Goal: Task Accomplishment & Management: Manage account settings

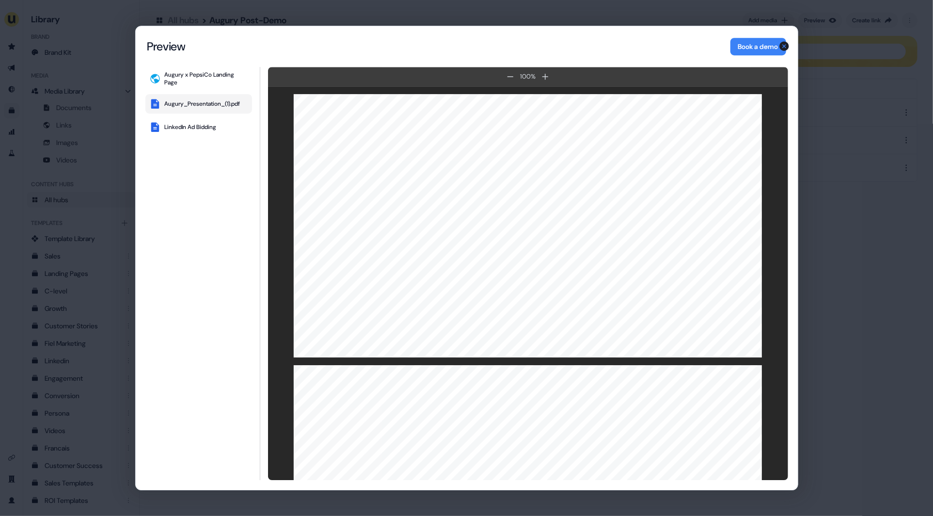
click at [394, 18] on div "Content Hub Preview Preview Book a demo Augury x PepsiCo Landing Page Augury_Pr…" at bounding box center [466, 258] width 933 height 516
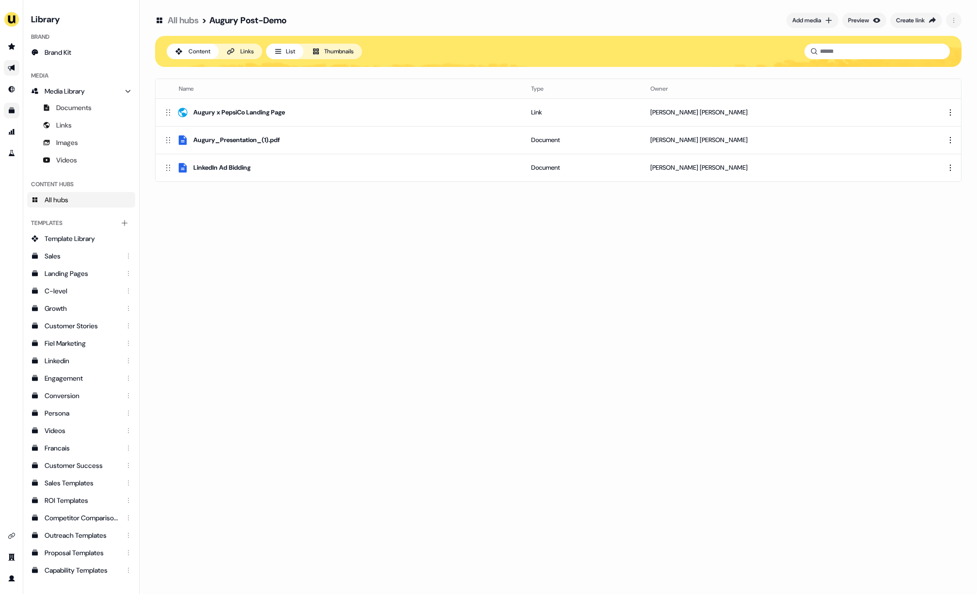
click at [14, 63] on link "Go to outbound experience" at bounding box center [12, 68] width 16 height 16
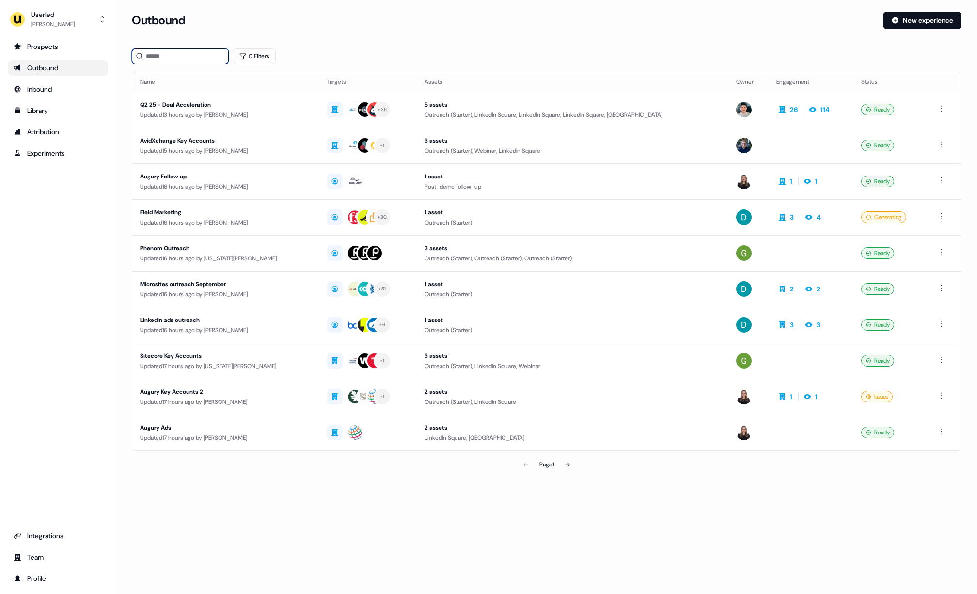
click at [153, 53] on input at bounding box center [180, 56] width 97 height 16
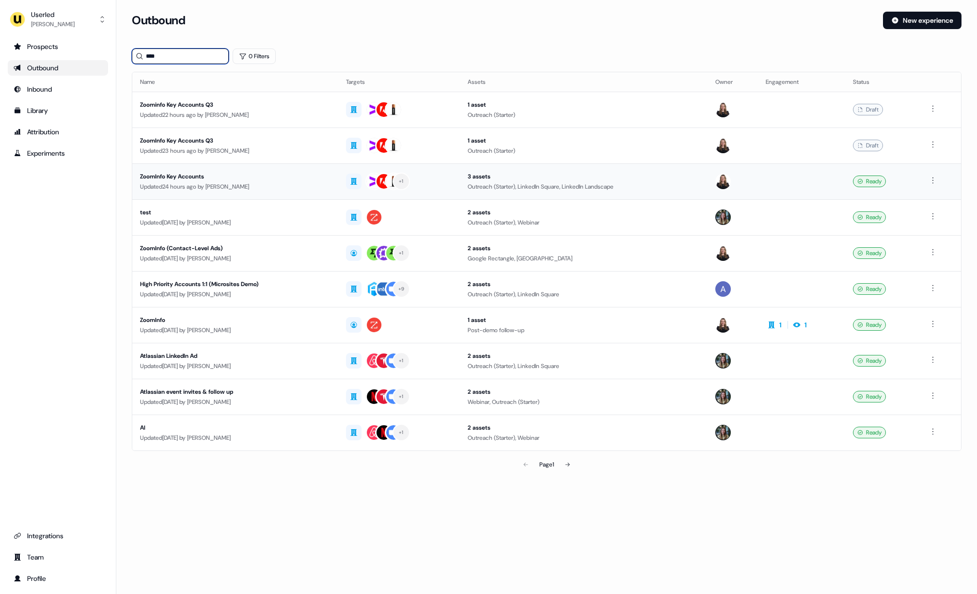
type input "****"
click at [238, 191] on div "Updated 24 hours ago by Geneviève Ladouceur" at bounding box center [235, 187] width 190 height 10
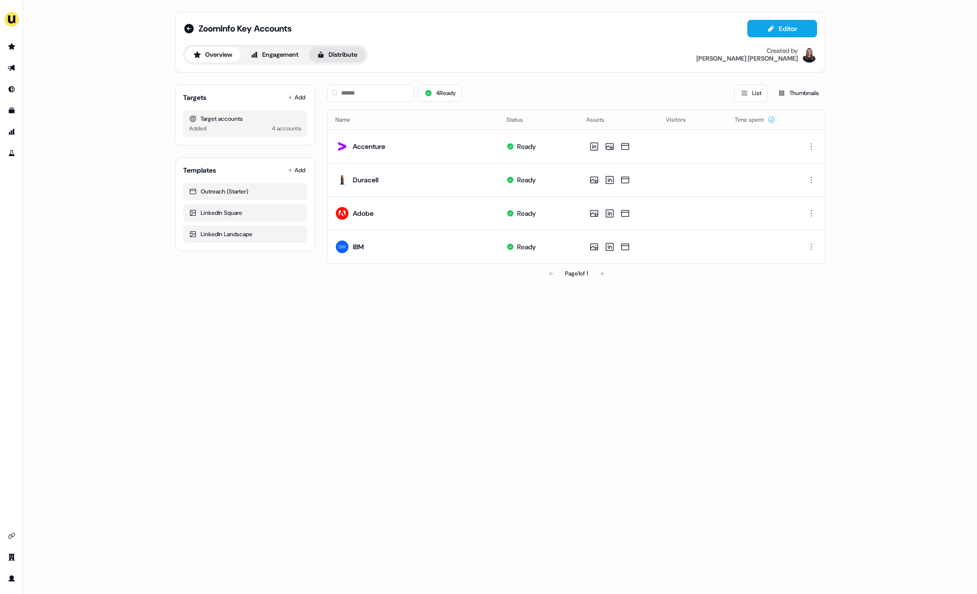
click at [333, 56] on button "Distribute" at bounding box center [337, 55] width 57 height 16
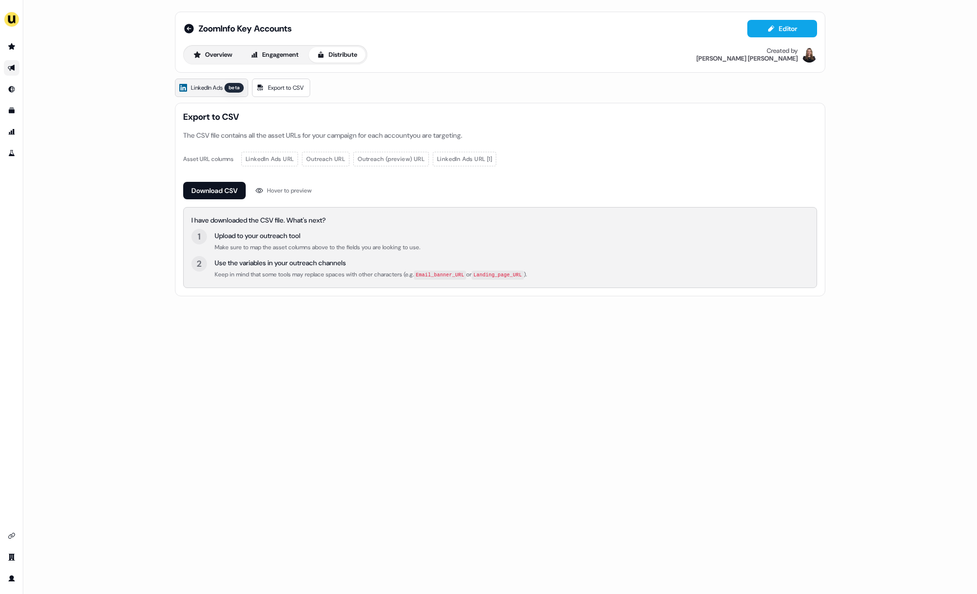
click at [216, 89] on span "LinkedIn Ads" at bounding box center [206, 88] width 31 height 10
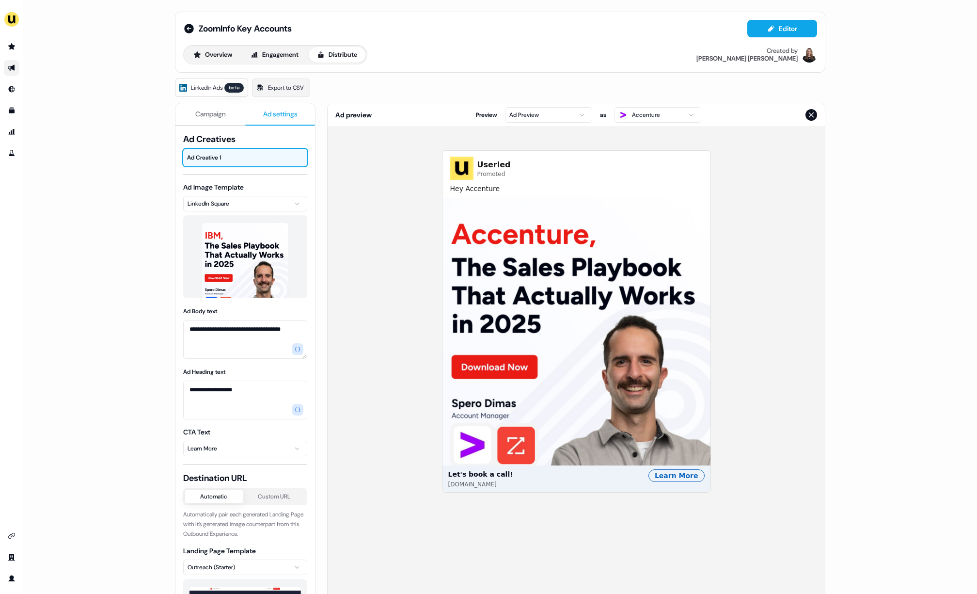
click at [290, 117] on span "Ad settings" at bounding box center [280, 114] width 34 height 10
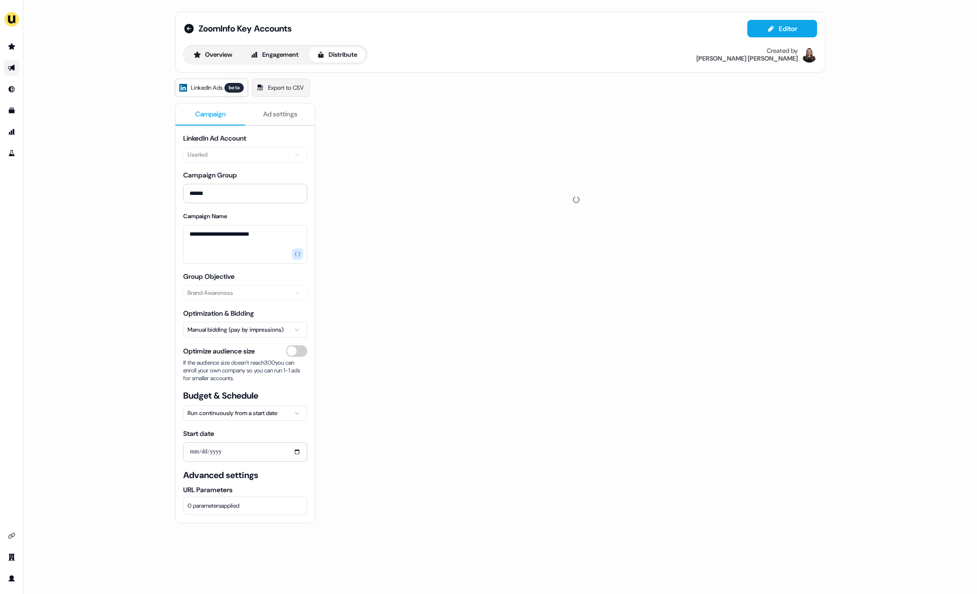
click at [216, 114] on span "Campaign" at bounding box center [210, 114] width 31 height 10
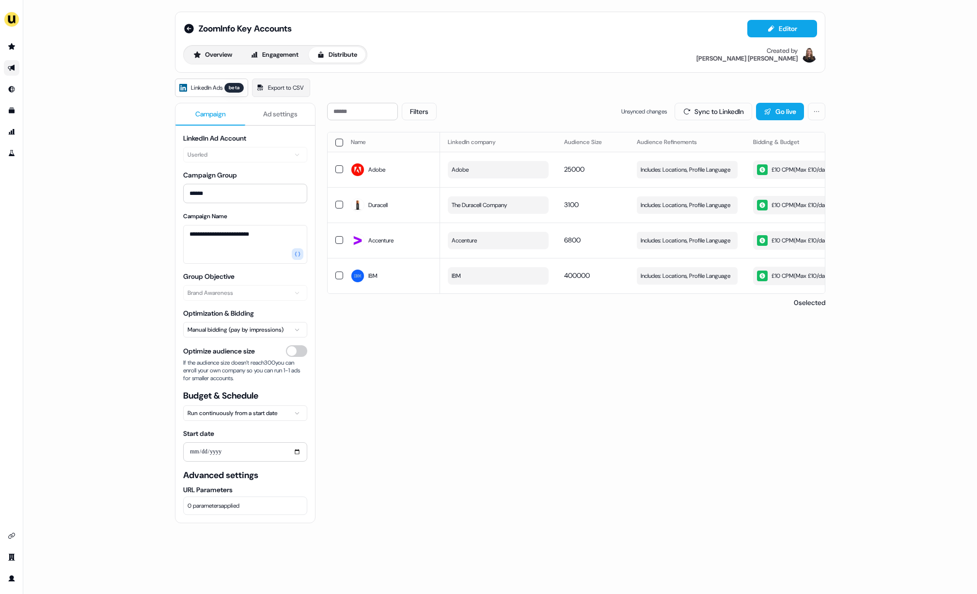
click at [11, 73] on link "Go to outbound experience" at bounding box center [12, 68] width 16 height 16
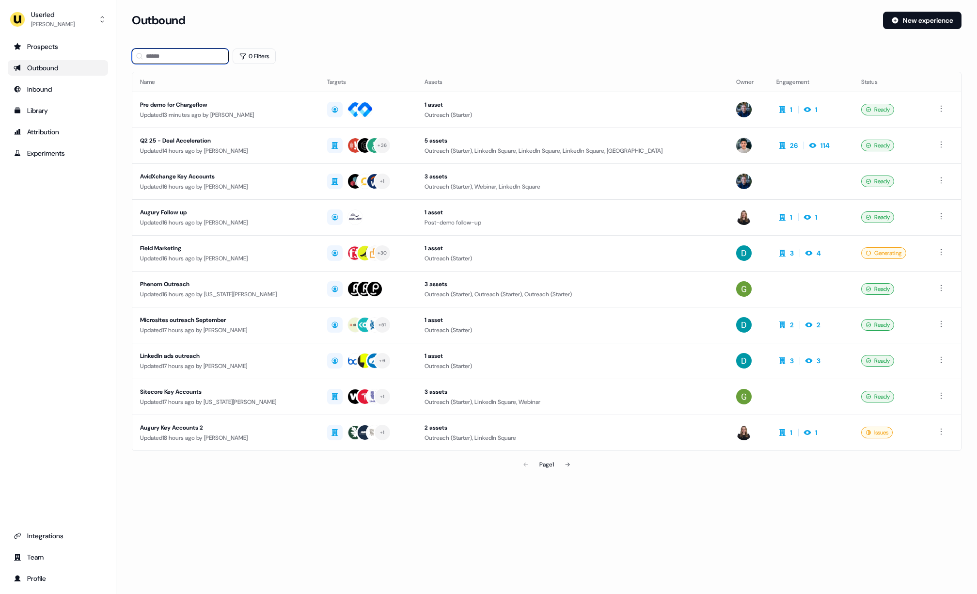
click at [167, 58] on input at bounding box center [180, 56] width 97 height 16
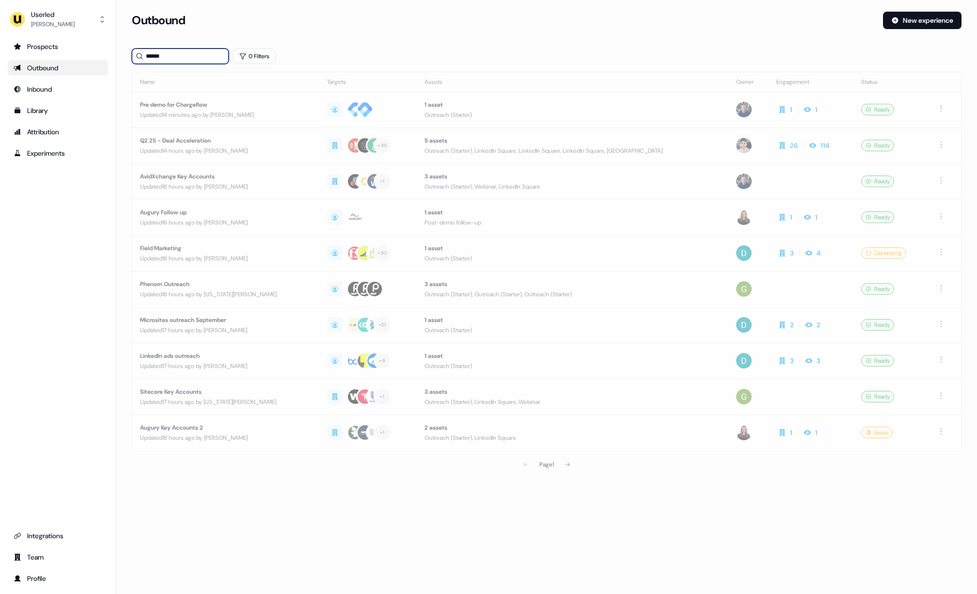
type input "*******"
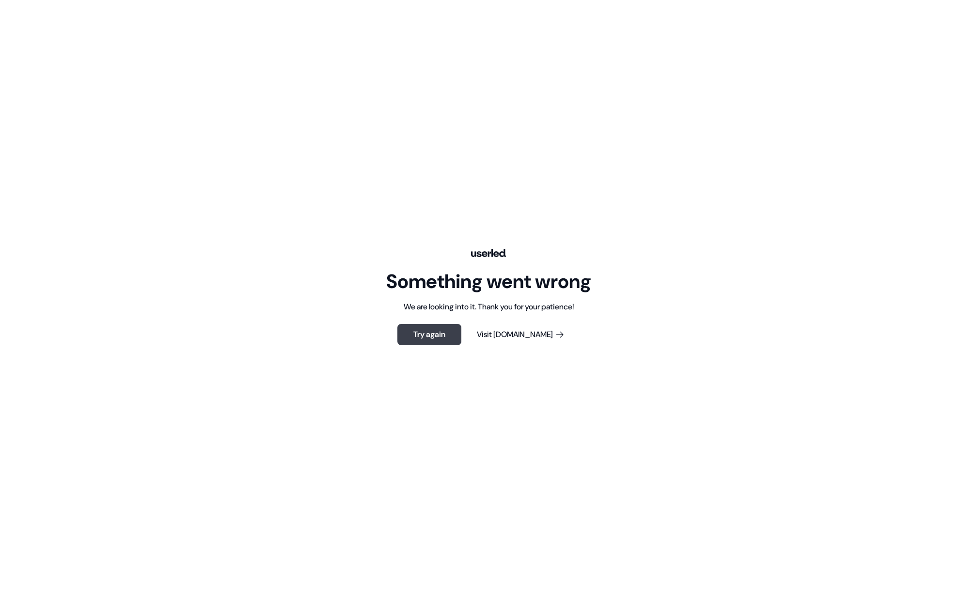
click at [439, 342] on button "Try again" at bounding box center [429, 334] width 64 height 21
click at [447, 330] on button "Try again" at bounding box center [429, 334] width 64 height 21
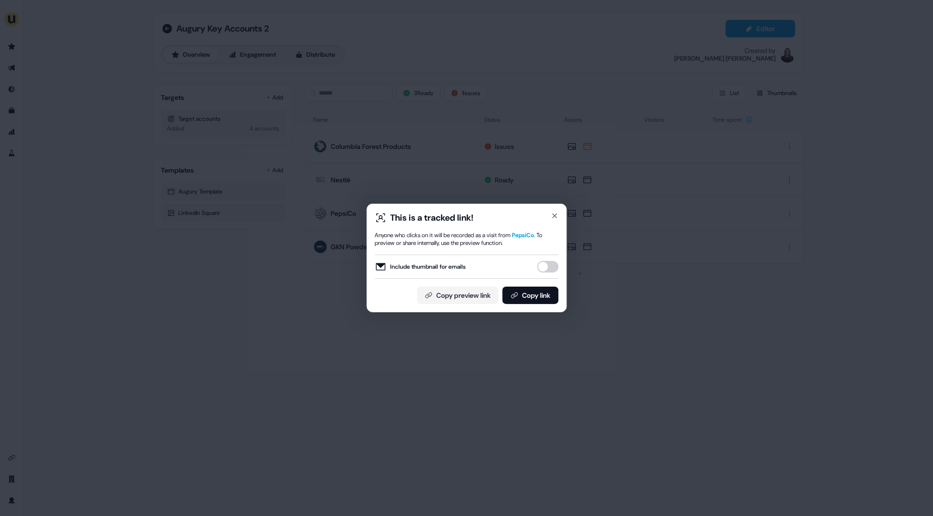
click at [544, 177] on div "This is a tracked link! Anyone who clicks on it will be recorded as a visit fro…" at bounding box center [466, 258] width 933 height 516
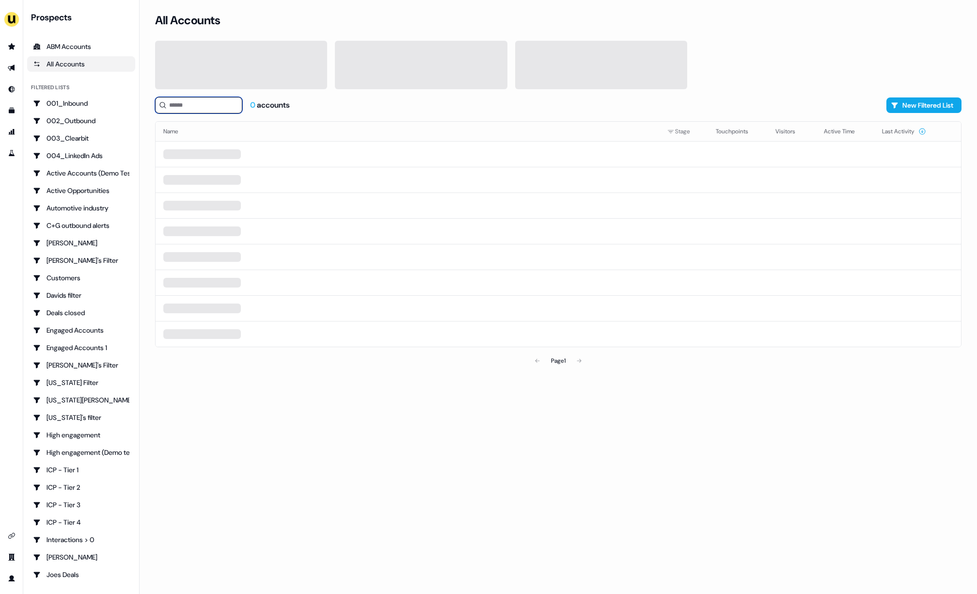
click at [193, 107] on input at bounding box center [198, 105] width 87 height 16
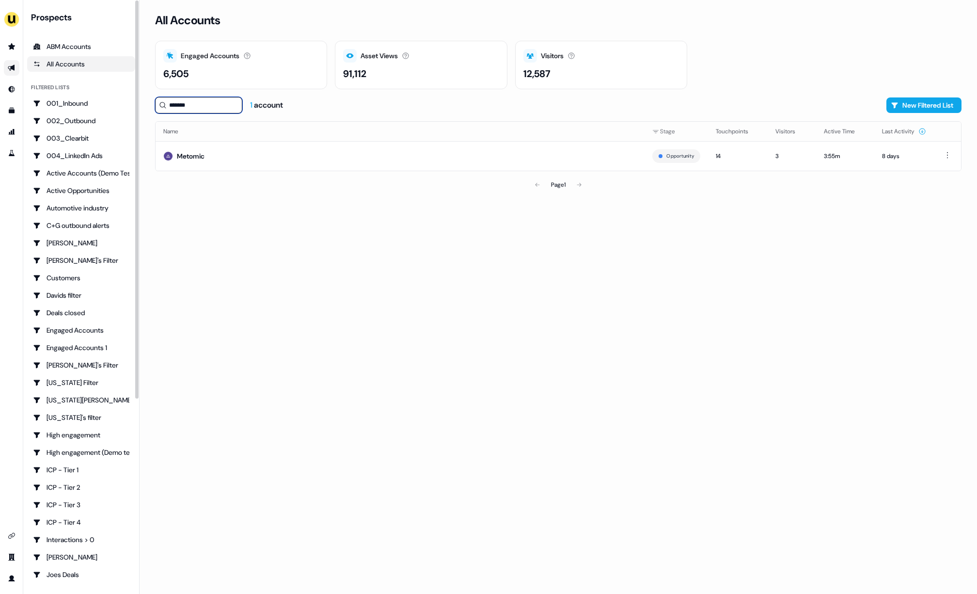
type input "*******"
click at [9, 64] on link "Go to outbound experience" at bounding box center [12, 68] width 16 height 16
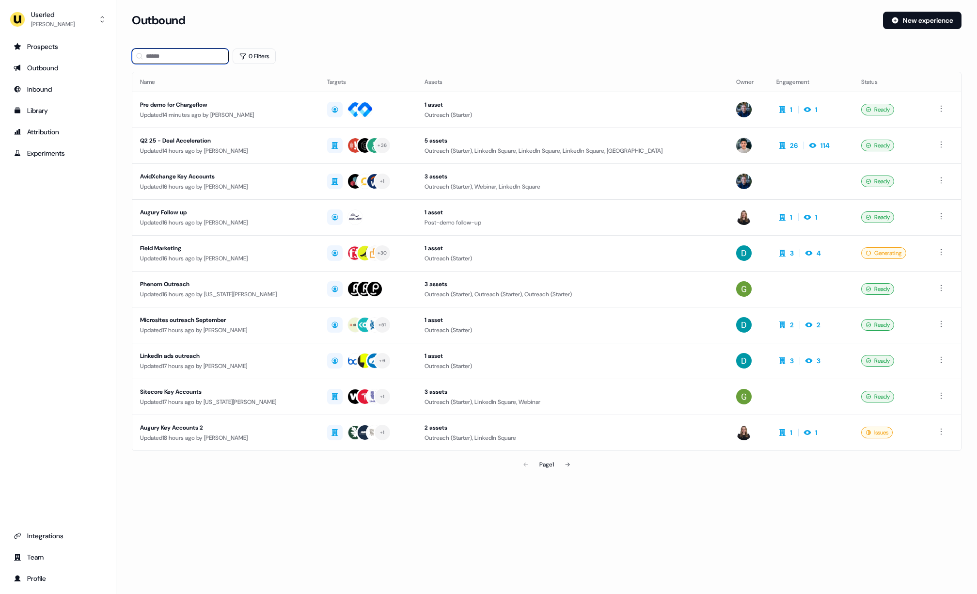
click at [171, 61] on input at bounding box center [180, 56] width 97 height 16
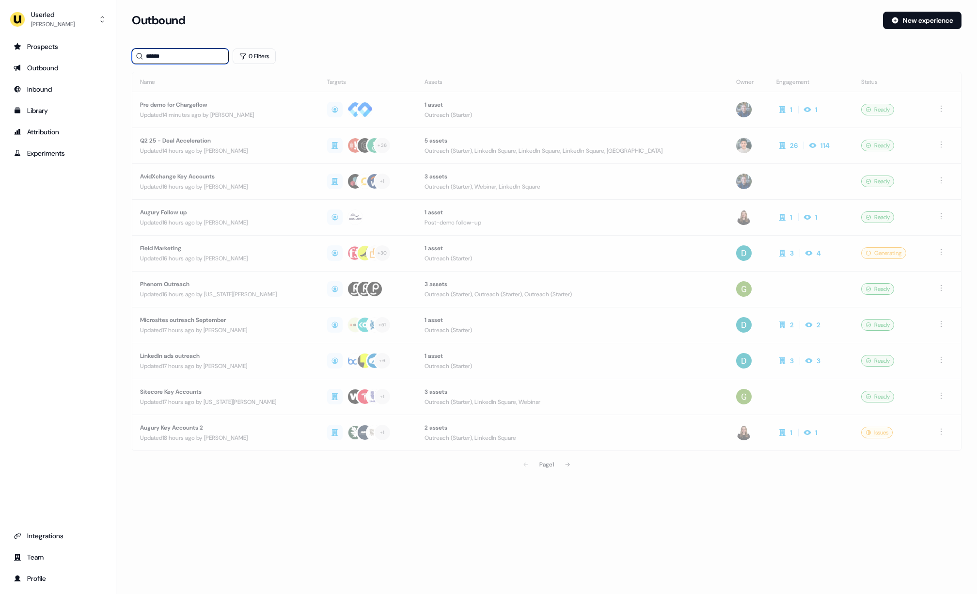
type input "*******"
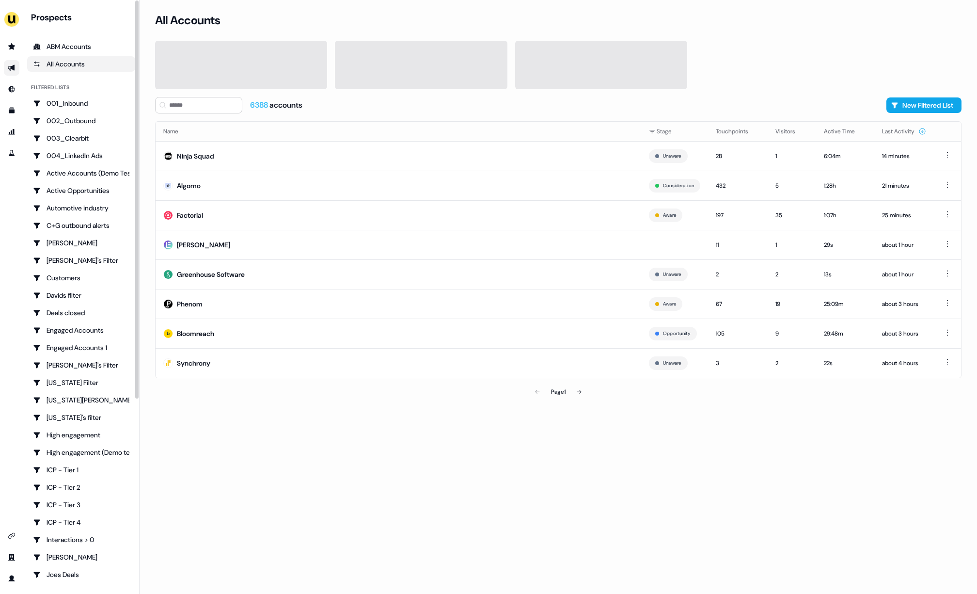
click at [14, 68] on icon "Go to outbound experience" at bounding box center [11, 68] width 7 height 6
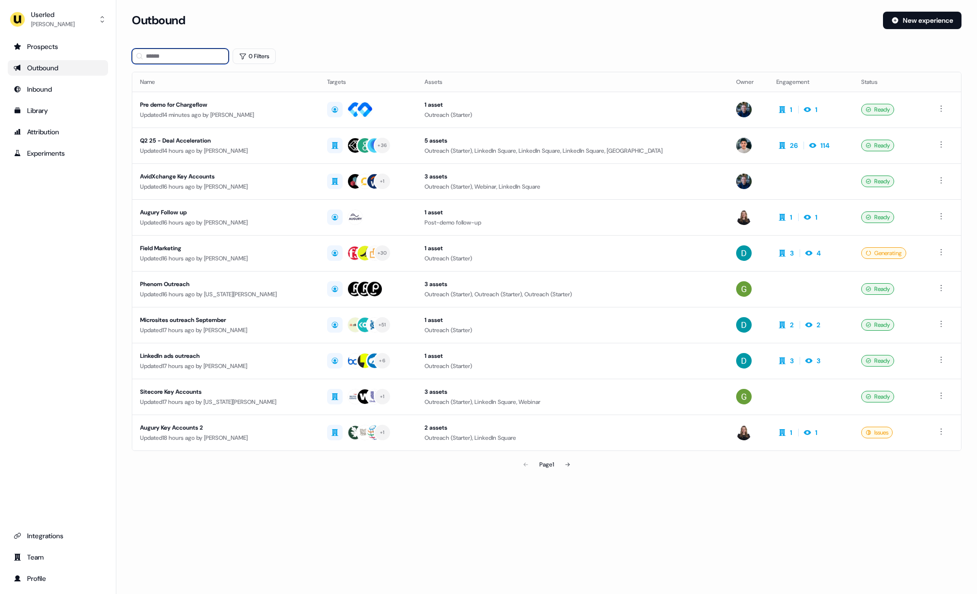
click at [196, 57] on input at bounding box center [180, 56] width 97 height 16
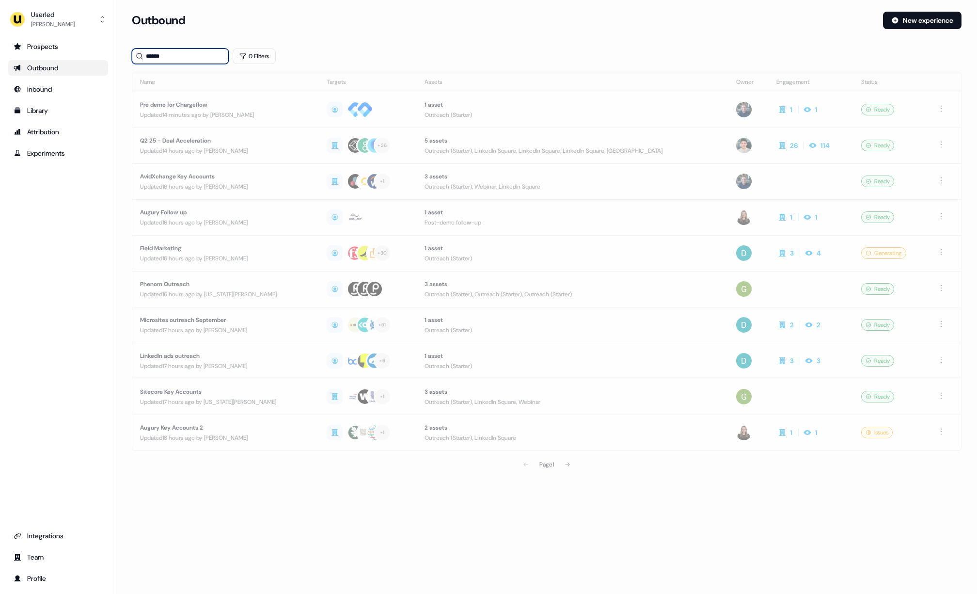
type input "*******"
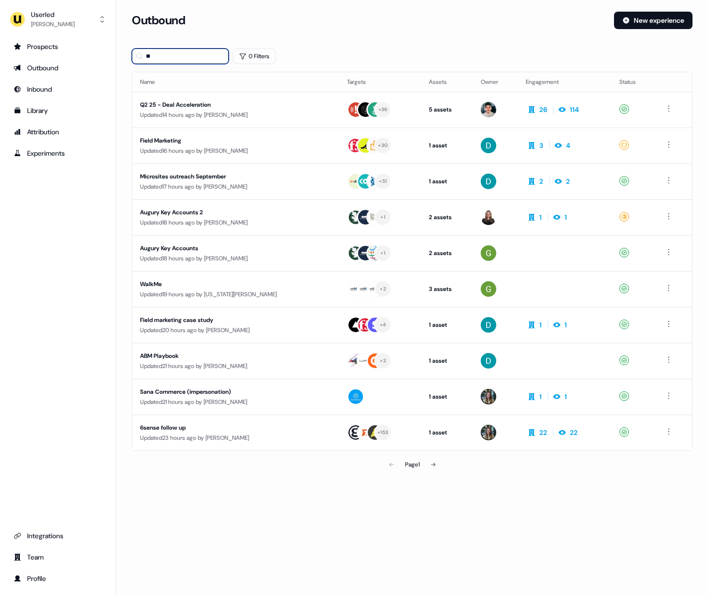
click at [180, 54] on input "**" at bounding box center [180, 56] width 97 height 16
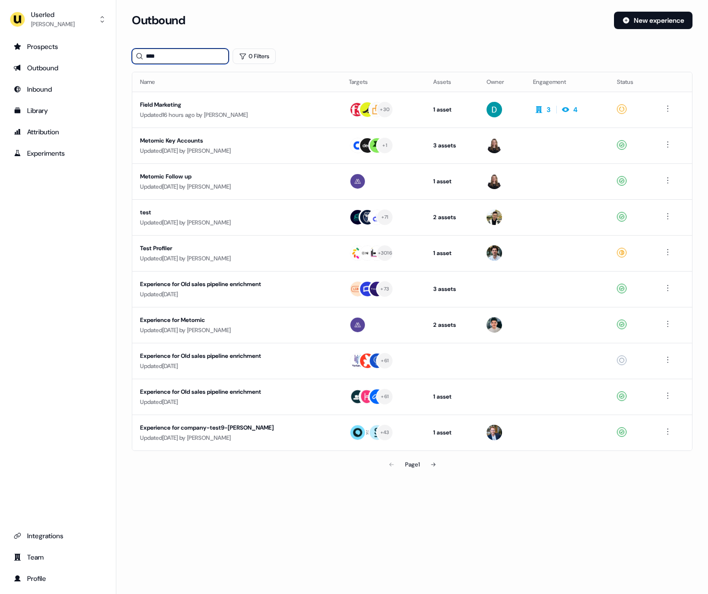
type input "*****"
click at [436, 465] on icon at bounding box center [433, 464] width 6 height 6
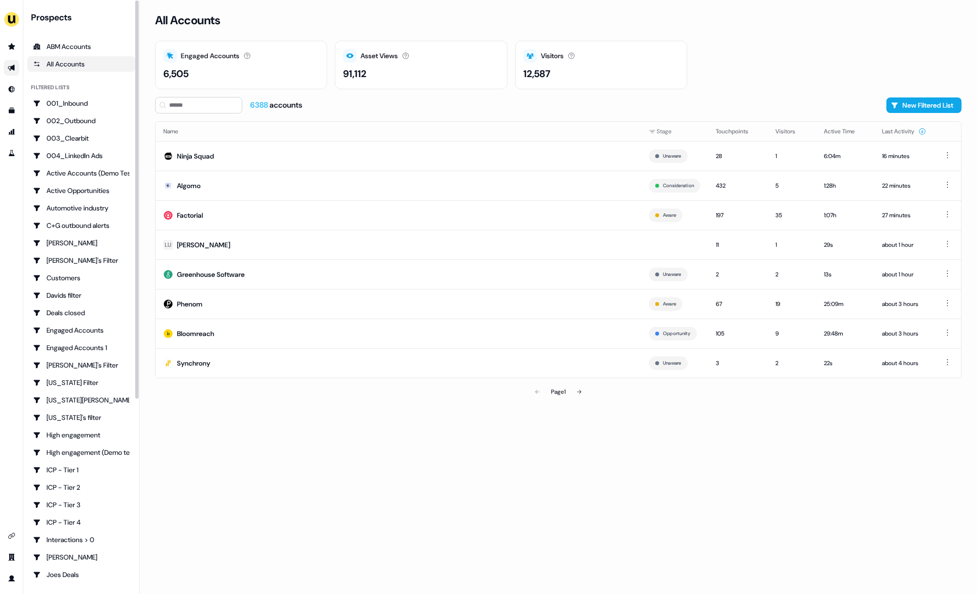
click at [9, 66] on icon "Go to outbound experience" at bounding box center [12, 68] width 8 height 8
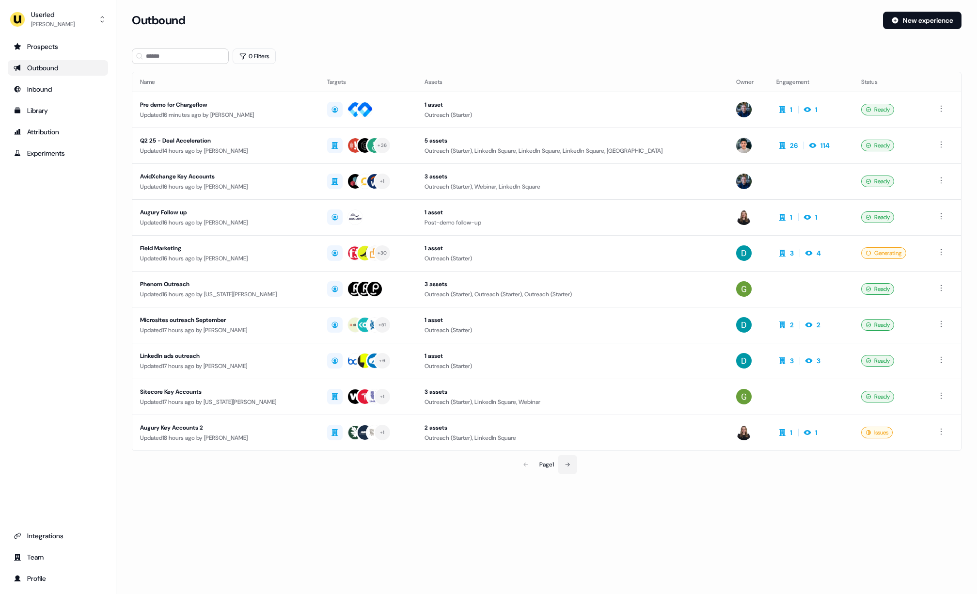
click at [570, 461] on icon at bounding box center [568, 464] width 6 height 6
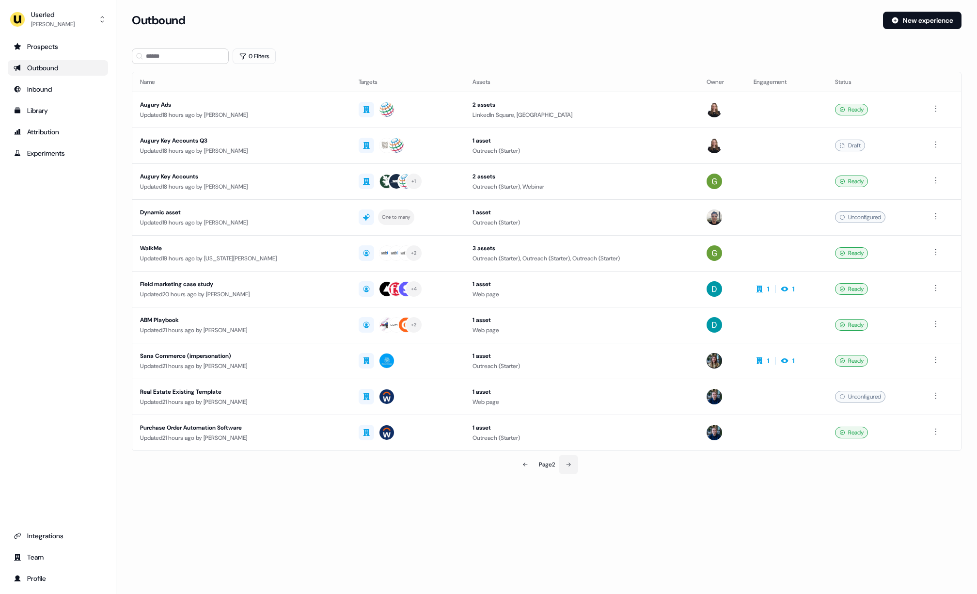
click at [570, 461] on icon at bounding box center [568, 464] width 6 height 6
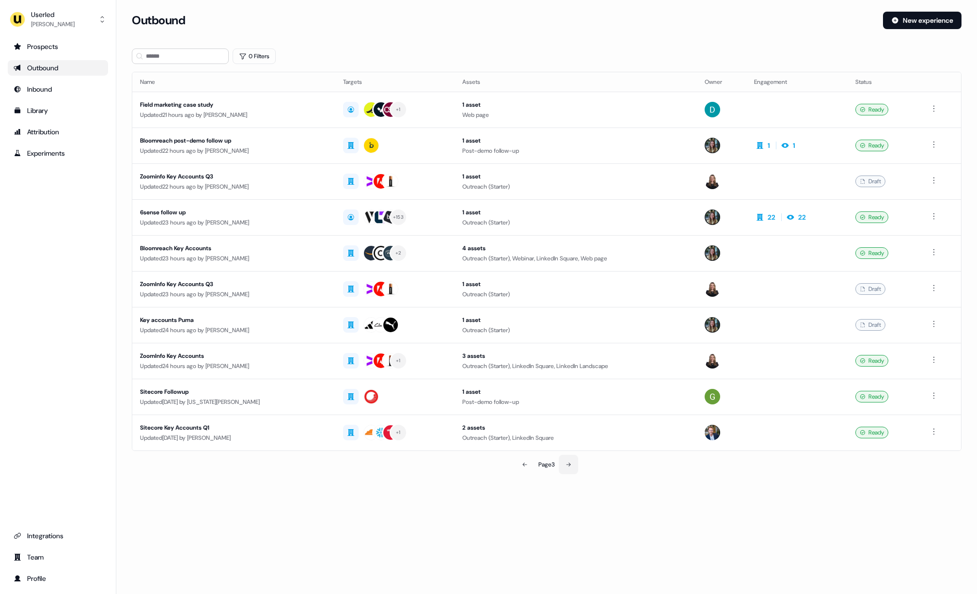
click at [569, 462] on icon at bounding box center [568, 464] width 6 height 6
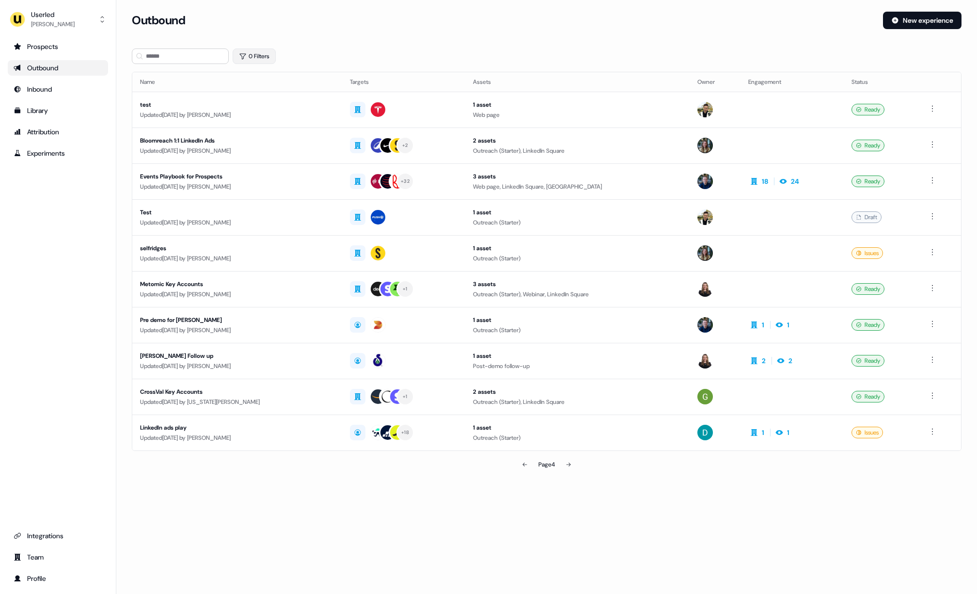
click at [258, 50] on button "0 Filters" at bounding box center [254, 56] width 43 height 16
click at [258, 95] on html "For the best experience switch devices to a bigger screen. Go to [DOMAIN_NAME] …" at bounding box center [488, 297] width 977 height 594
click at [266, 129] on div "Owner" at bounding box center [313, 134] width 141 height 16
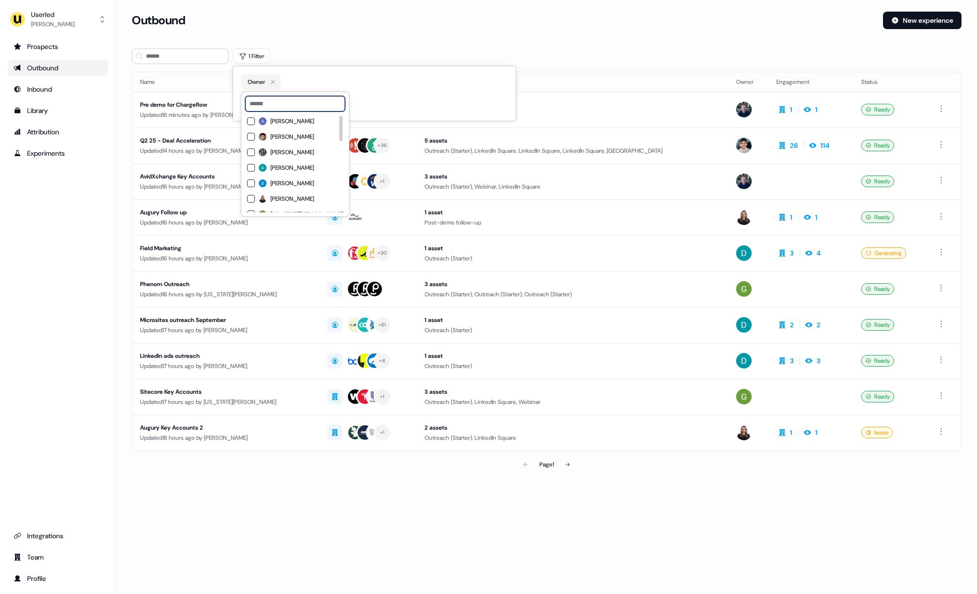
click at [281, 103] on input at bounding box center [295, 104] width 100 height 16
type input "***"
click at [271, 122] on span "[PERSON_NAME]" at bounding box center [292, 121] width 44 height 8
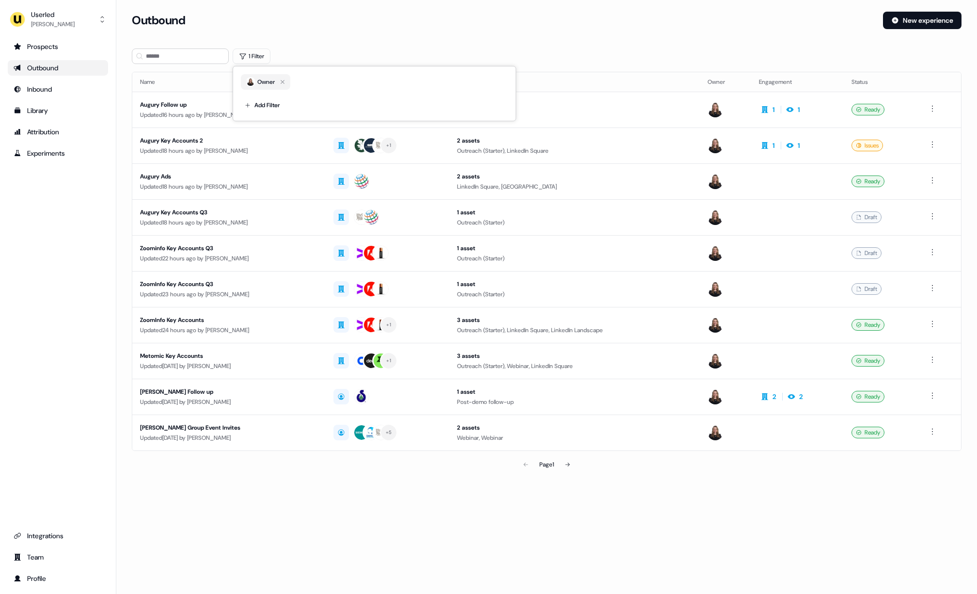
click at [521, 49] on div "1 Filter" at bounding box center [547, 56] width 830 height 16
click at [572, 462] on button at bounding box center [567, 464] width 19 height 19
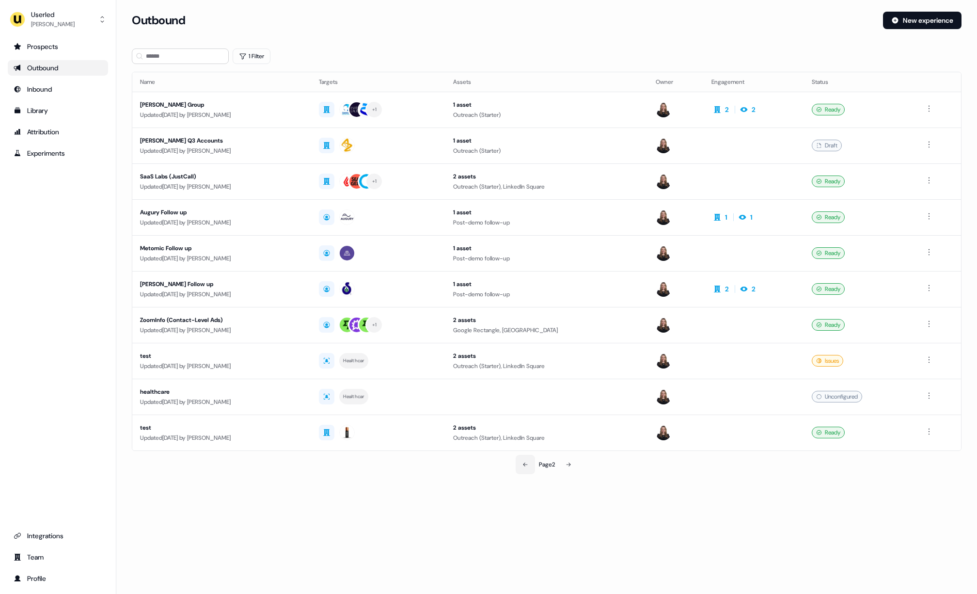
click at [523, 465] on icon at bounding box center [525, 464] width 4 height 4
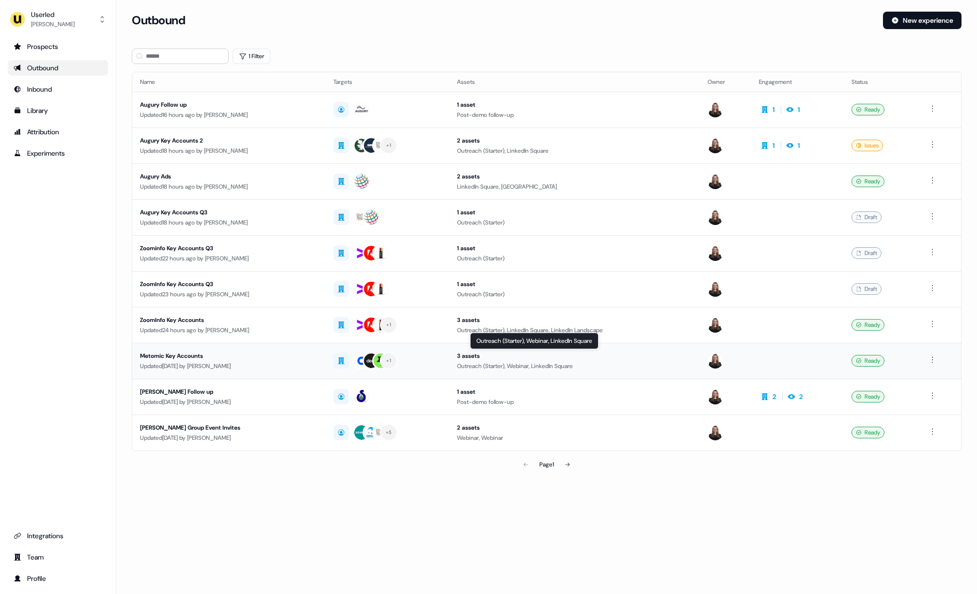
click at [473, 363] on div "Outreach (Starter), Webinar, LinkedIn Square" at bounding box center [574, 366] width 235 height 10
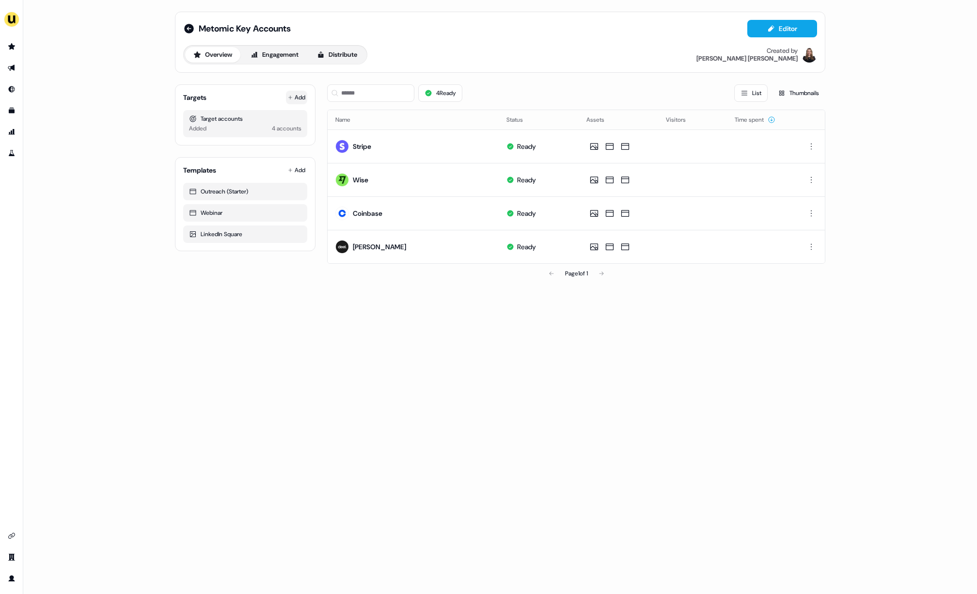
click at [294, 96] on button "Add" at bounding box center [296, 98] width 21 height 14
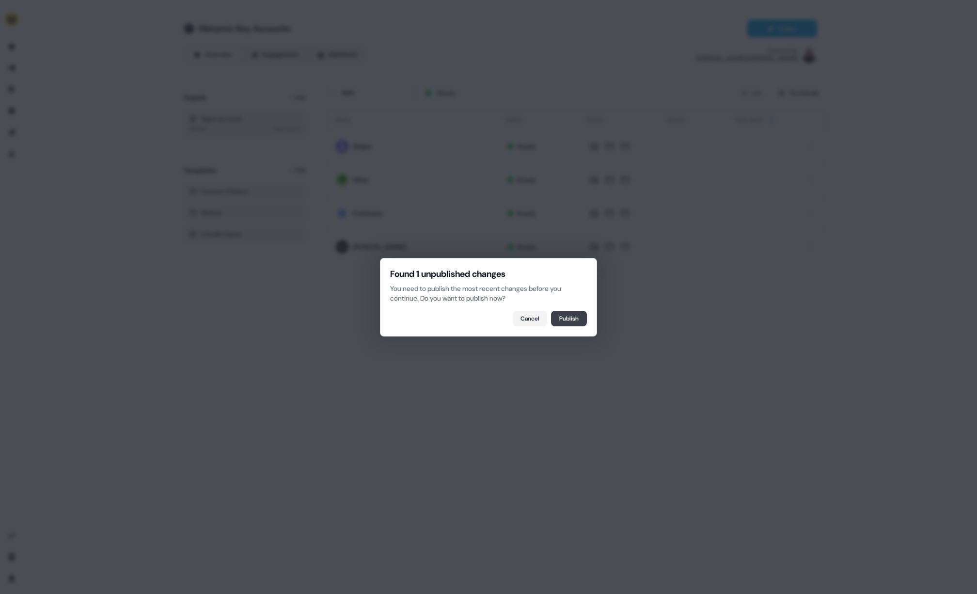
click at [576, 315] on button "Publish" at bounding box center [569, 319] width 36 height 16
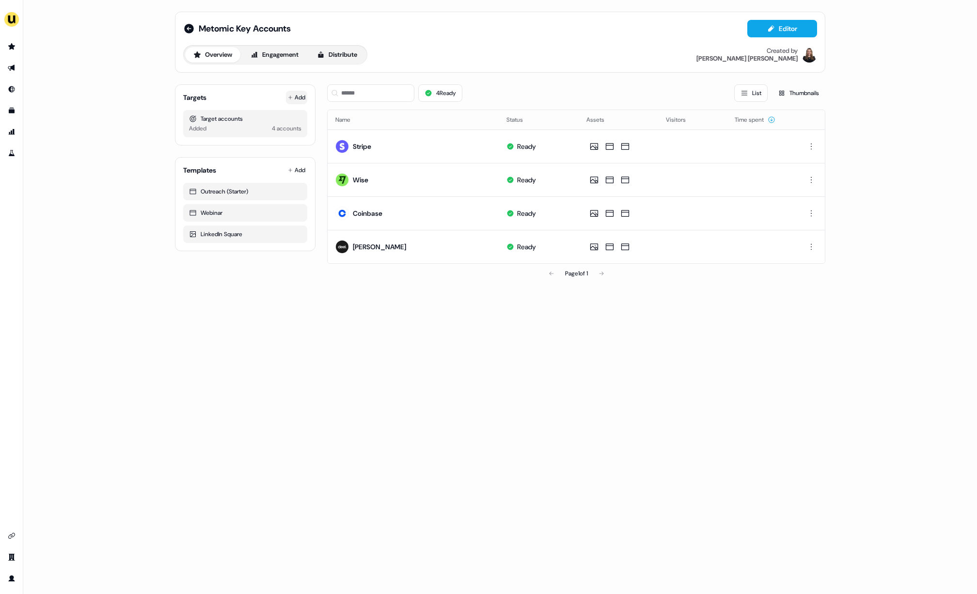
click at [299, 94] on button "Add" at bounding box center [296, 98] width 21 height 14
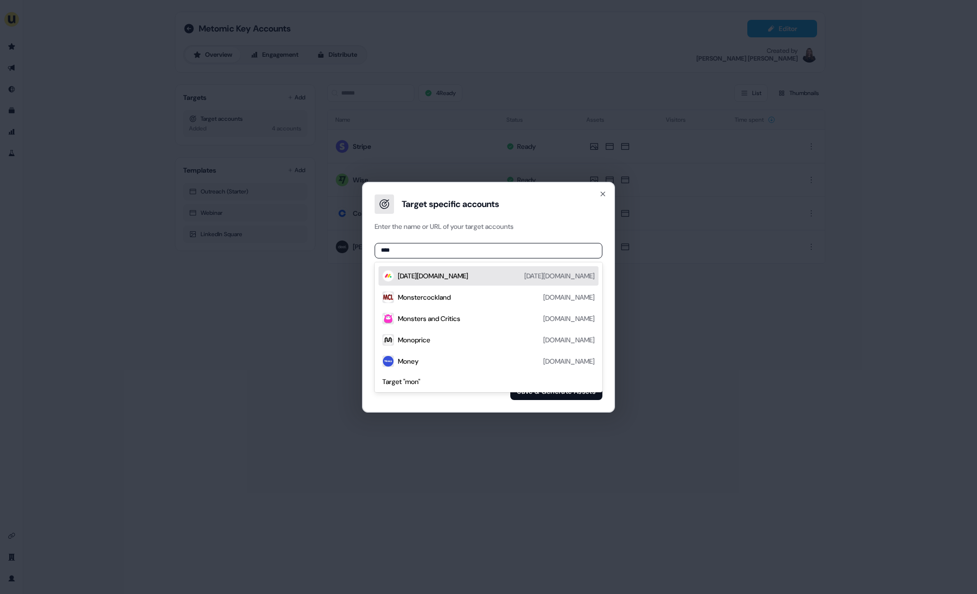
type input "*****"
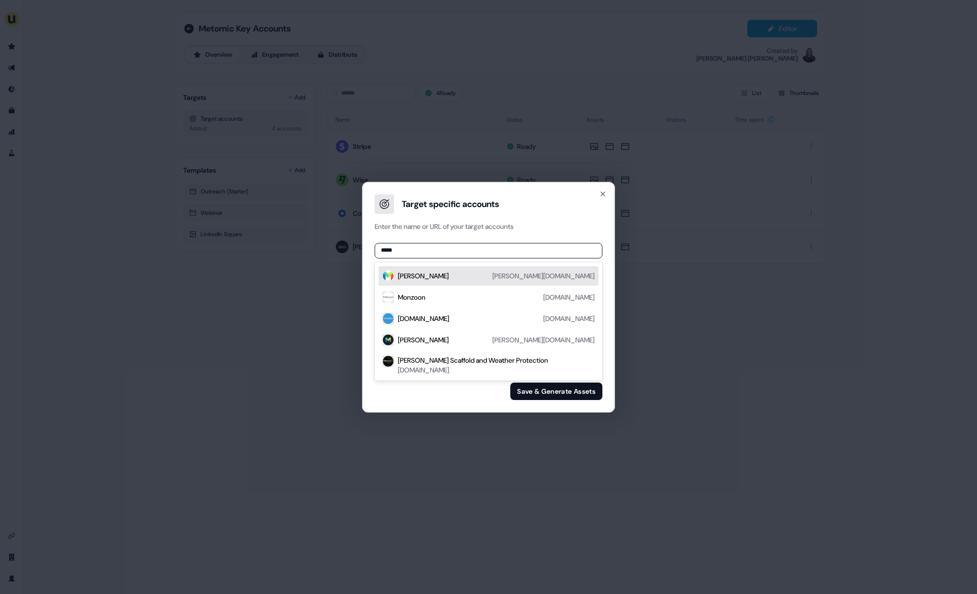
click at [431, 276] on div "Monzo [DOMAIN_NAME]" at bounding box center [496, 276] width 197 height 12
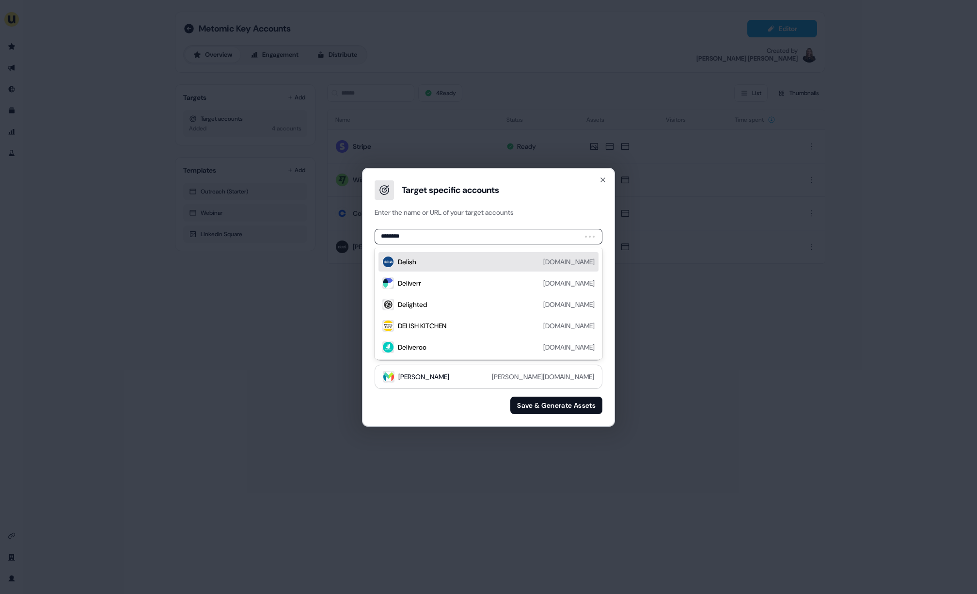
type input "*********"
click at [423, 262] on div "Deliveroo" at bounding box center [412, 262] width 29 height 10
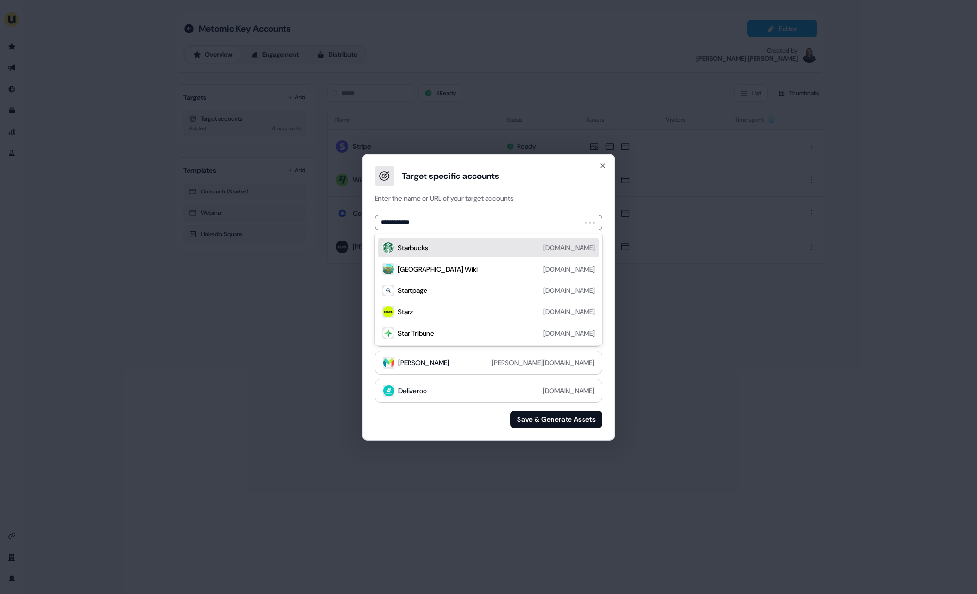
type input "**********"
click at [422, 248] on div "[PERSON_NAME] Bank" at bounding box center [431, 248] width 67 height 10
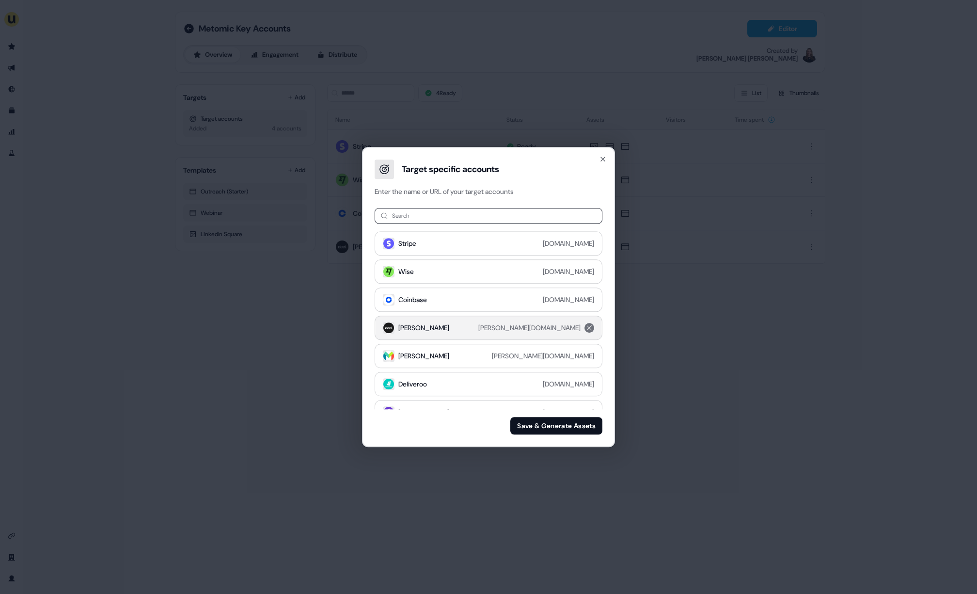
scroll to position [15, 0]
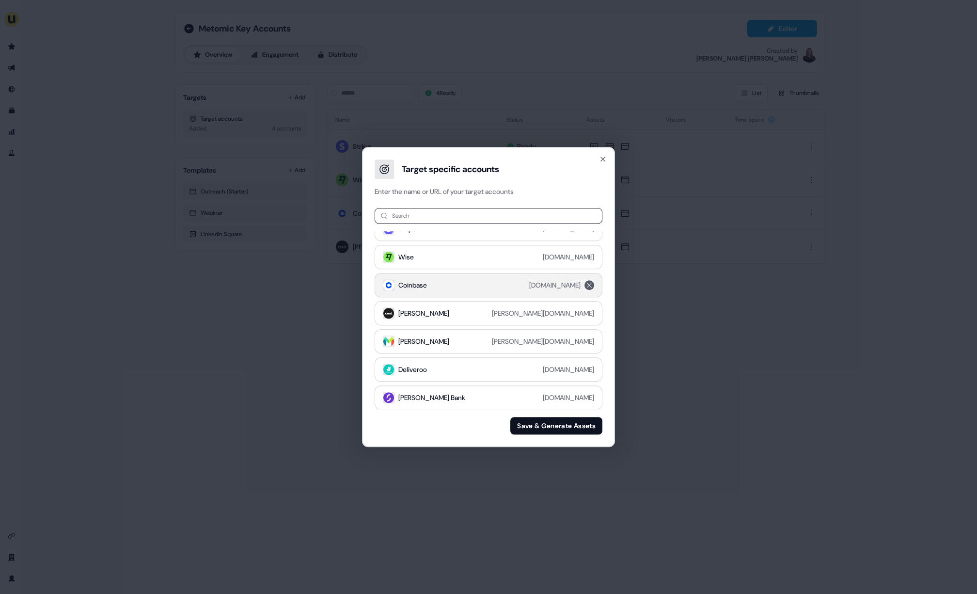
click at [587, 285] on icon "remove coinbase.com" at bounding box center [589, 285] width 5 height 5
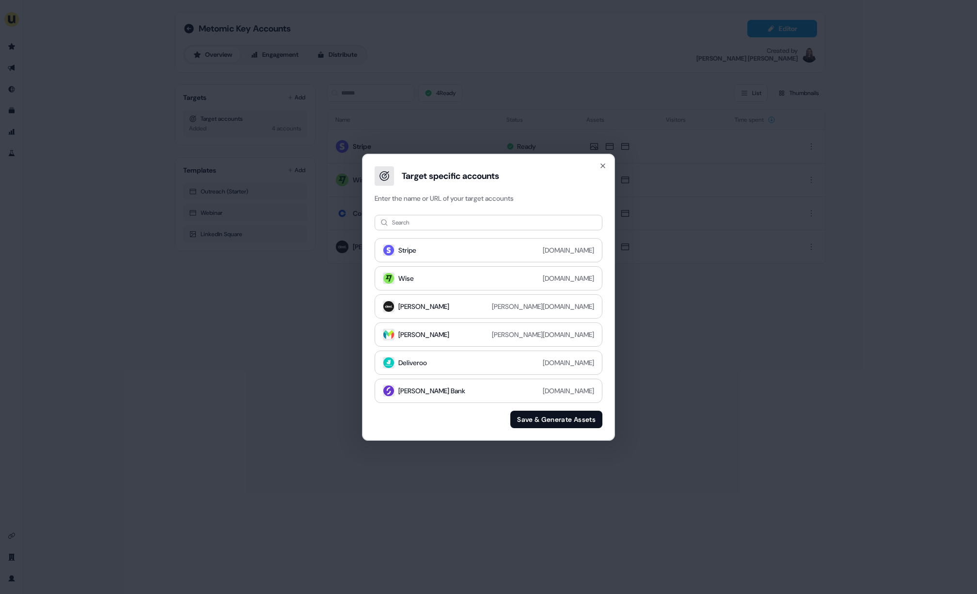
scroll to position [0, 0]
click at [589, 308] on icon "remove deel.com" at bounding box center [589, 306] width 12 height 8
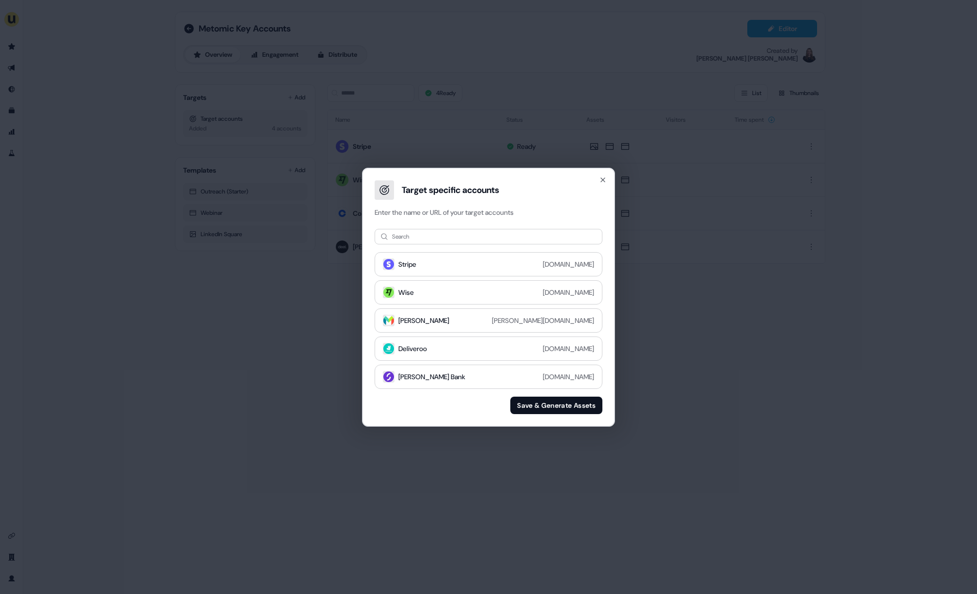
click at [551, 404] on button "Save & Generate Assets" at bounding box center [556, 404] width 92 height 17
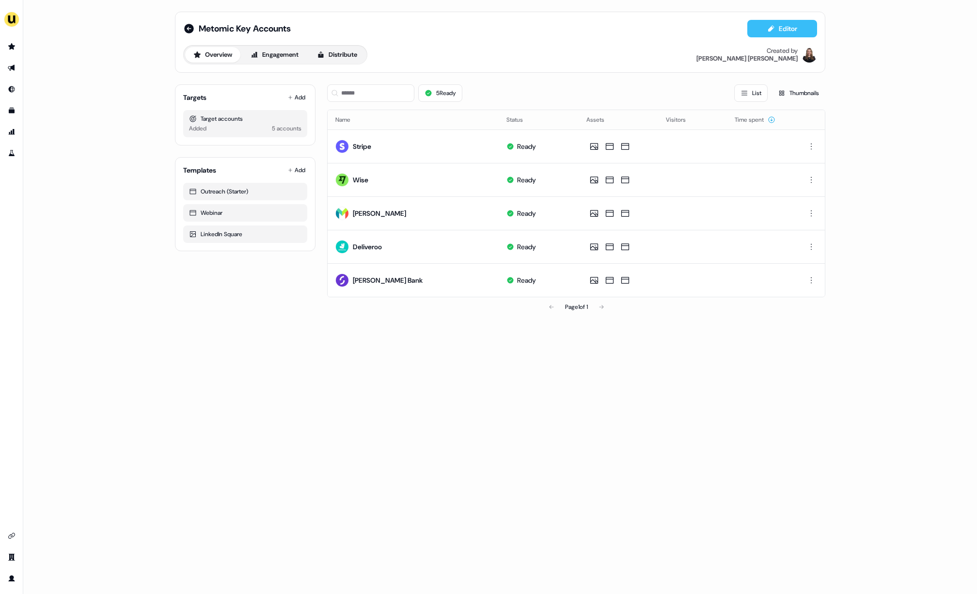
click at [786, 24] on button "Editor" at bounding box center [782, 28] width 70 height 17
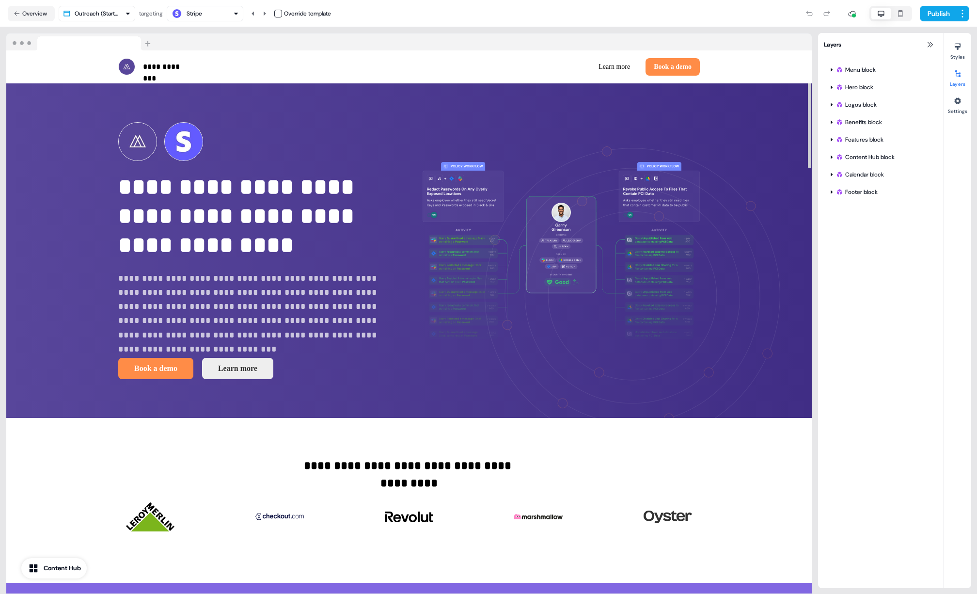
click at [213, 16] on div "Stripe" at bounding box center [205, 14] width 68 height 12
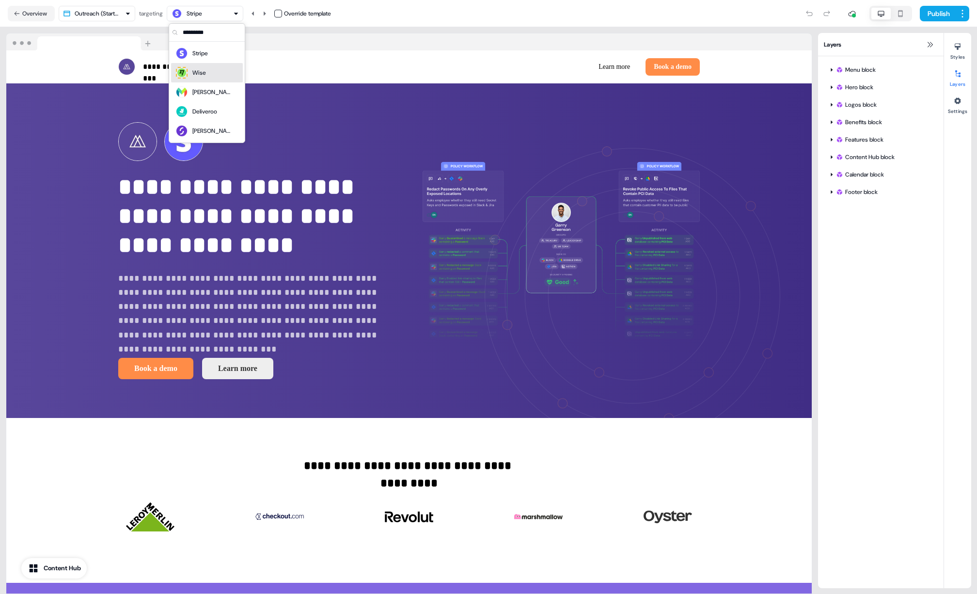
click at [204, 73] on div "Wise" at bounding box center [199, 73] width 14 height 10
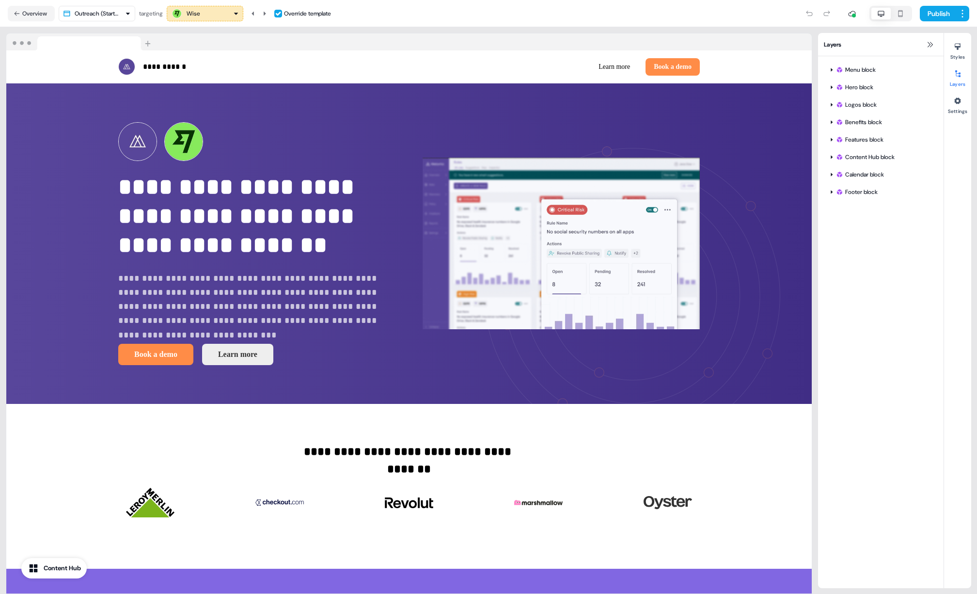
click at [219, 14] on div "Wise" at bounding box center [205, 14] width 68 height 12
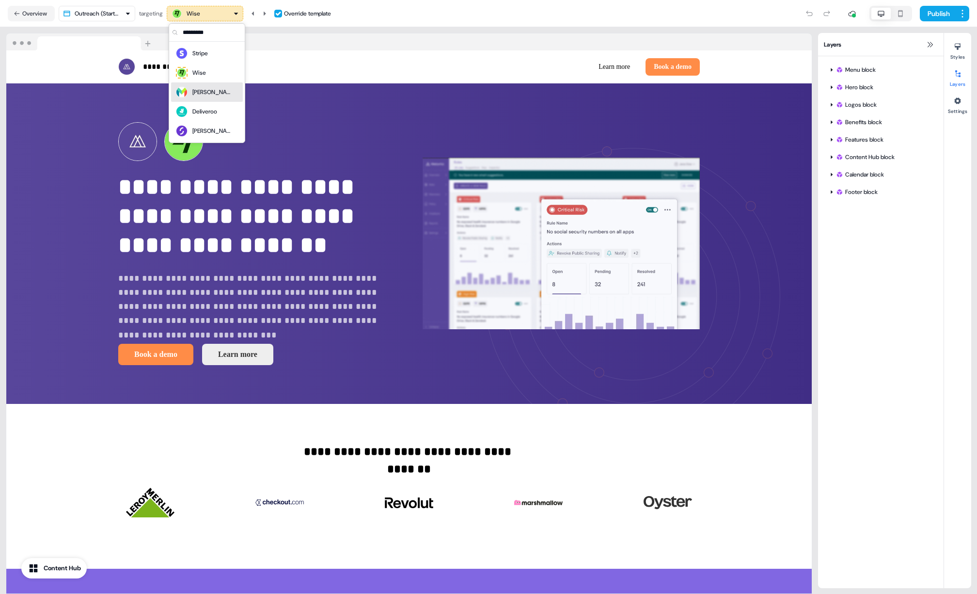
click at [206, 95] on div "[PERSON_NAME]" at bounding box center [211, 92] width 39 height 10
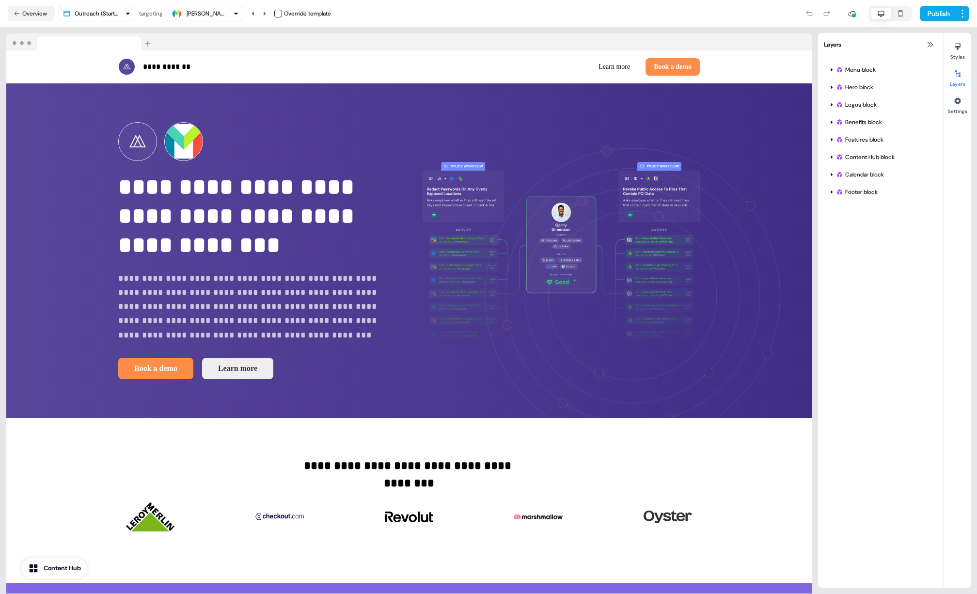
click at [220, 13] on div "[PERSON_NAME]" at bounding box center [205, 14] width 68 height 12
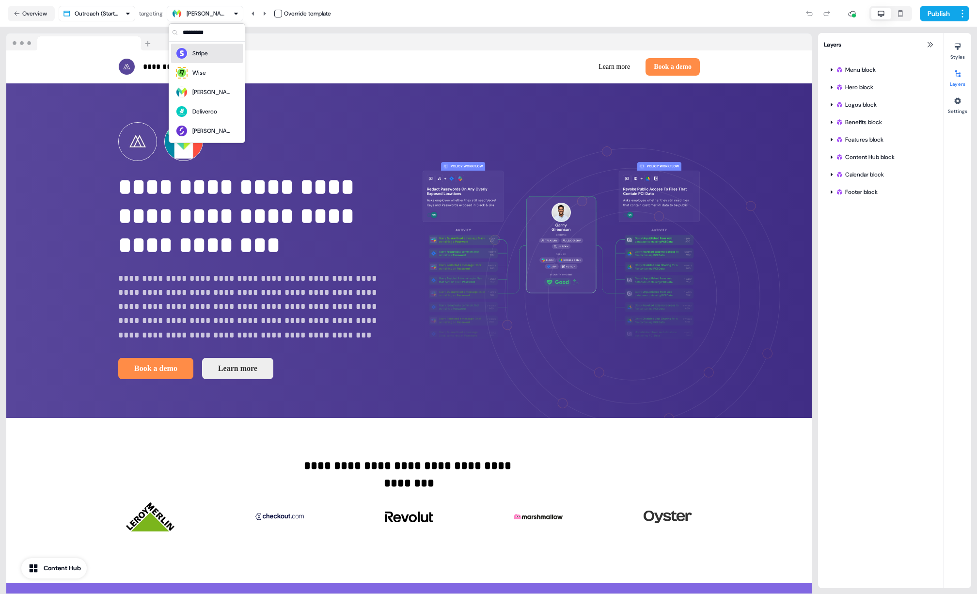
click at [206, 55] on div "Stripe" at bounding box center [200, 53] width 16 height 10
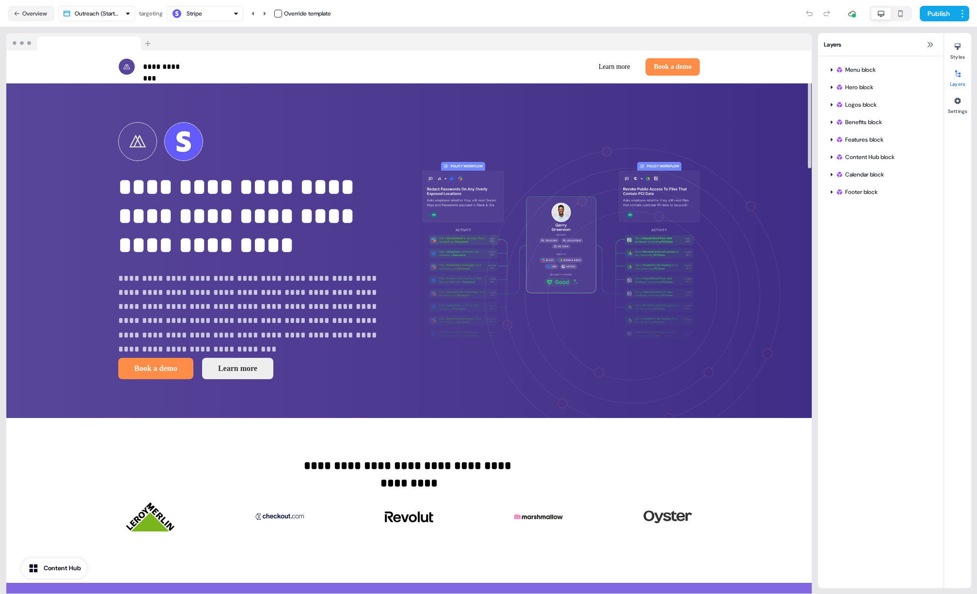
click at [210, 17] on div "Stripe" at bounding box center [205, 14] width 68 height 12
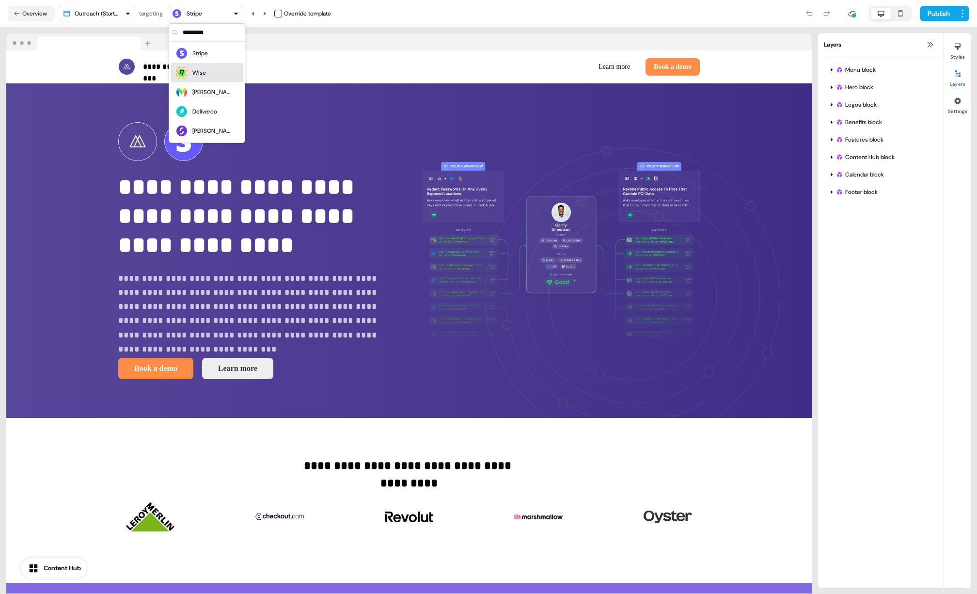
click at [208, 69] on div "Wise" at bounding box center [207, 73] width 64 height 14
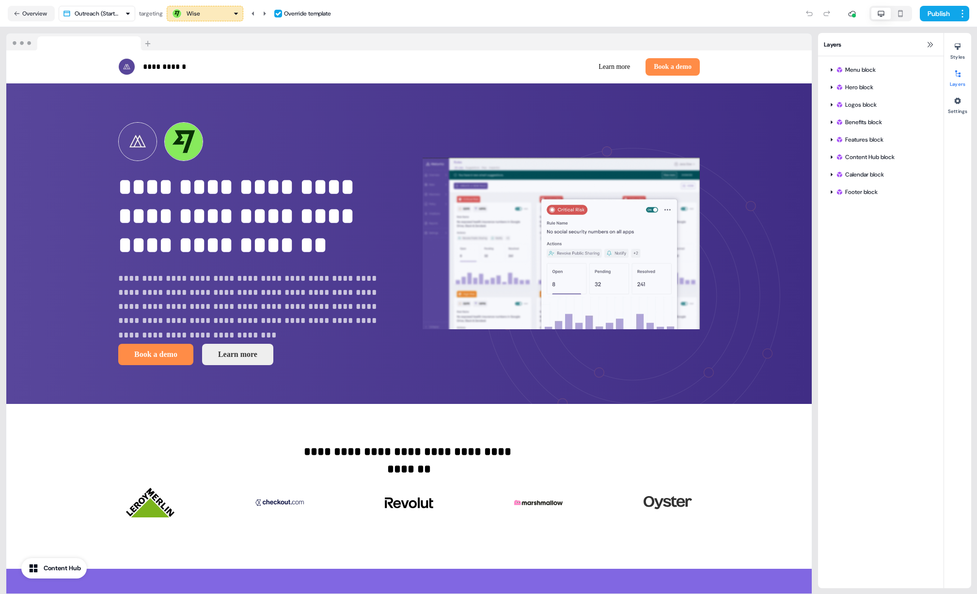
click at [225, 18] on div "Wise" at bounding box center [205, 14] width 68 height 12
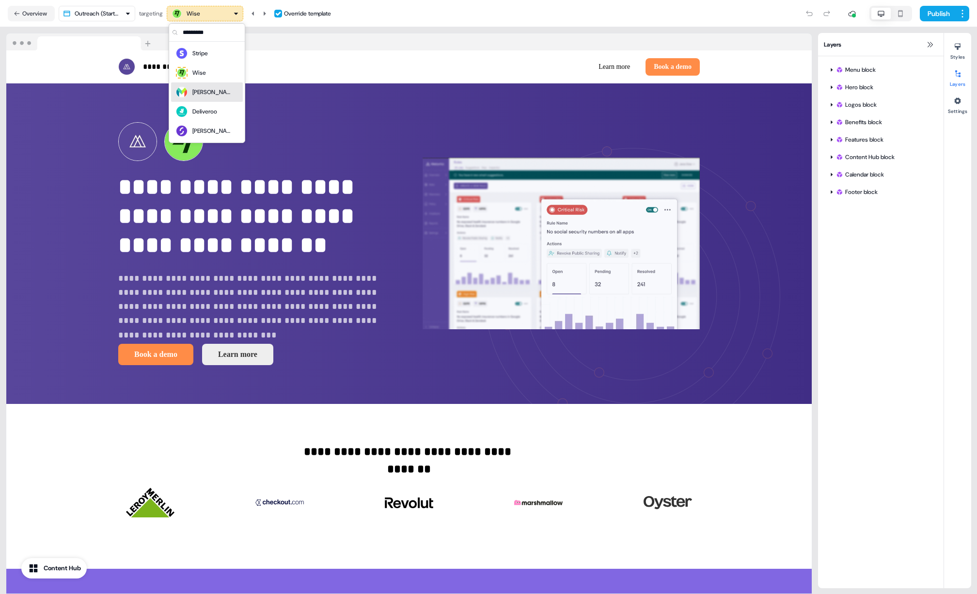
click at [219, 90] on div "[PERSON_NAME]" at bounding box center [207, 92] width 64 height 14
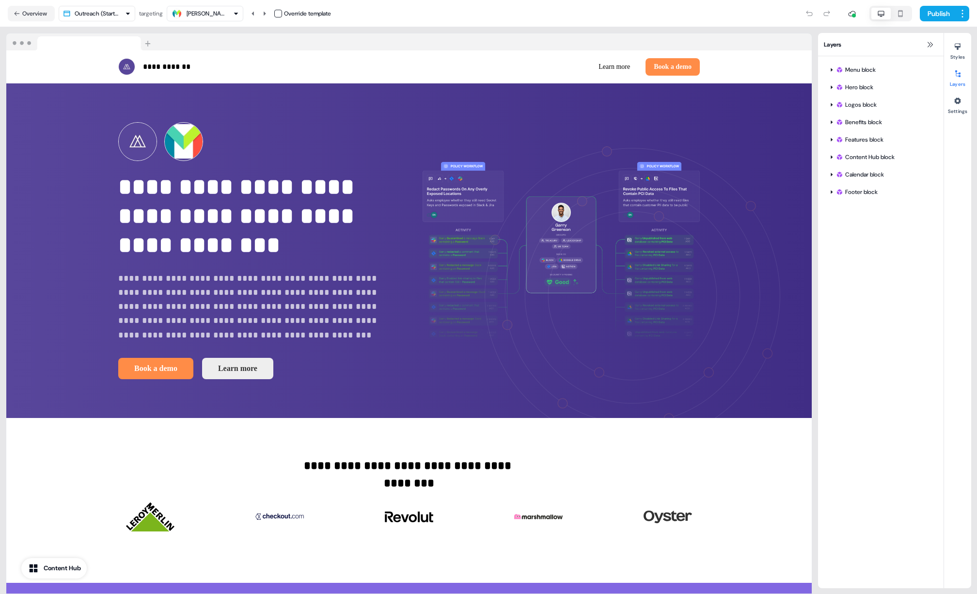
click at [226, 16] on div "[PERSON_NAME]" at bounding box center [205, 14] width 68 height 12
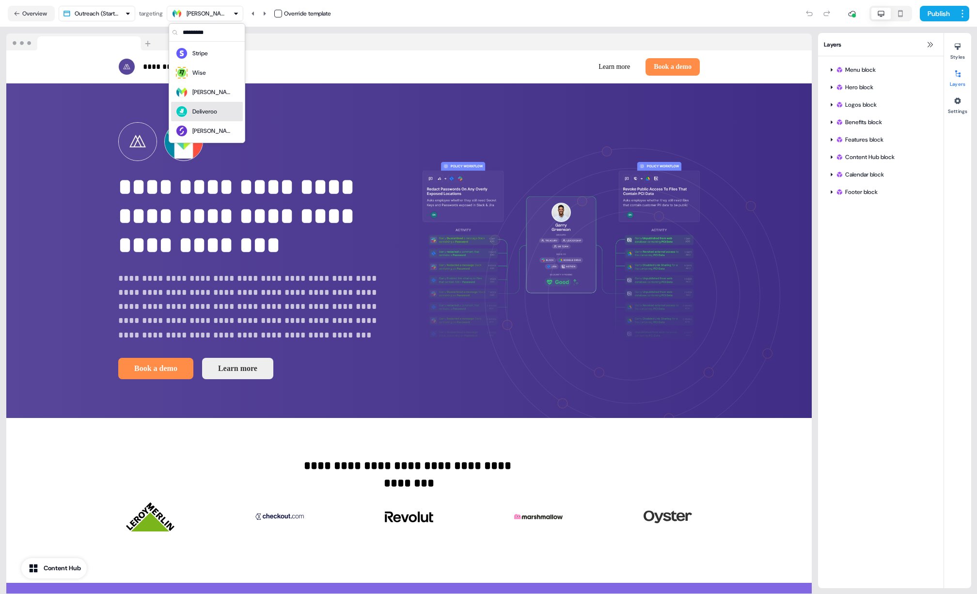
click at [216, 108] on div "Deliveroo" at bounding box center [204, 112] width 25 height 10
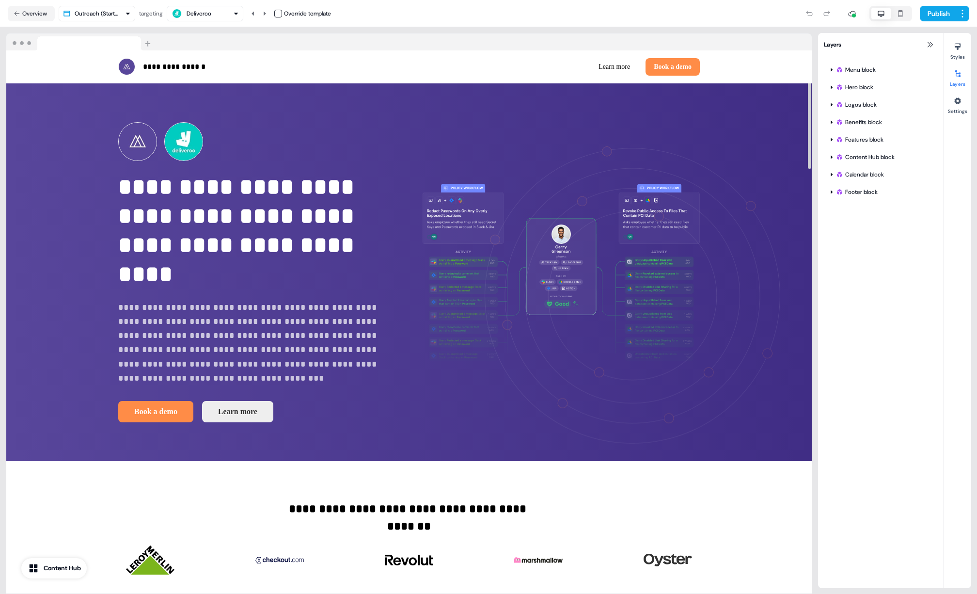
click at [211, 14] on div "Deliveroo" at bounding box center [199, 14] width 25 height 10
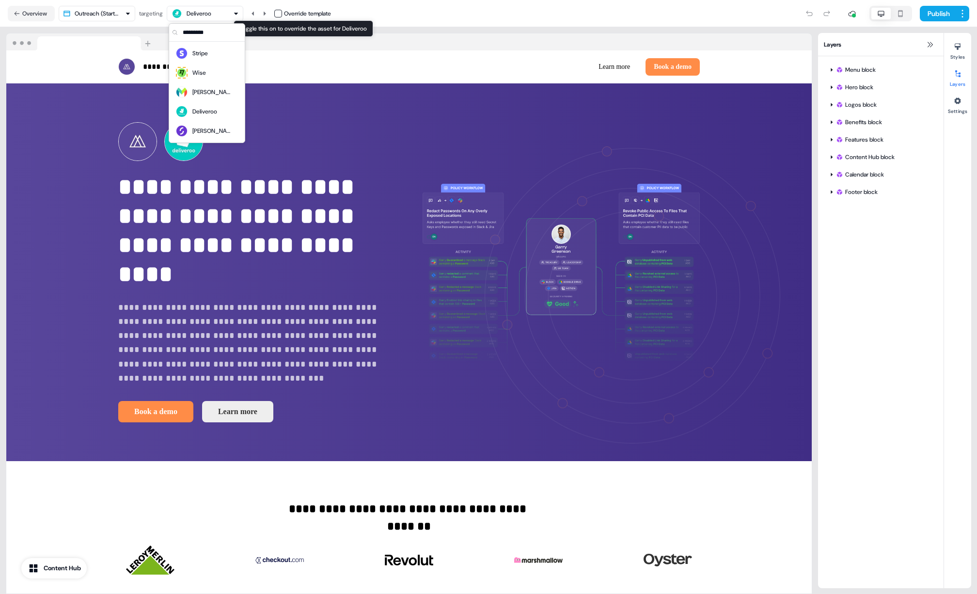
click at [281, 15] on button "button" at bounding box center [278, 14] width 8 height 8
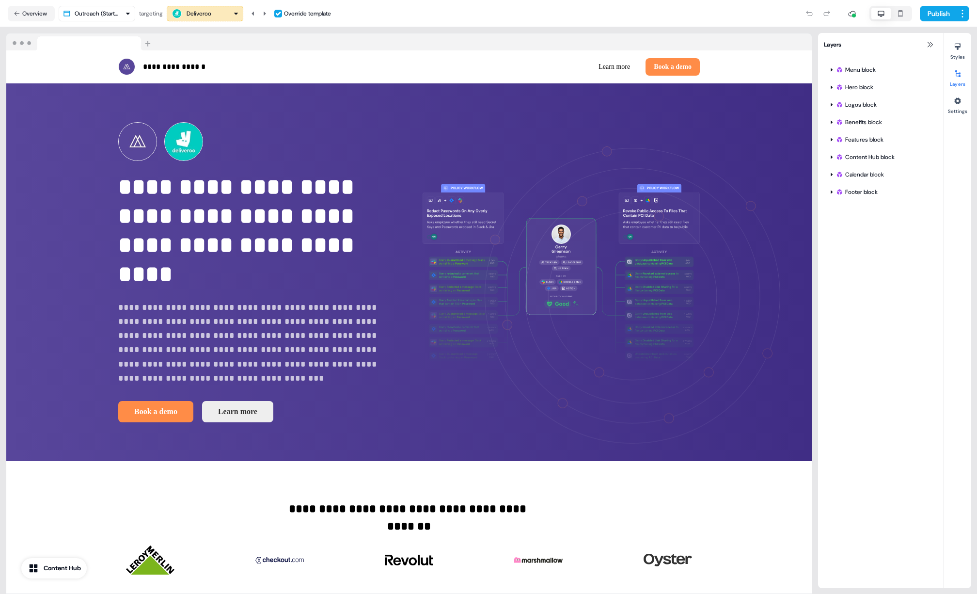
click at [235, 12] on div "Deliveroo" at bounding box center [205, 14] width 68 height 12
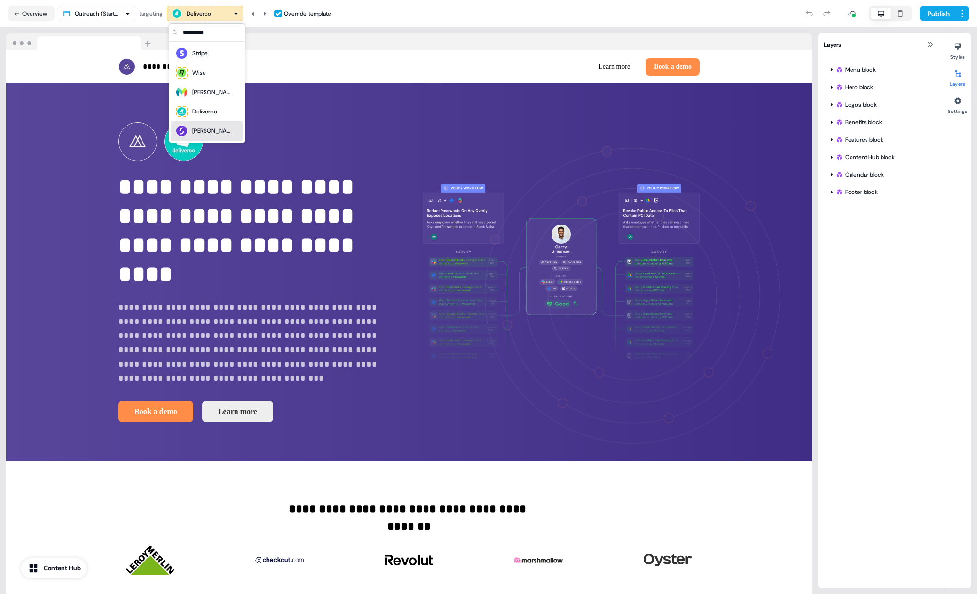
click at [214, 132] on div "[PERSON_NAME] Bank" at bounding box center [211, 131] width 39 height 10
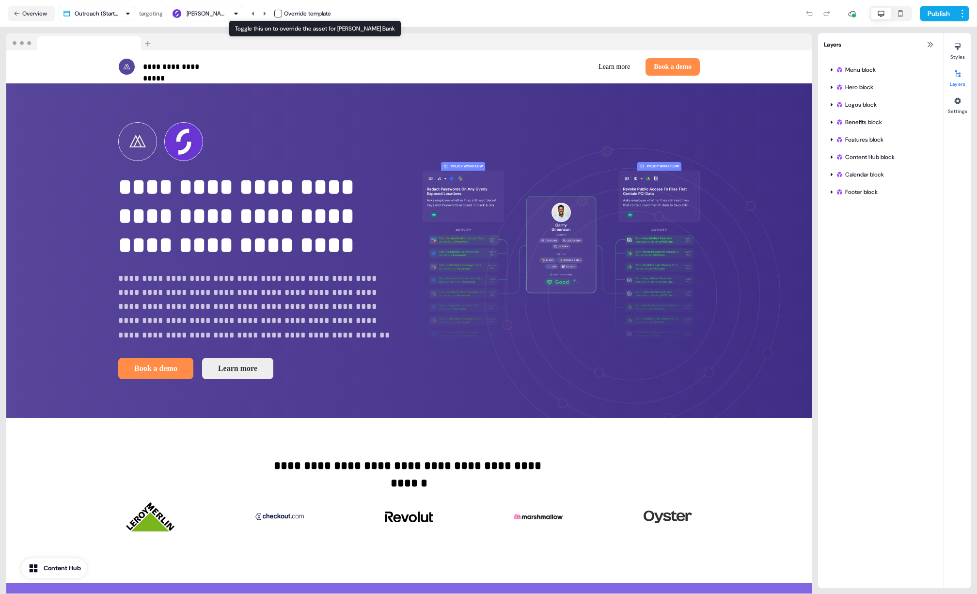
click at [280, 14] on button "button" at bounding box center [278, 14] width 8 height 8
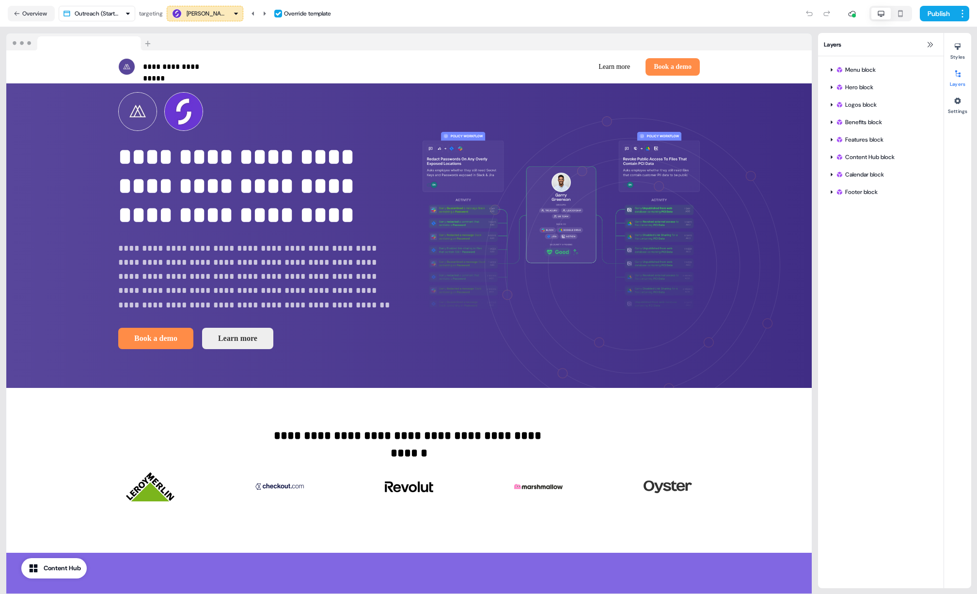
scroll to position [29, 0]
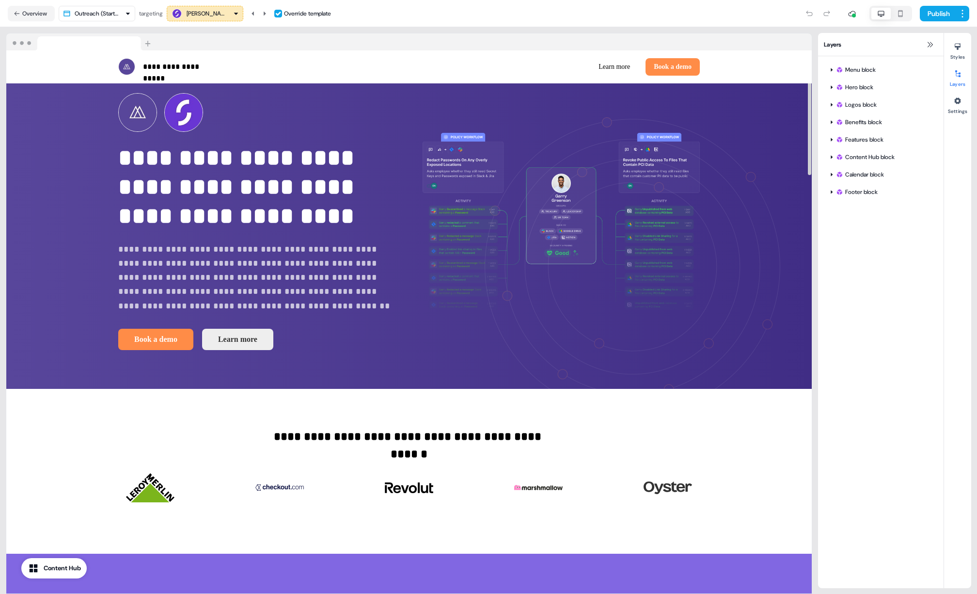
click at [228, 16] on div "[PERSON_NAME] Bank" at bounding box center [205, 14] width 68 height 12
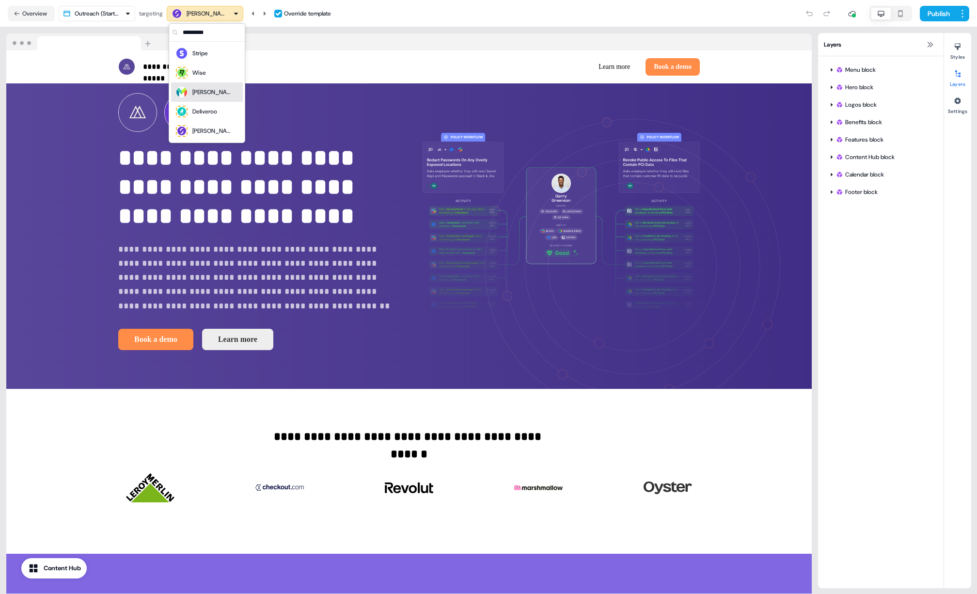
click at [205, 97] on div "[PERSON_NAME]" at bounding box center [203, 92] width 56 height 14
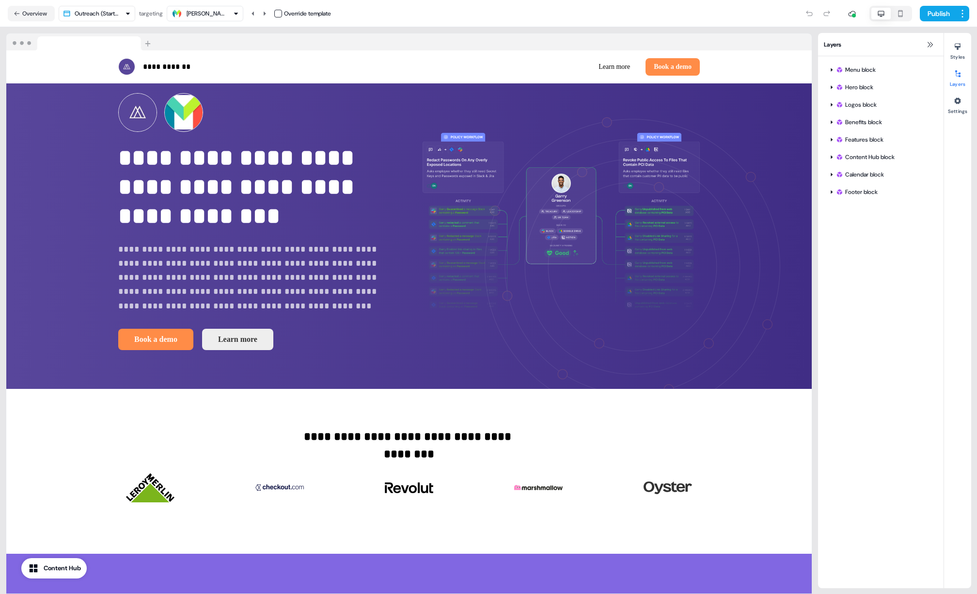
click at [214, 14] on div "[PERSON_NAME]" at bounding box center [205, 14] width 68 height 12
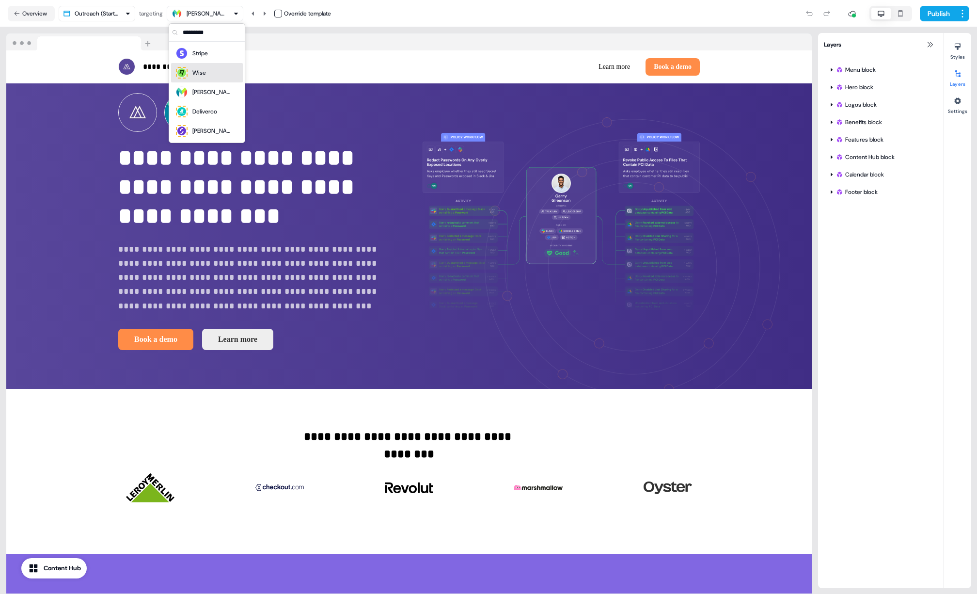
click at [208, 75] on div "Wise" at bounding box center [207, 73] width 64 height 14
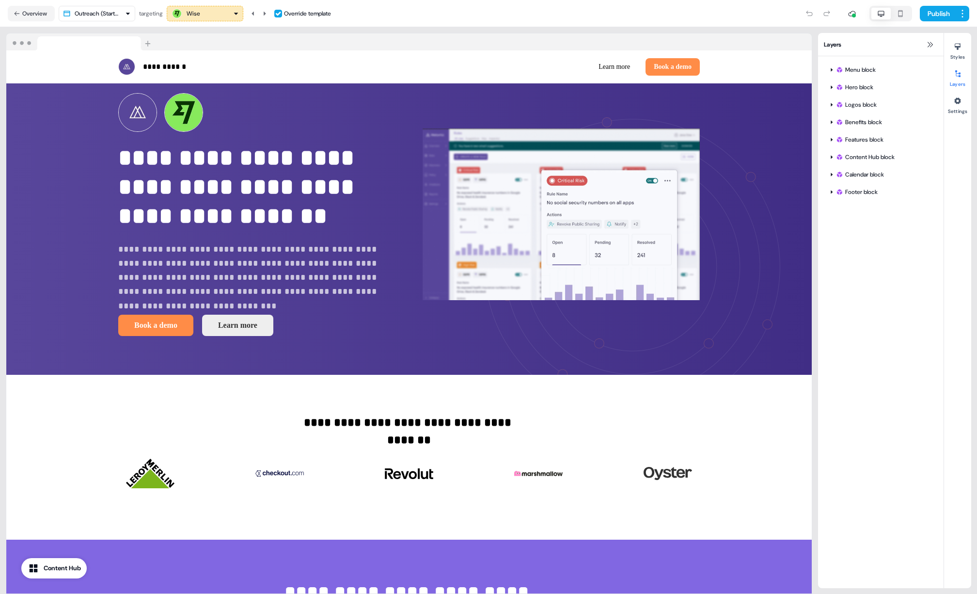
click at [207, 15] on div "Wise" at bounding box center [205, 14] width 68 height 12
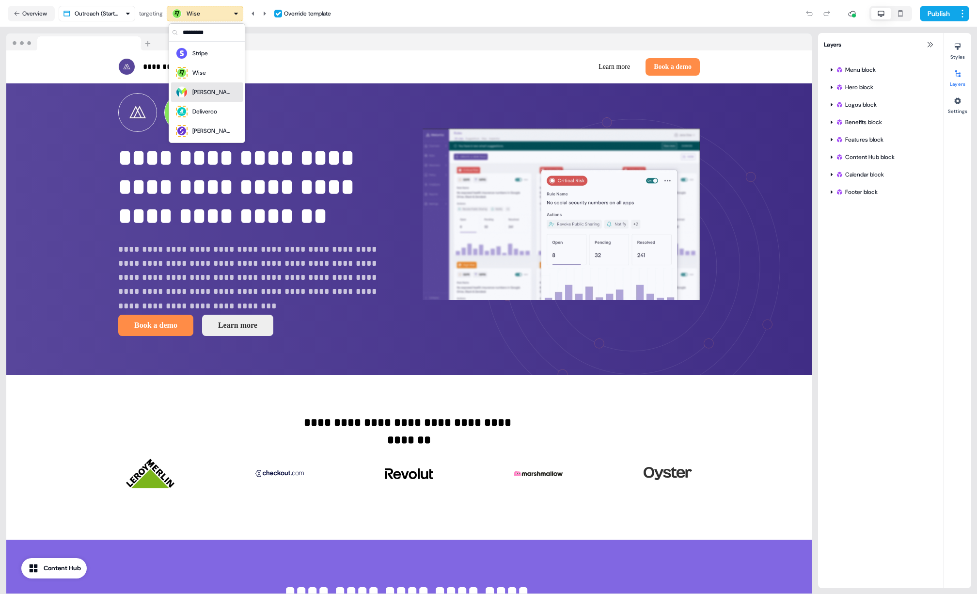
click at [214, 94] on div "[PERSON_NAME]" at bounding box center [207, 92] width 64 height 14
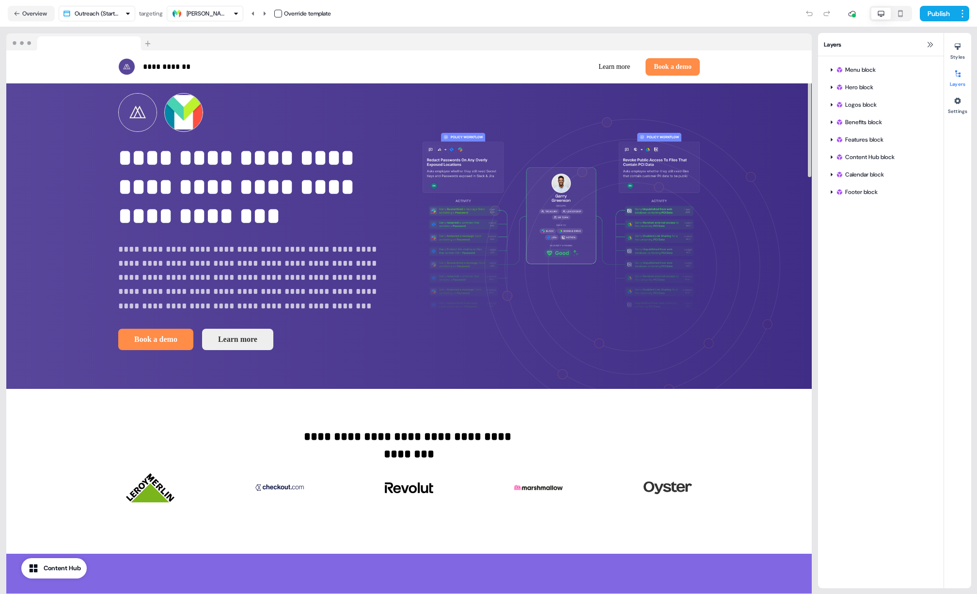
click at [222, 14] on div "[PERSON_NAME]" at bounding box center [205, 14] width 68 height 12
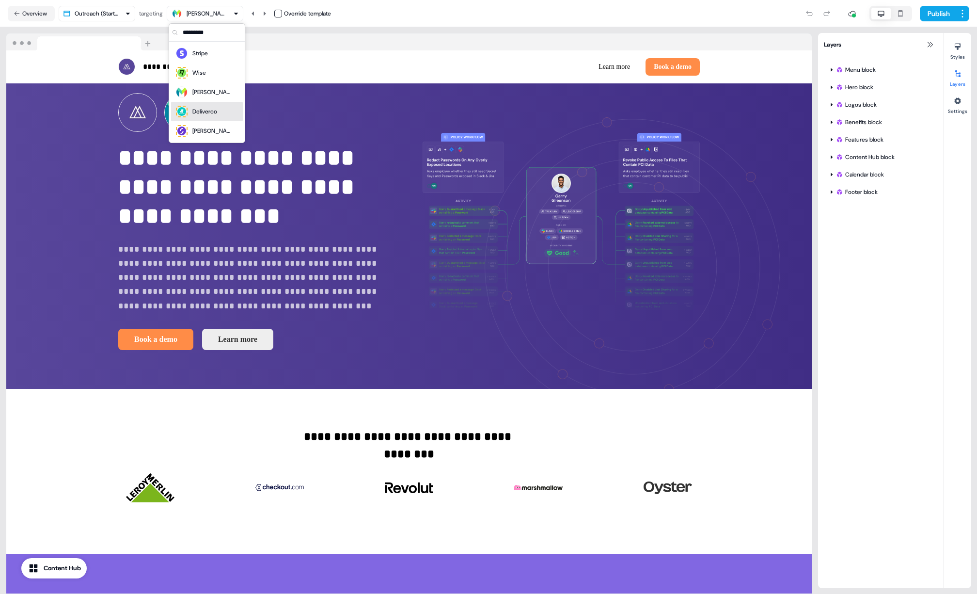
click at [219, 114] on div "Deliveroo" at bounding box center [207, 112] width 64 height 14
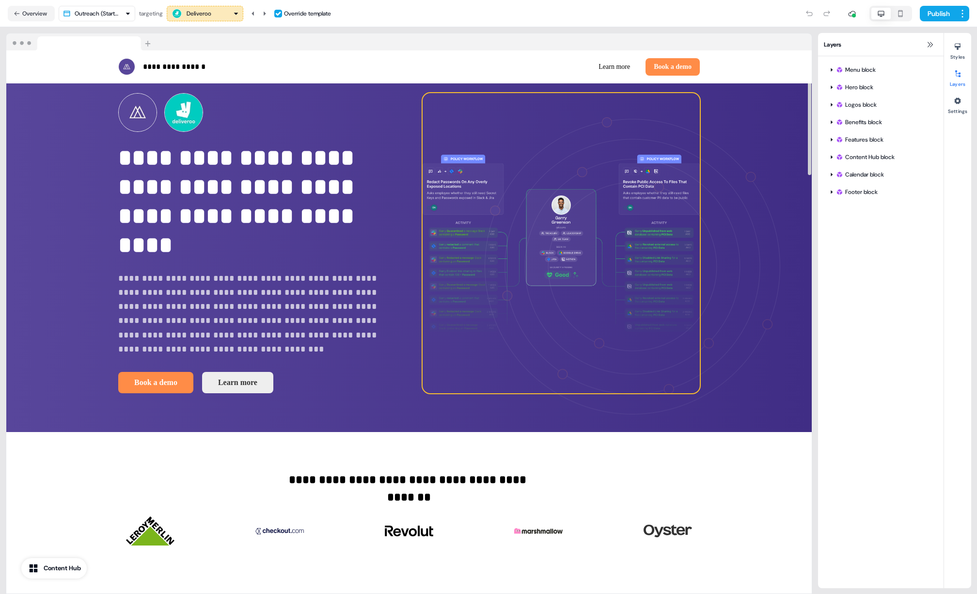
click at [570, 285] on img at bounding box center [561, 243] width 277 height 300
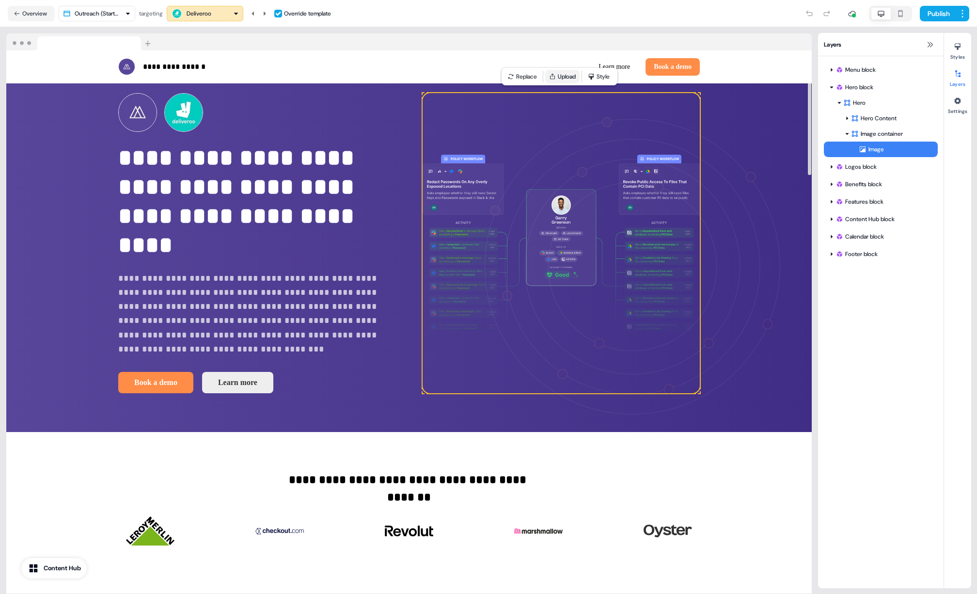
click at [560, 78] on button "Upload" at bounding box center [562, 77] width 34 height 14
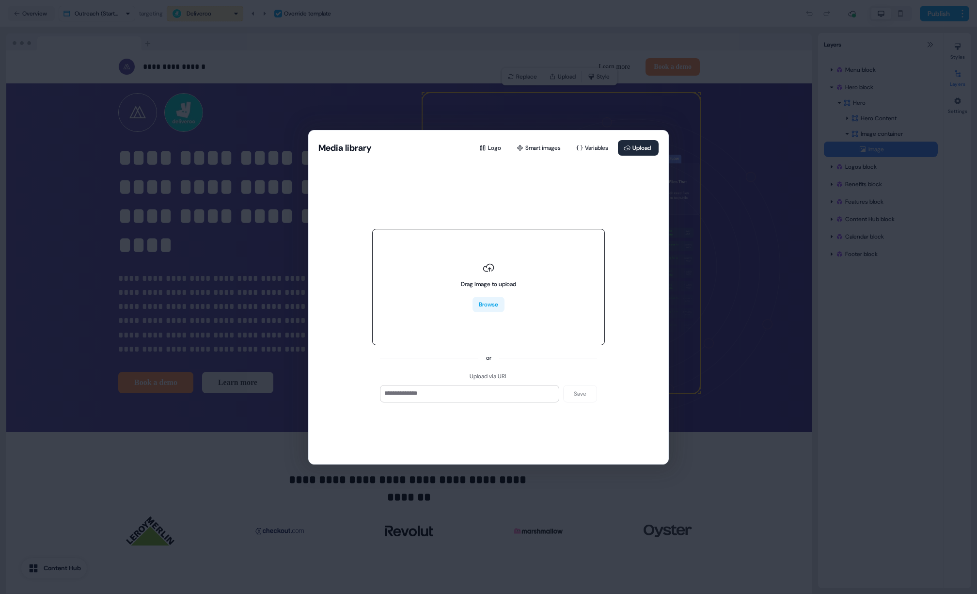
click at [488, 306] on button "Browse" at bounding box center [488, 305] width 32 height 16
type input "**********"
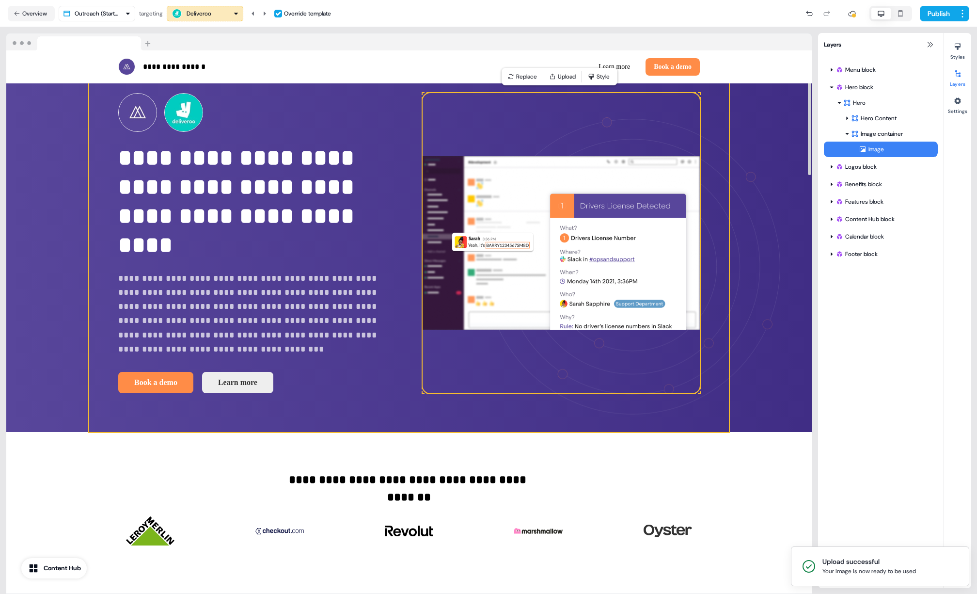
click at [594, 406] on div "**********" at bounding box center [409, 243] width 640 height 378
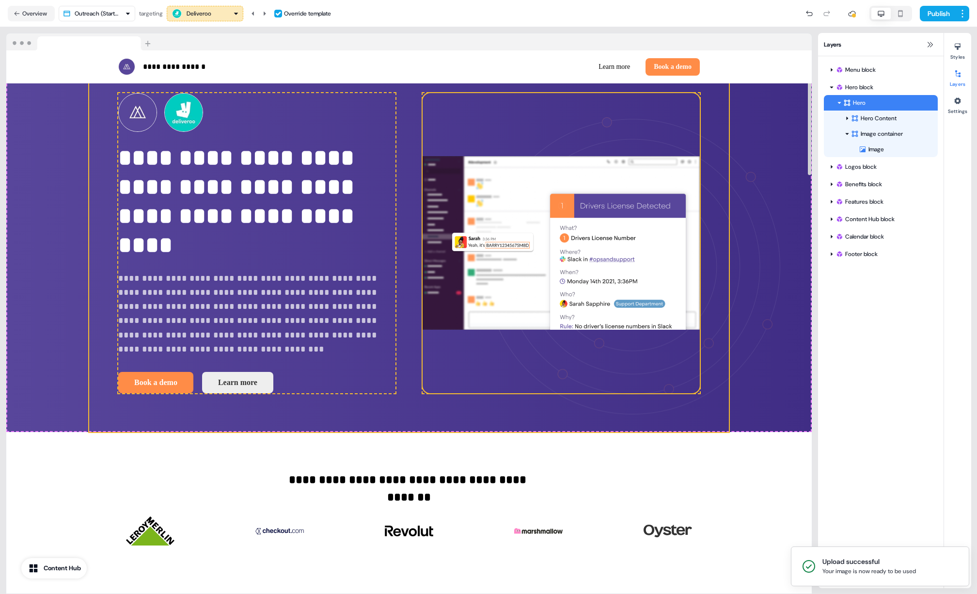
click at [581, 285] on img at bounding box center [561, 243] width 277 height 300
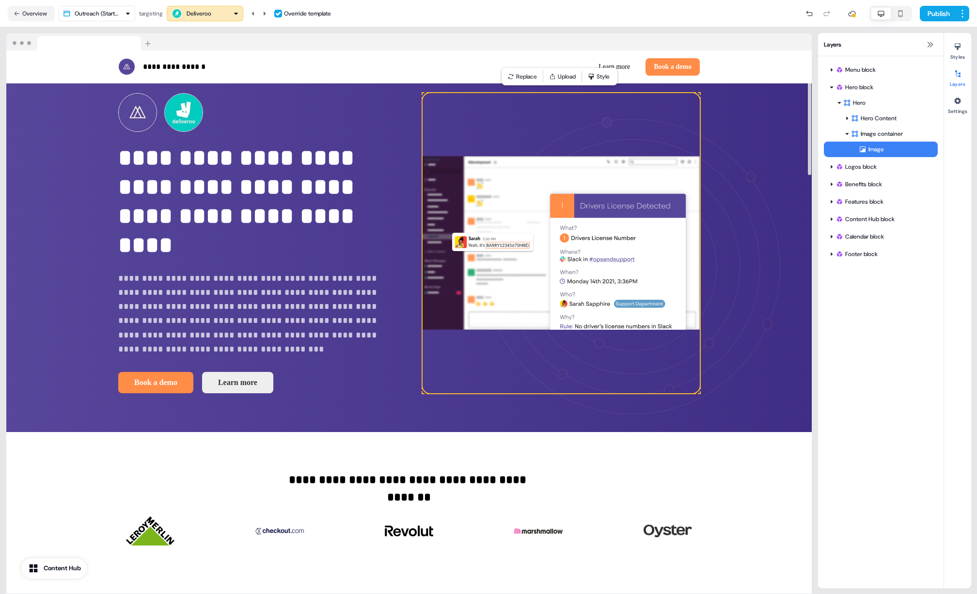
click at [666, 282] on img at bounding box center [561, 243] width 277 height 300
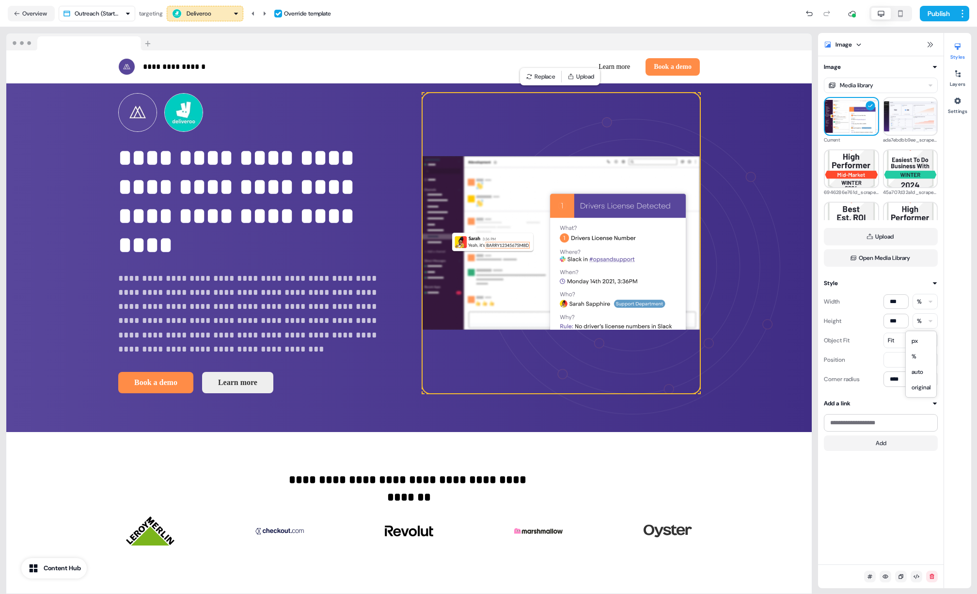
click at [930, 324] on html "**********" at bounding box center [488, 297] width 977 height 594
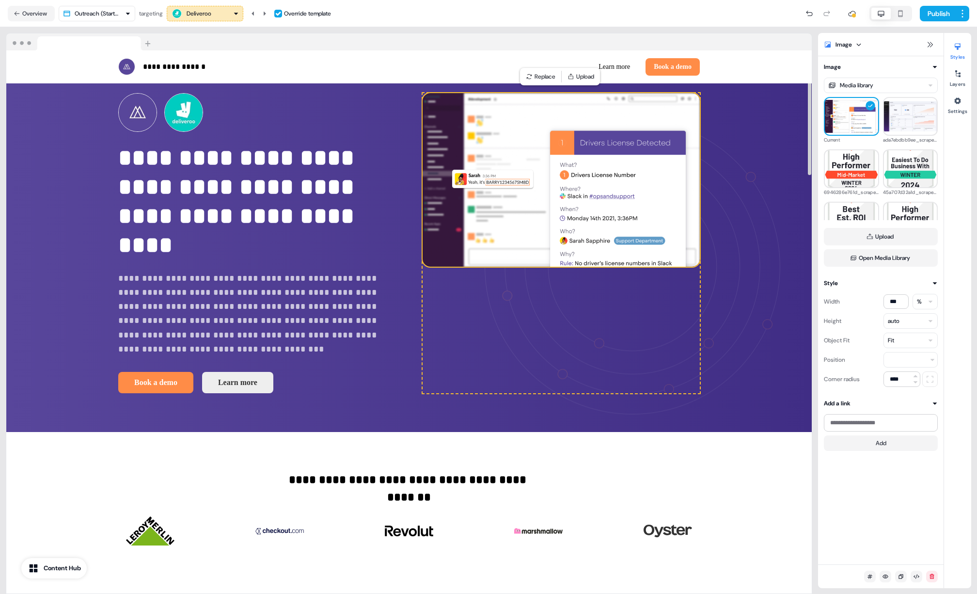
click at [593, 308] on div "To pick up a draggable item, press the space bar. While dragging, use the arrow…" at bounding box center [561, 243] width 277 height 300
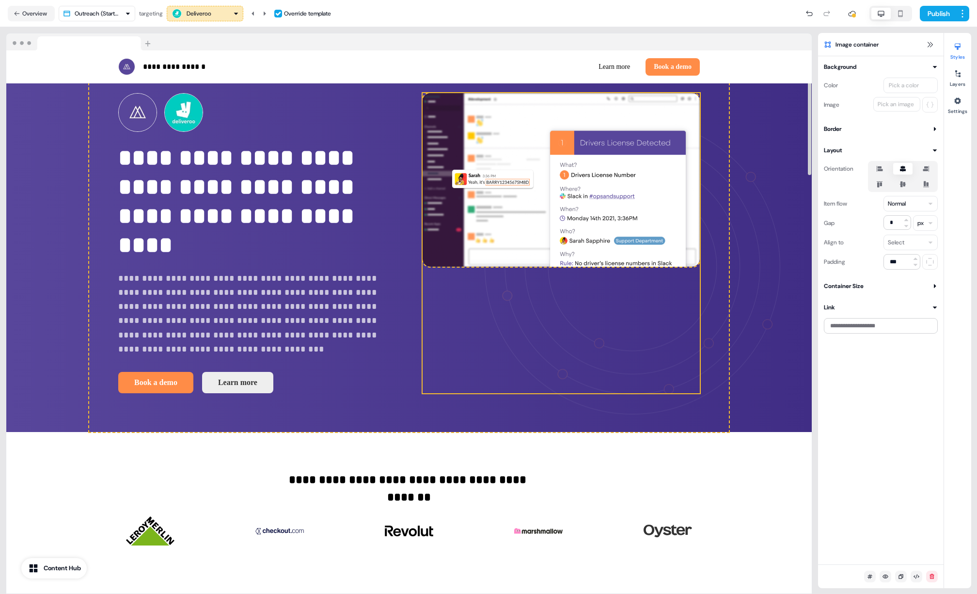
click at [905, 183] on icon at bounding box center [903, 184] width 6 height 6
click at [905, 183] on button "button" at bounding box center [903, 184] width 8 height 8
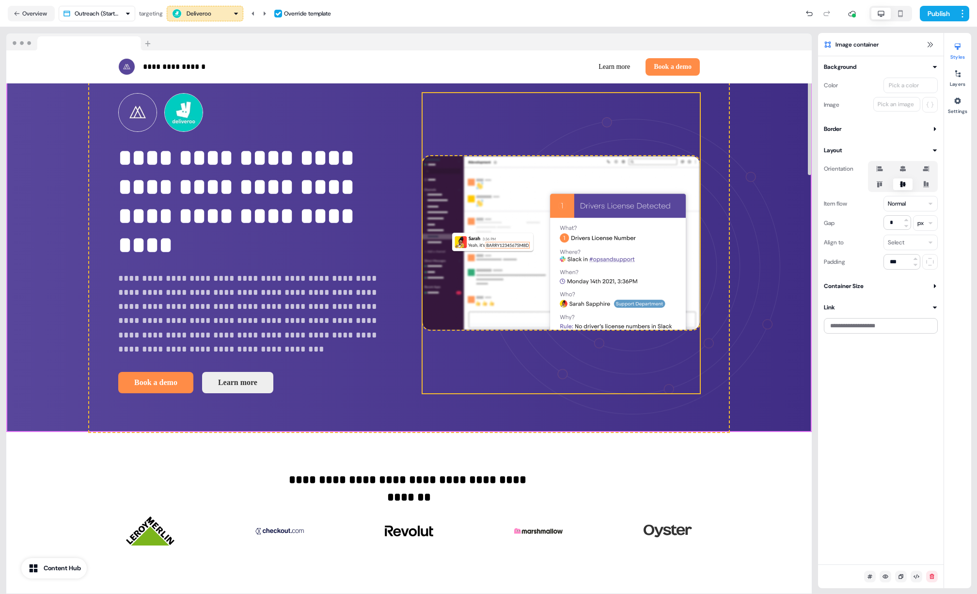
click at [775, 244] on div "**********" at bounding box center [408, 243] width 805 height 378
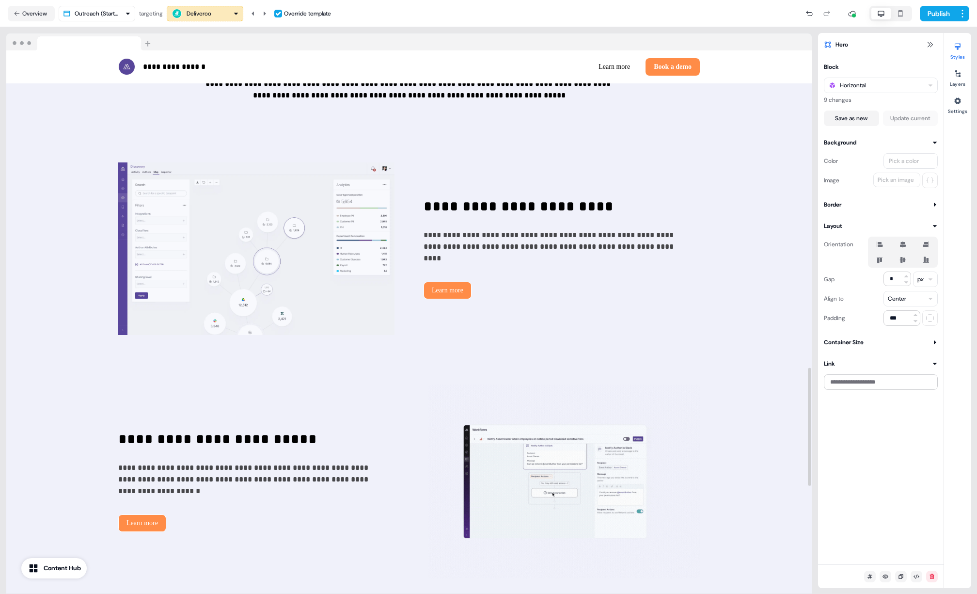
scroll to position [713, 0]
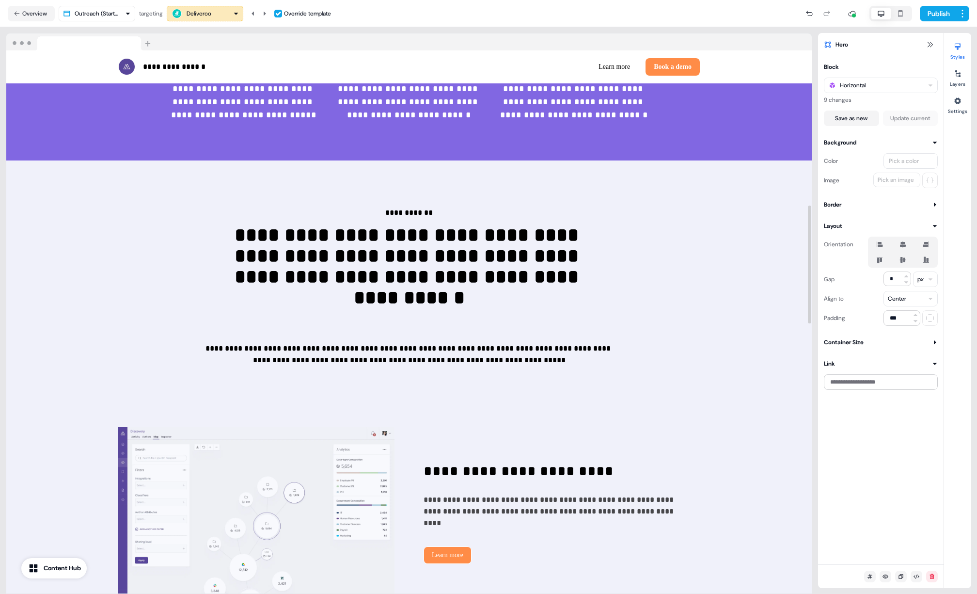
click at [223, 16] on div "Deliveroo" at bounding box center [205, 14] width 68 height 12
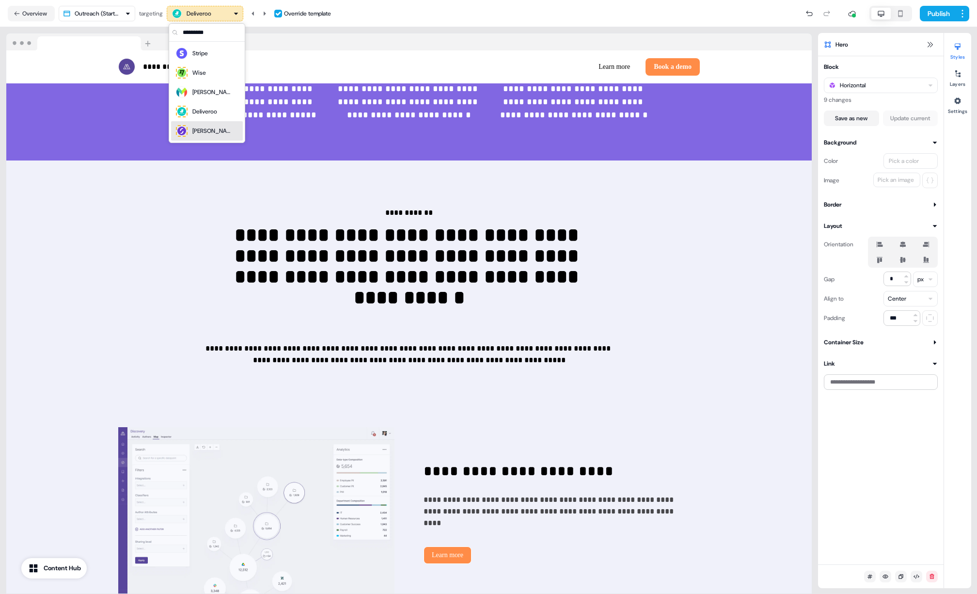
click at [203, 130] on div "[PERSON_NAME] Bank" at bounding box center [211, 131] width 39 height 10
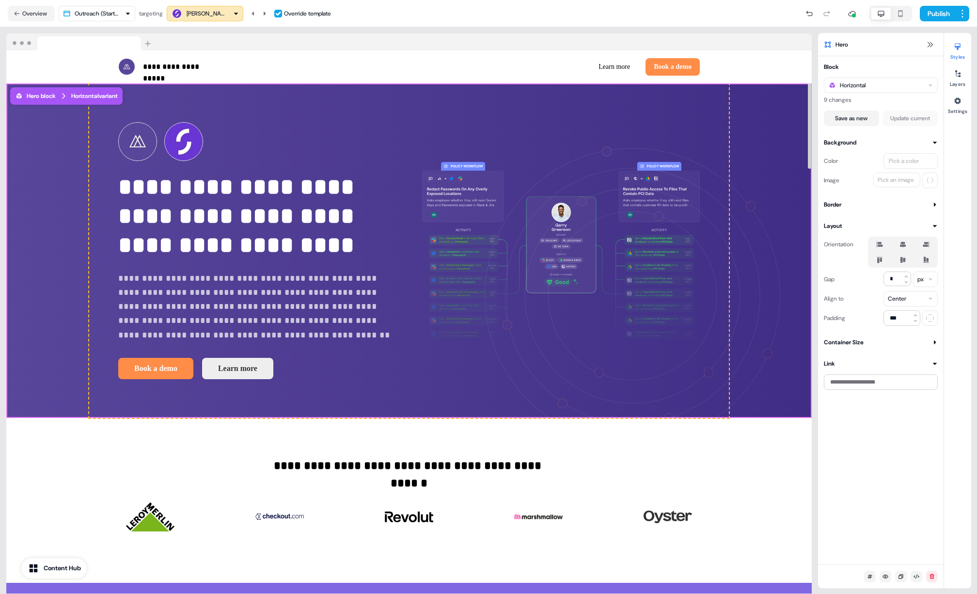
click at [220, 10] on div "[PERSON_NAME] Bank" at bounding box center [206, 14] width 39 height 10
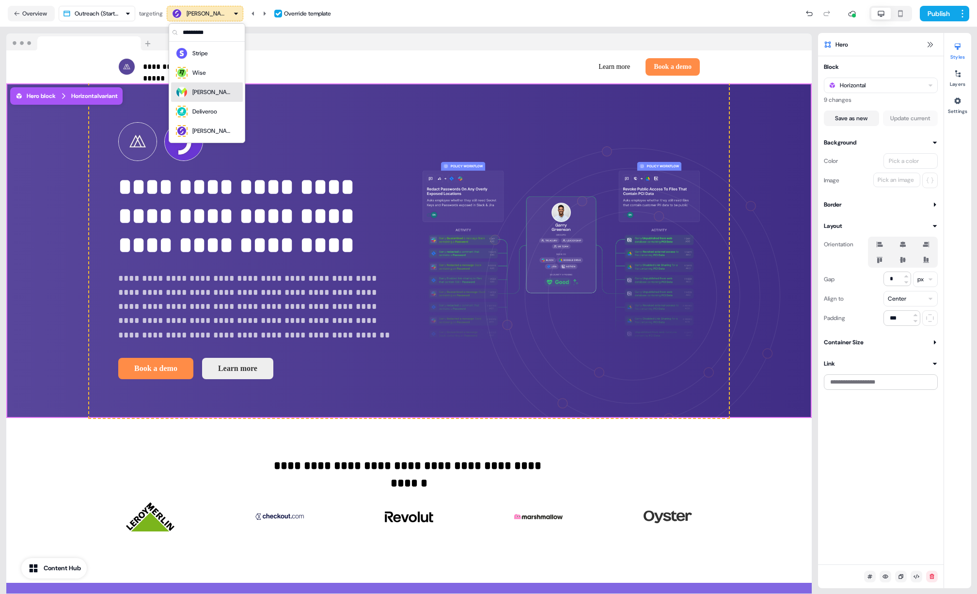
click at [213, 87] on div "[PERSON_NAME]" at bounding box center [207, 92] width 64 height 14
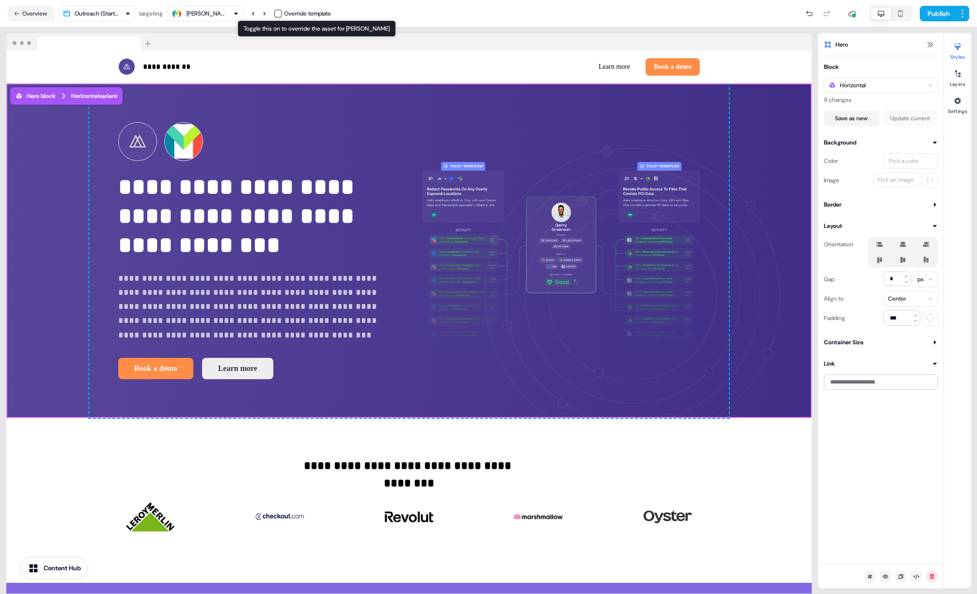
click at [279, 13] on button "button" at bounding box center [278, 14] width 8 height 8
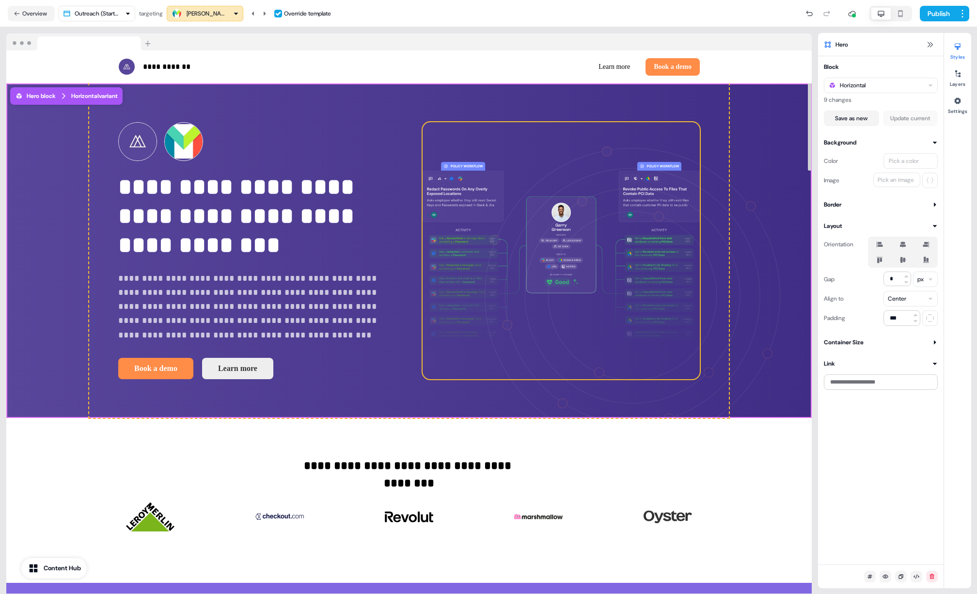
click at [561, 254] on img at bounding box center [561, 250] width 277 height 257
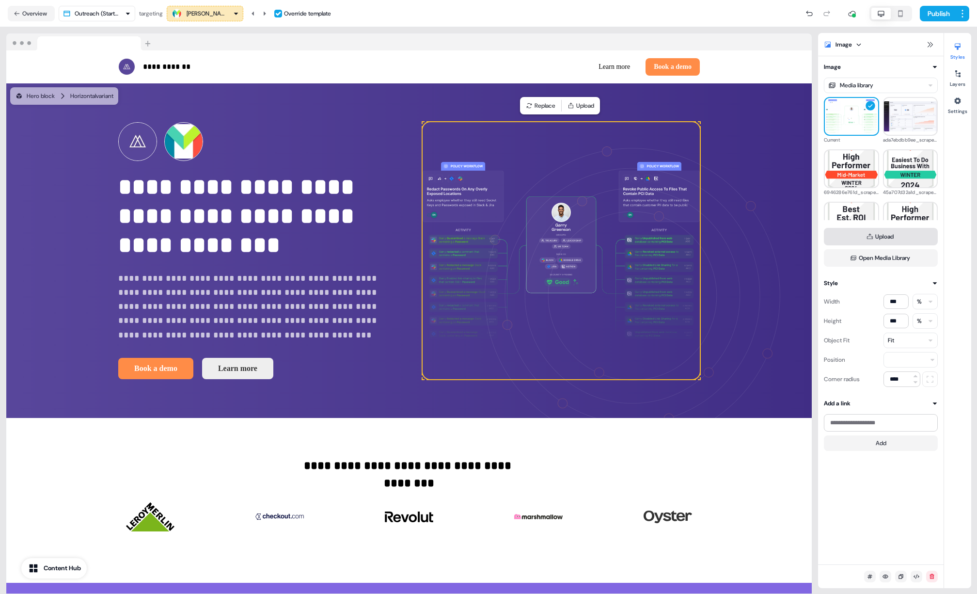
click at [876, 236] on button "Upload" at bounding box center [881, 236] width 114 height 17
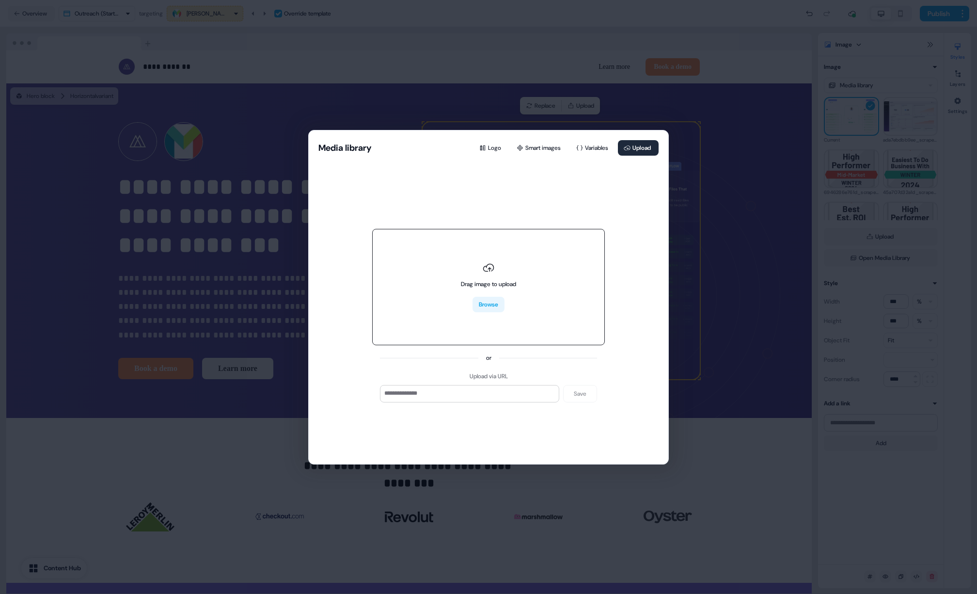
click at [486, 304] on button "Browse" at bounding box center [488, 305] width 32 height 16
type input "**********"
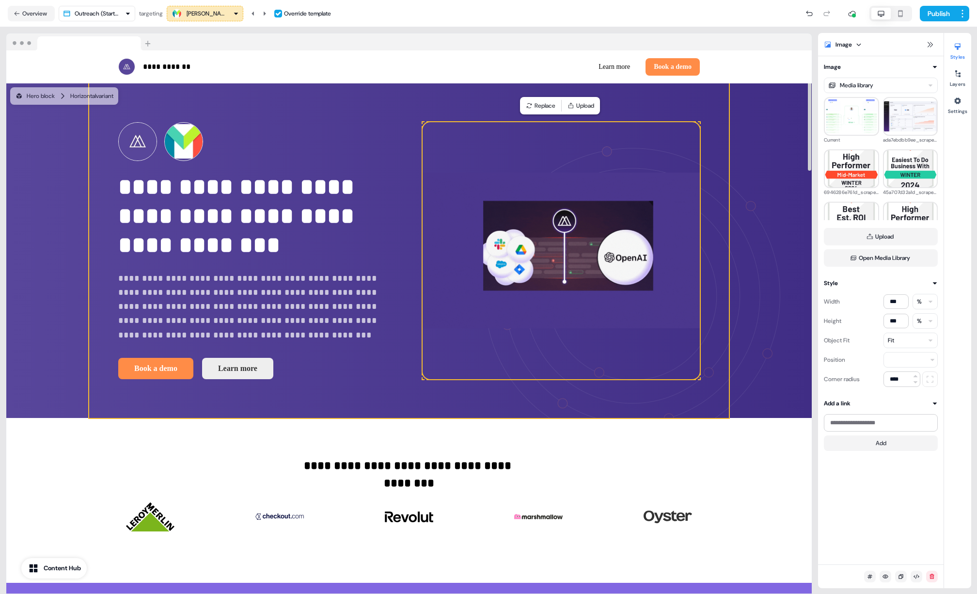
click at [726, 307] on div "**********" at bounding box center [409, 250] width 640 height 334
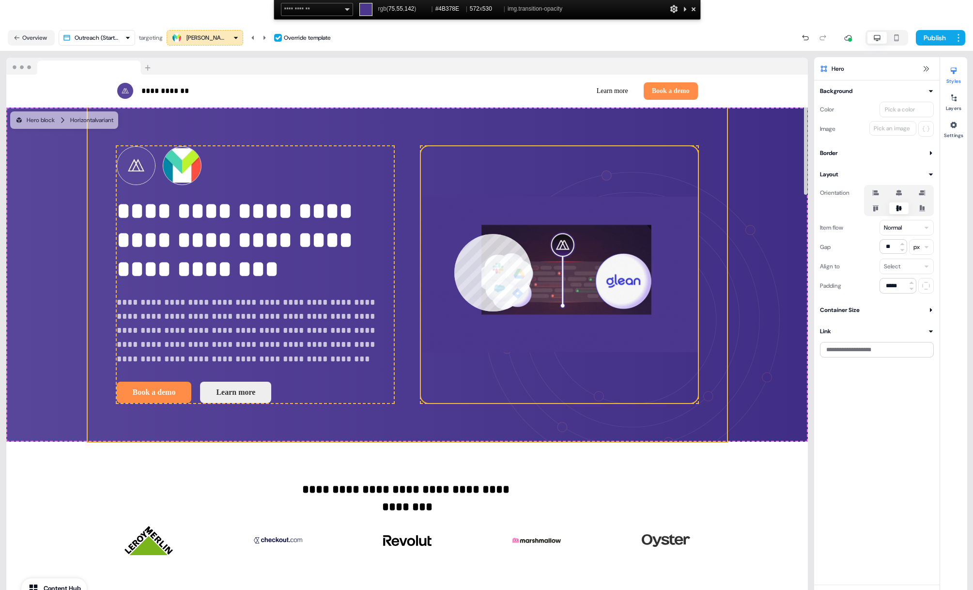
click at [455, 234] on img at bounding box center [559, 274] width 277 height 257
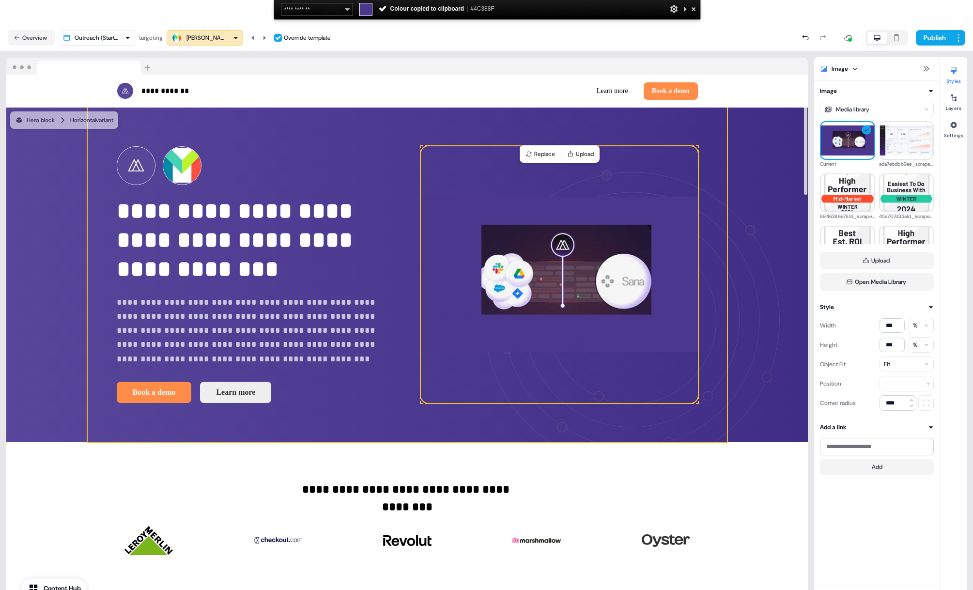
click at [475, 129] on div "**********" at bounding box center [408, 275] width 640 height 334
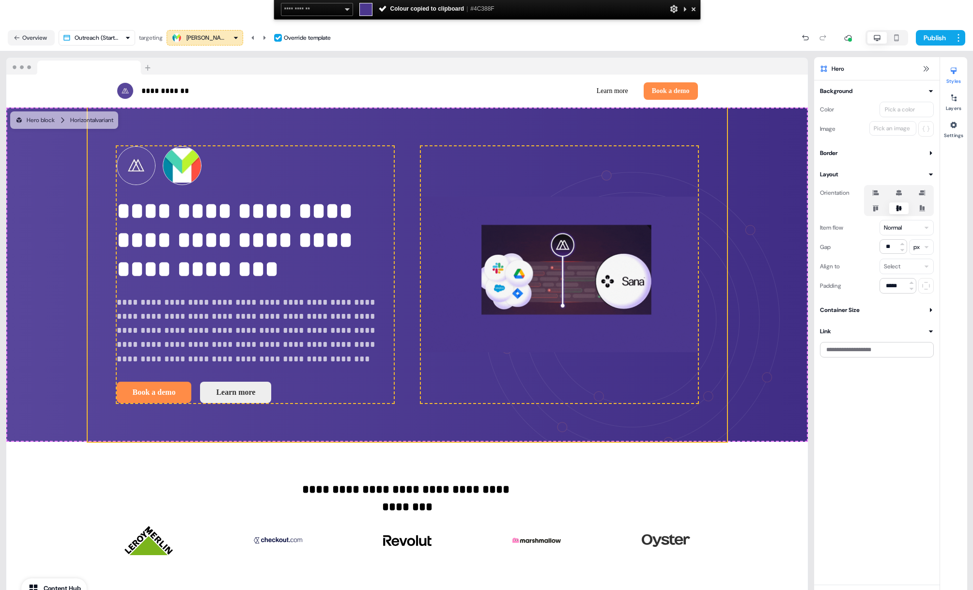
click at [911, 111] on div "Pick a color" at bounding box center [900, 110] width 34 height 10
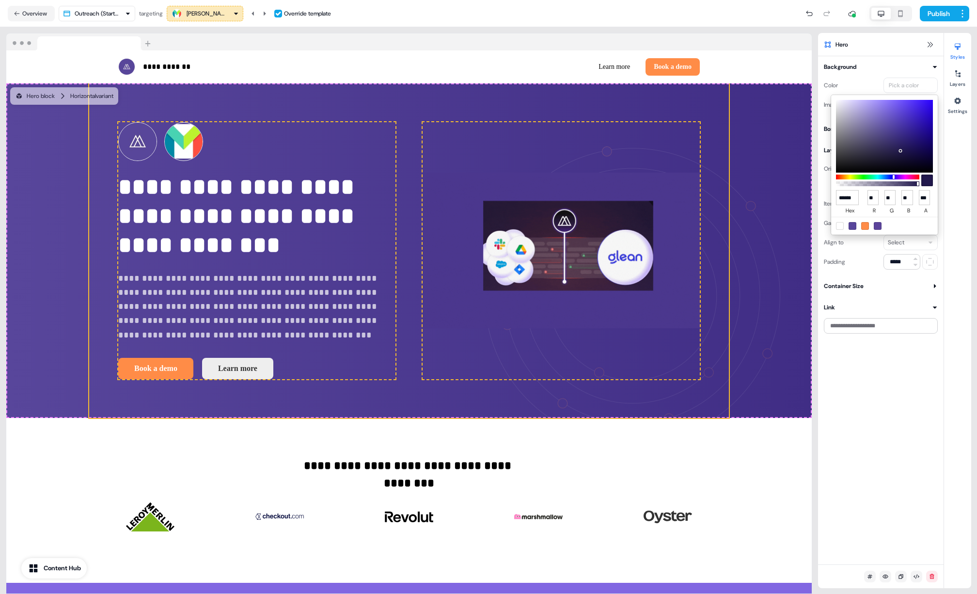
type input "*******"
type input "**"
type input "***"
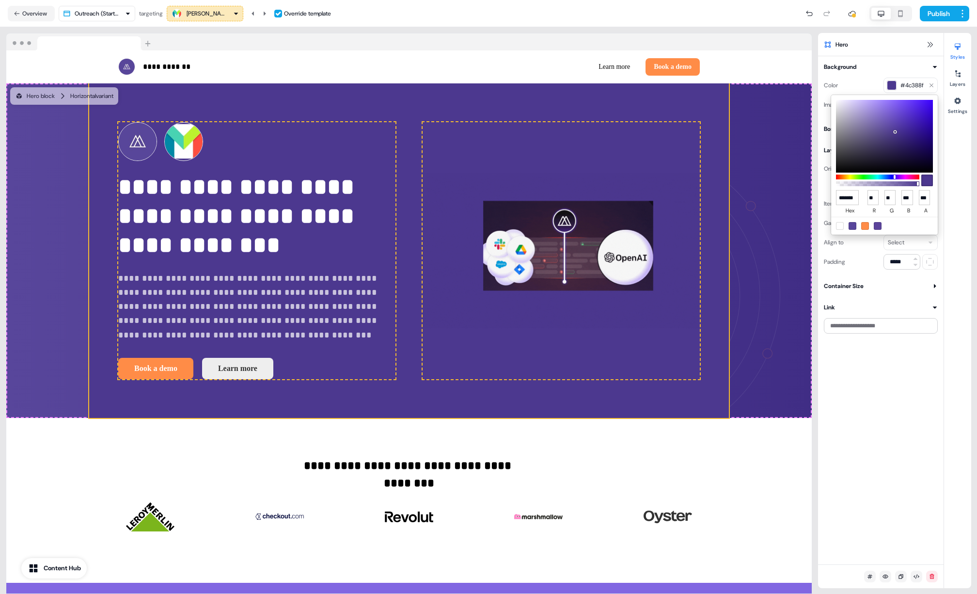
type input "******"
click at [742, 249] on html "**********" at bounding box center [488, 297] width 977 height 594
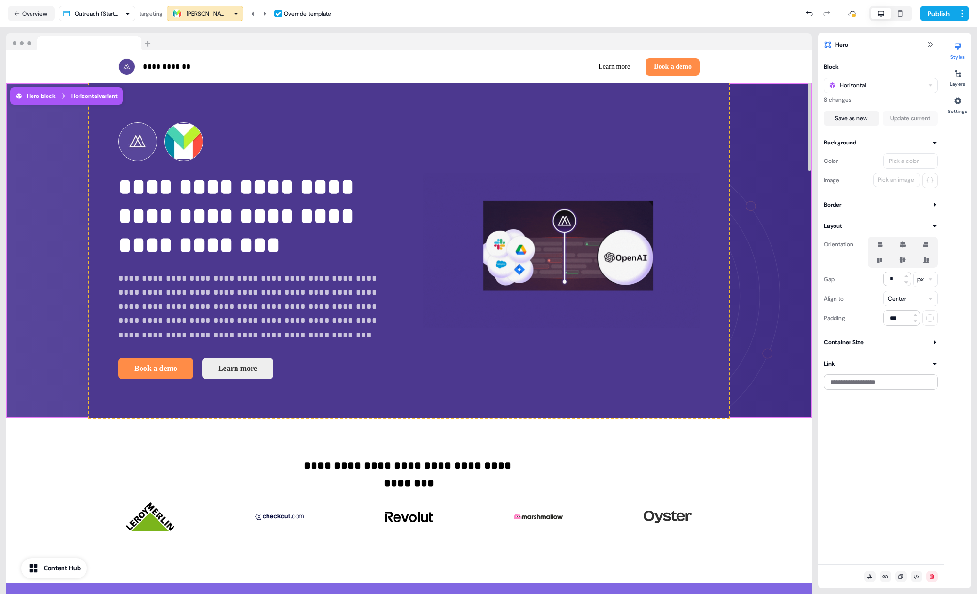
click at [770, 225] on div "**********" at bounding box center [408, 250] width 805 height 334
click at [901, 158] on div "Pick a color" at bounding box center [904, 161] width 34 height 10
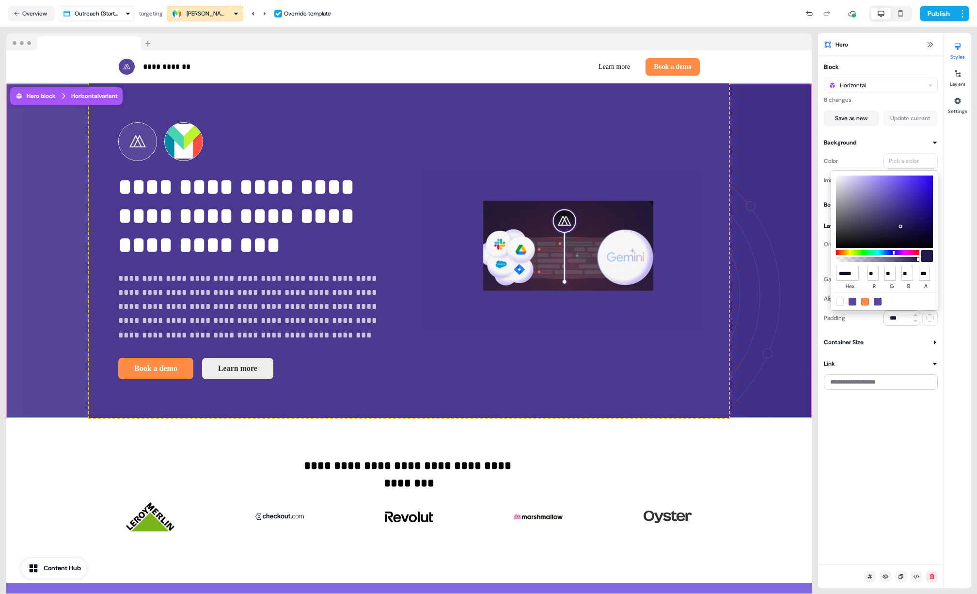
type input "*******"
type input "**"
type input "***"
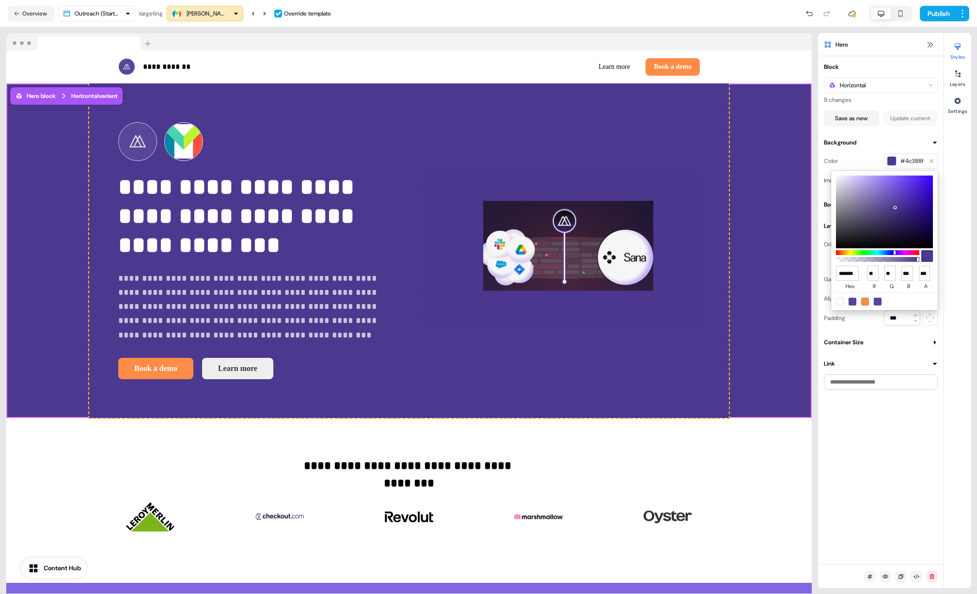
type input "******"
click at [749, 269] on html "**********" at bounding box center [488, 297] width 977 height 594
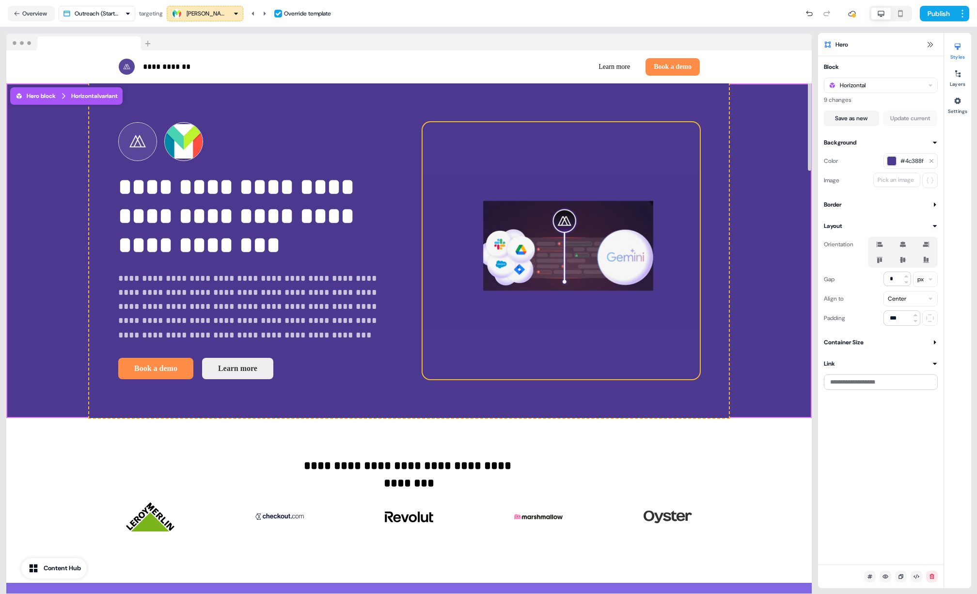
click at [593, 241] on img at bounding box center [561, 250] width 277 height 257
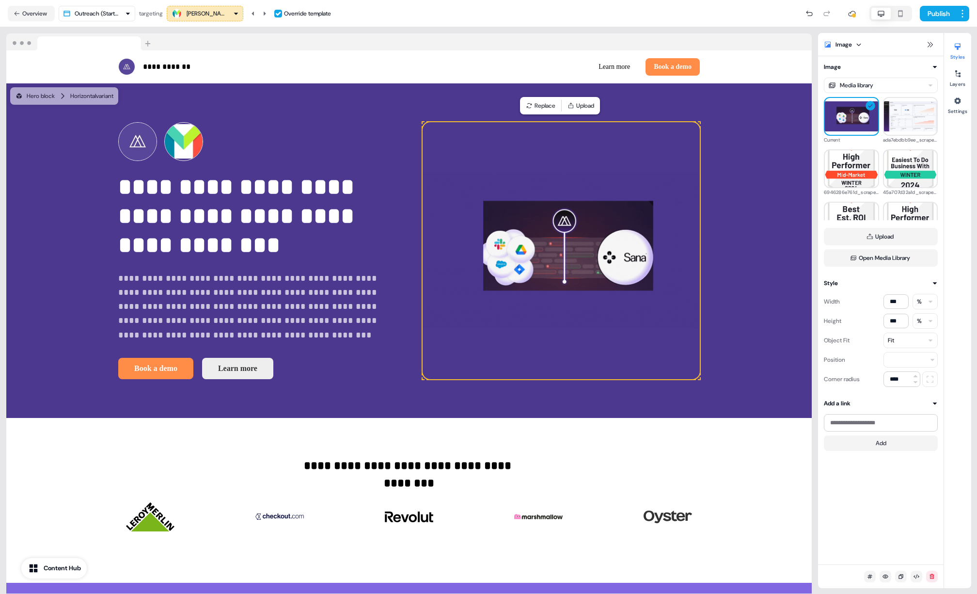
click at [920, 339] on div "Fit" at bounding box center [910, 340] width 54 height 16
click at [903, 363] on button "Fill" at bounding box center [906, 362] width 54 height 16
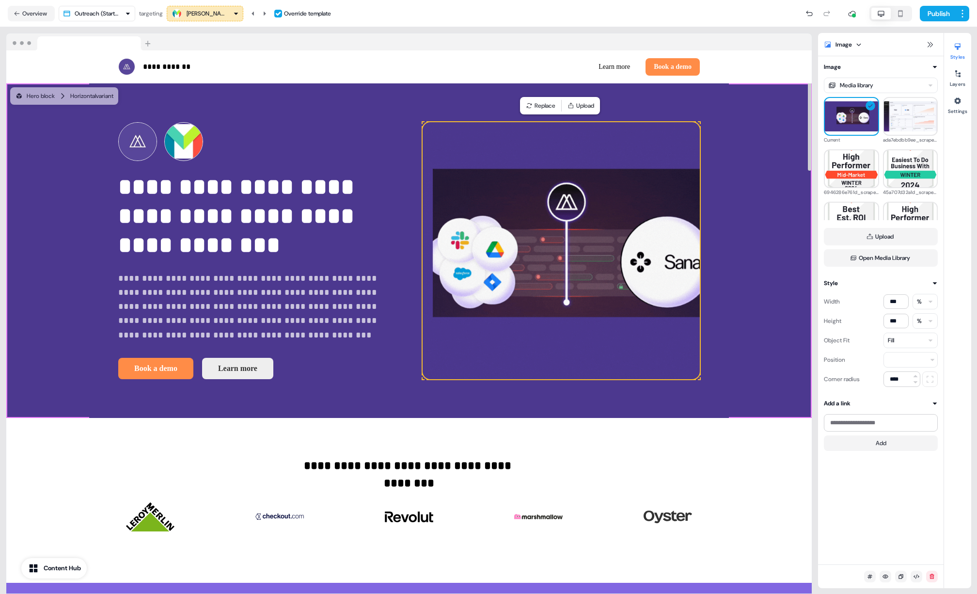
click at [791, 401] on div "**********" at bounding box center [408, 250] width 805 height 334
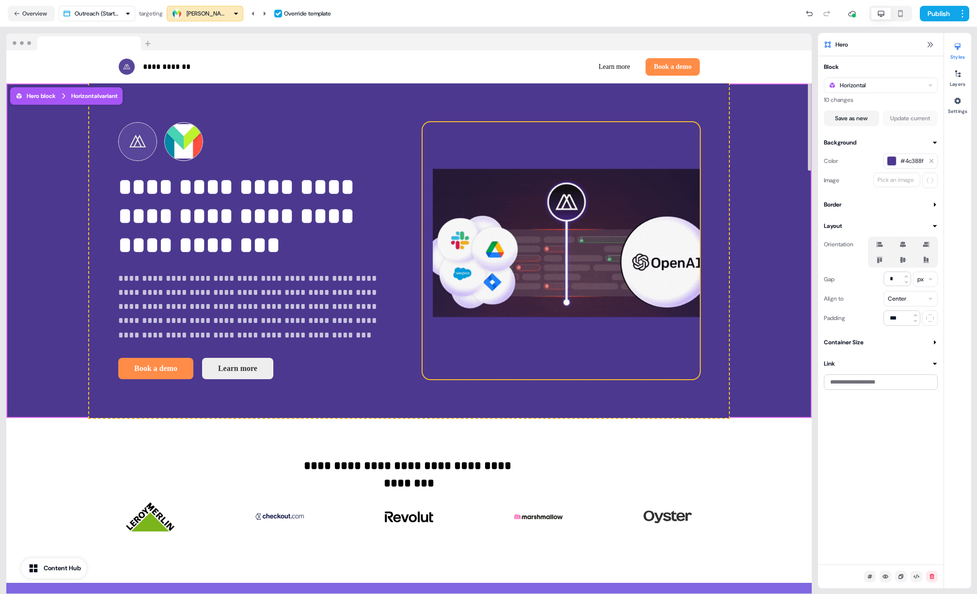
click at [618, 270] on img at bounding box center [561, 250] width 277 height 257
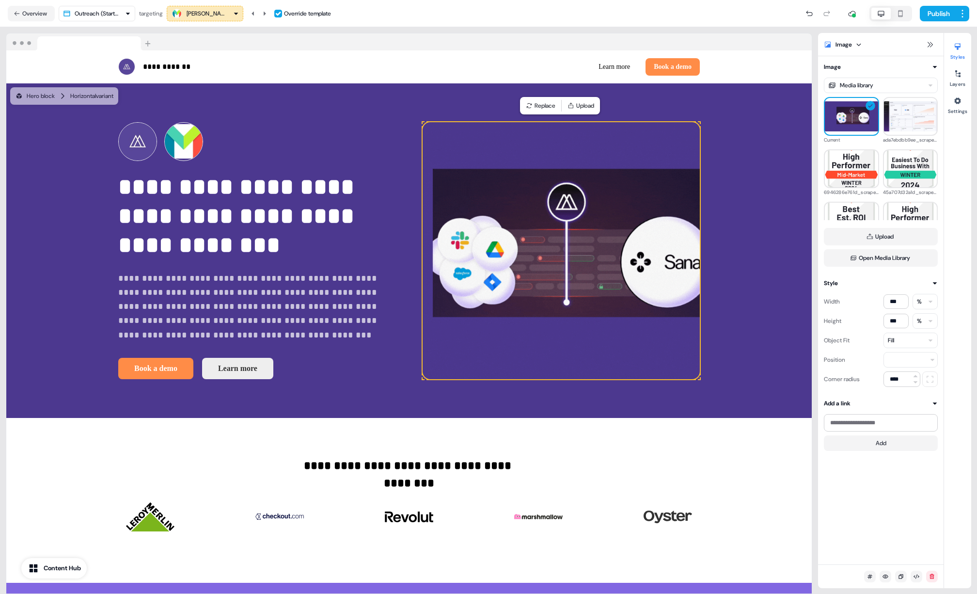
click at [916, 339] on div "Fill" at bounding box center [910, 340] width 54 height 16
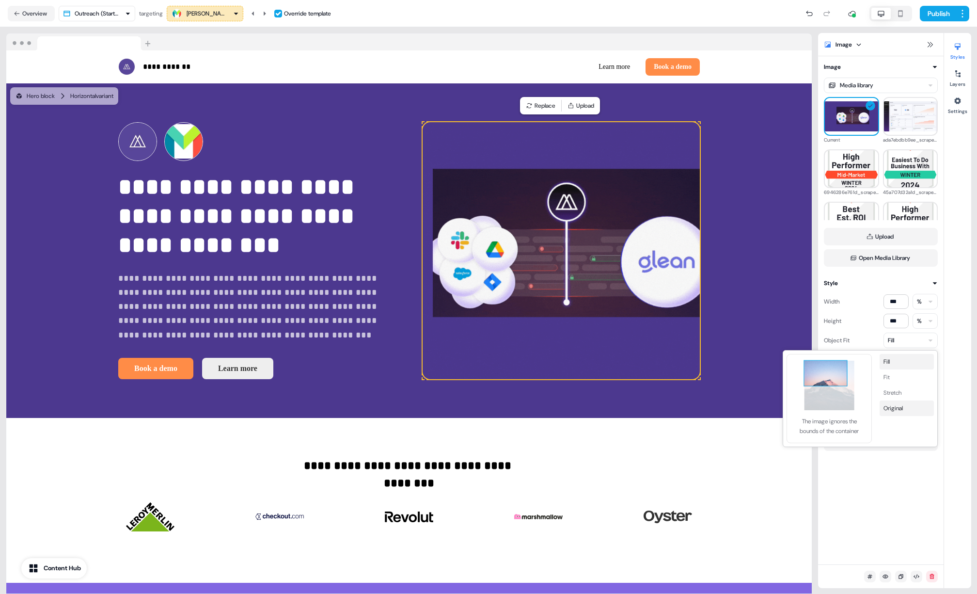
click at [908, 406] on button "Original" at bounding box center [906, 408] width 54 height 16
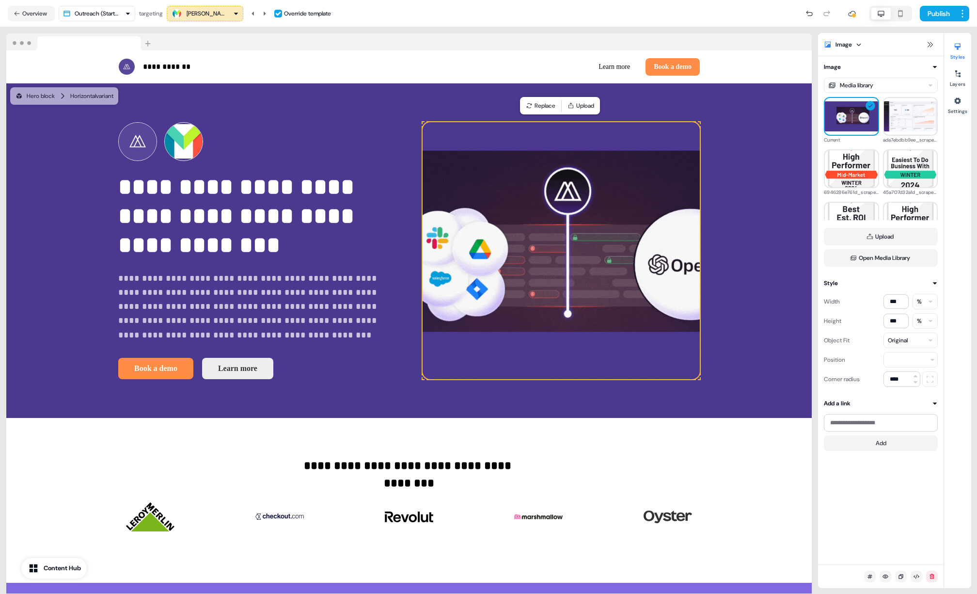
click at [914, 341] on div "Original" at bounding box center [910, 340] width 54 height 16
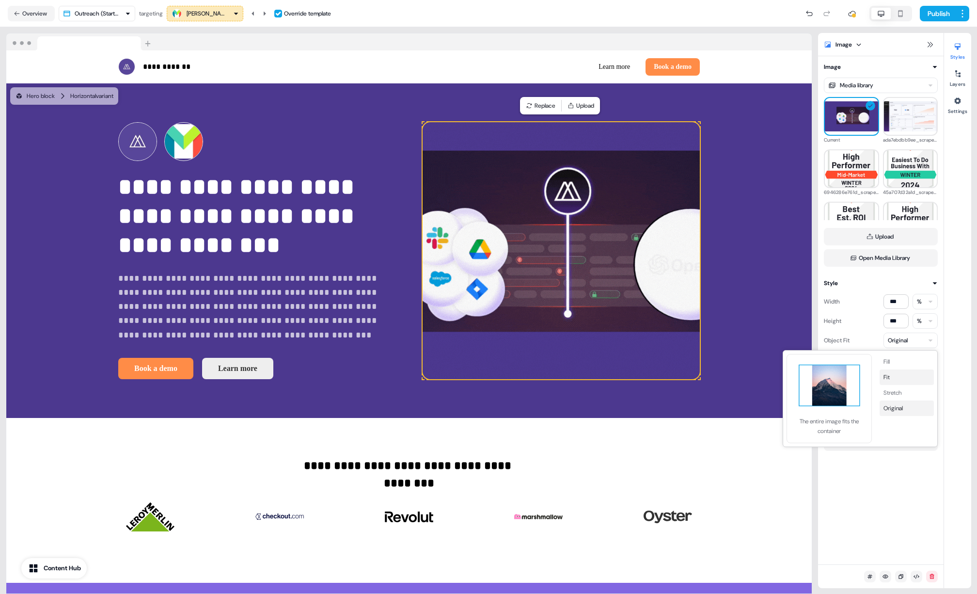
click at [895, 375] on button "Fit" at bounding box center [906, 377] width 54 height 16
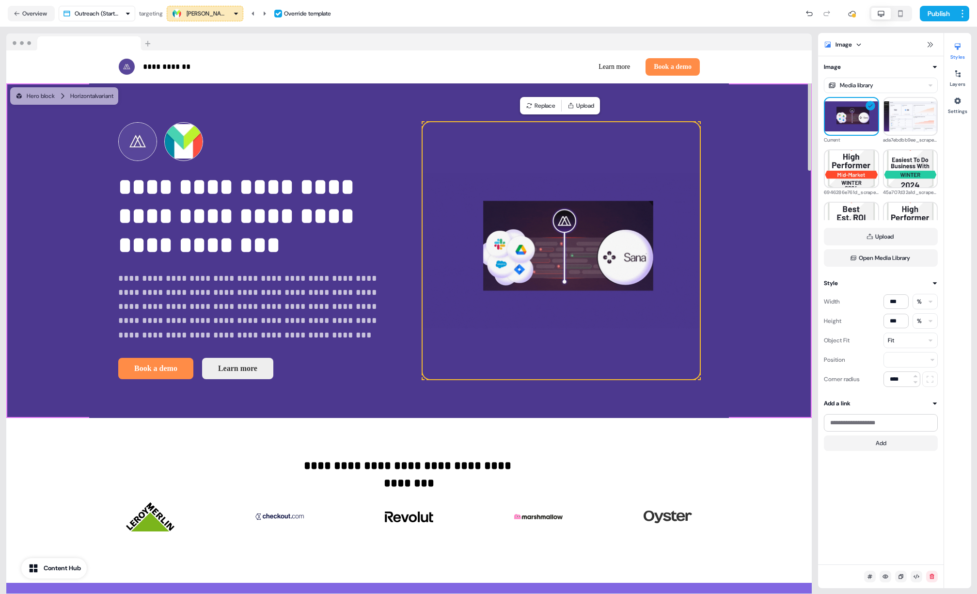
click at [774, 347] on div "**********" at bounding box center [408, 250] width 805 height 334
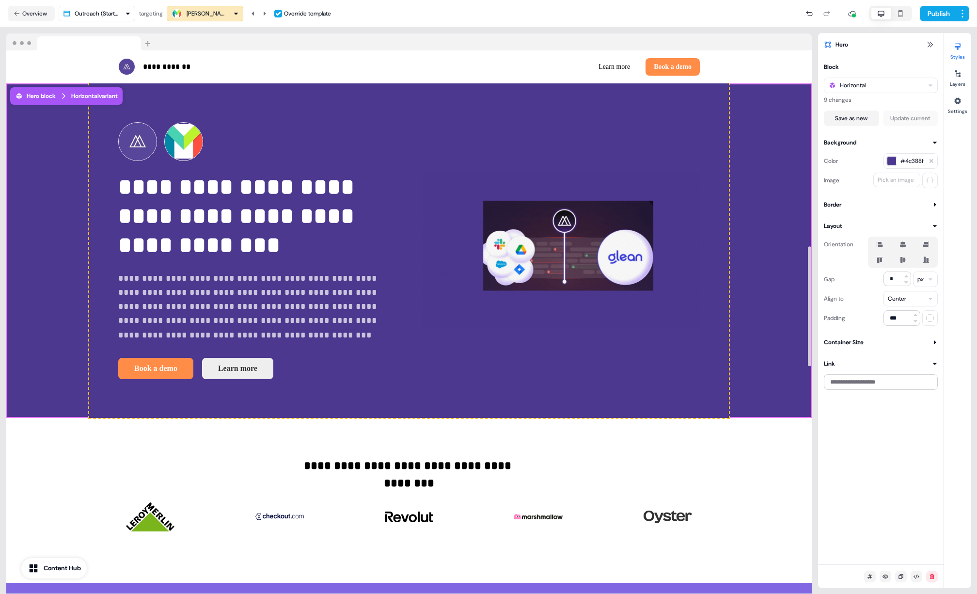
scroll to position [1852, 0]
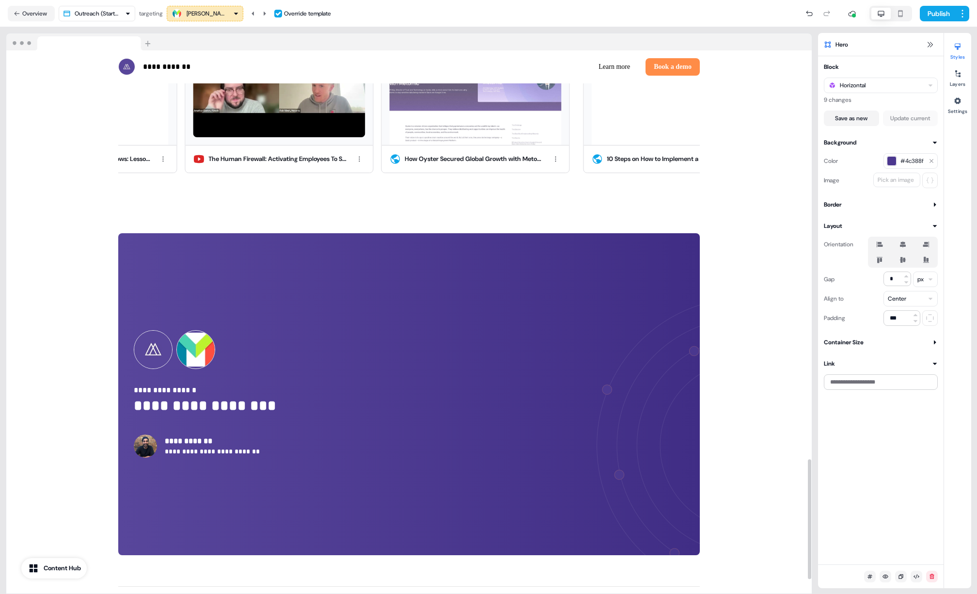
click at [224, 11] on div "[PERSON_NAME]" at bounding box center [205, 14] width 68 height 12
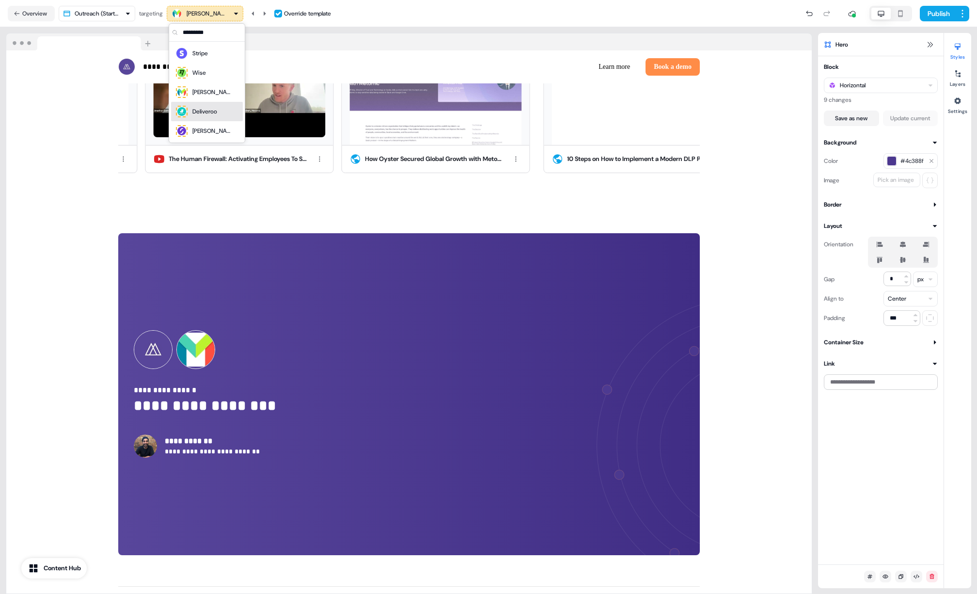
click at [207, 111] on div "Deliveroo" at bounding box center [204, 112] width 25 height 10
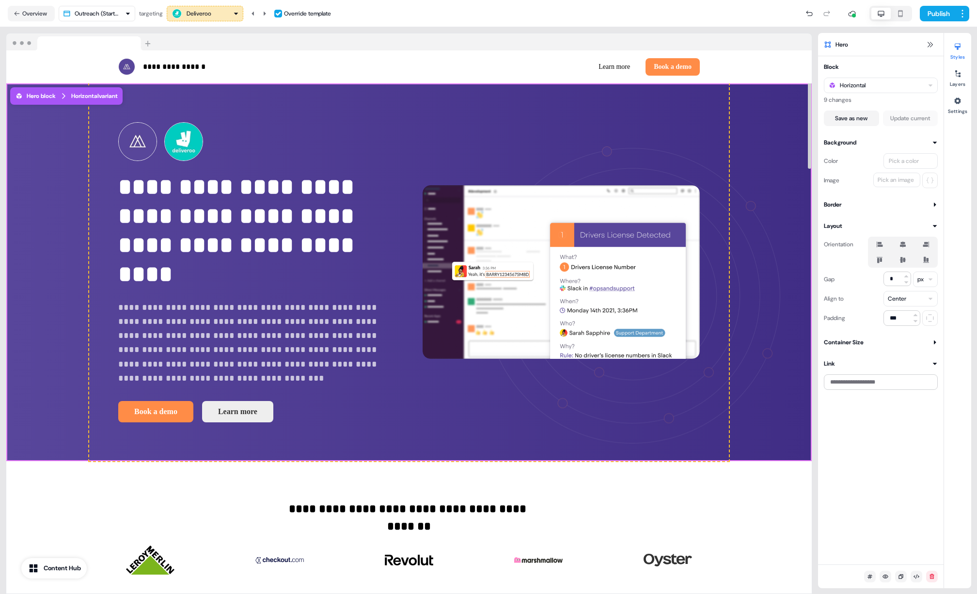
click at [211, 20] on button "Deliveroo" at bounding box center [205, 14] width 77 height 16
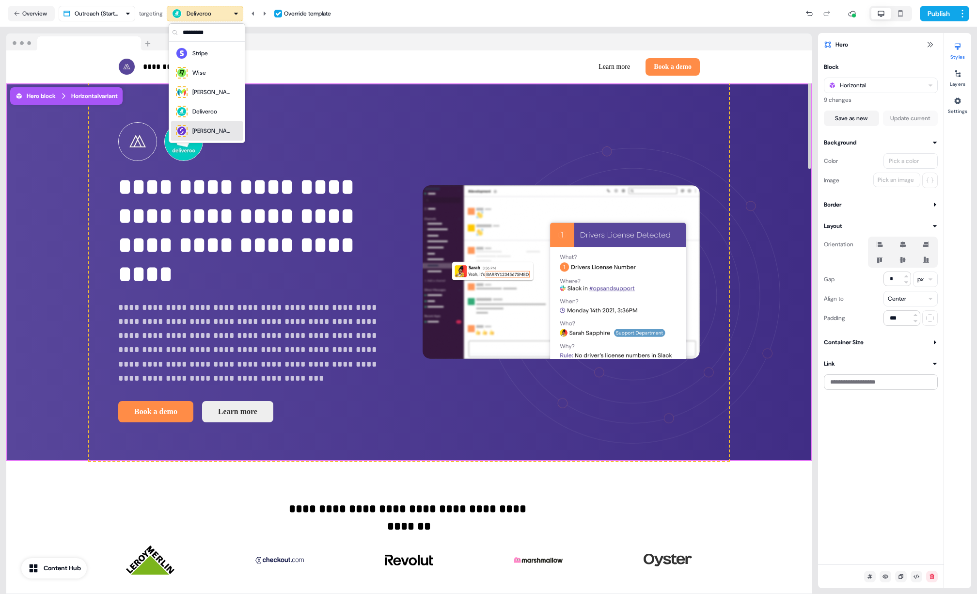
click at [207, 134] on div "[PERSON_NAME] Bank" at bounding box center [211, 131] width 39 height 10
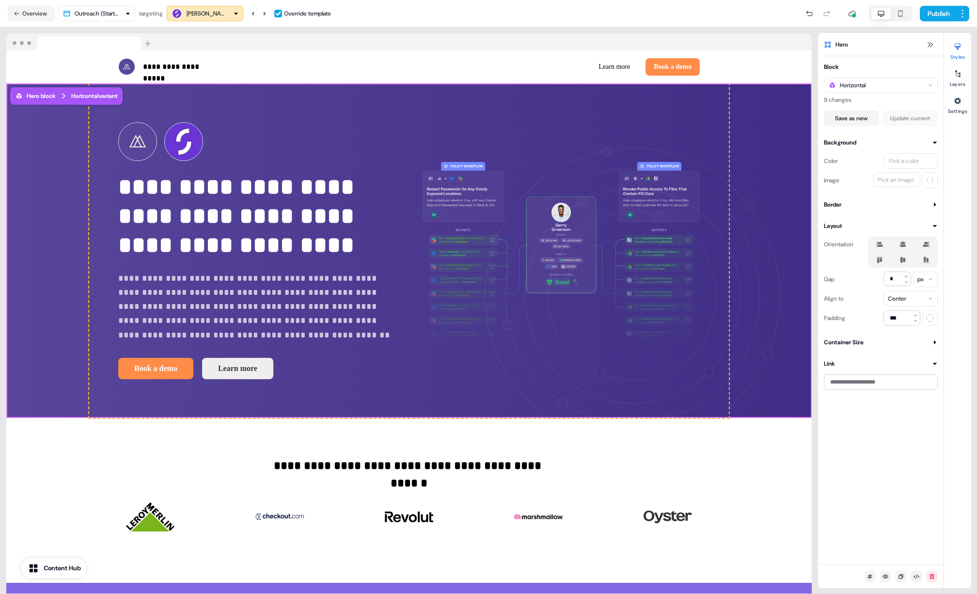
click at [212, 13] on div "[PERSON_NAME] Bank" at bounding box center [206, 14] width 39 height 10
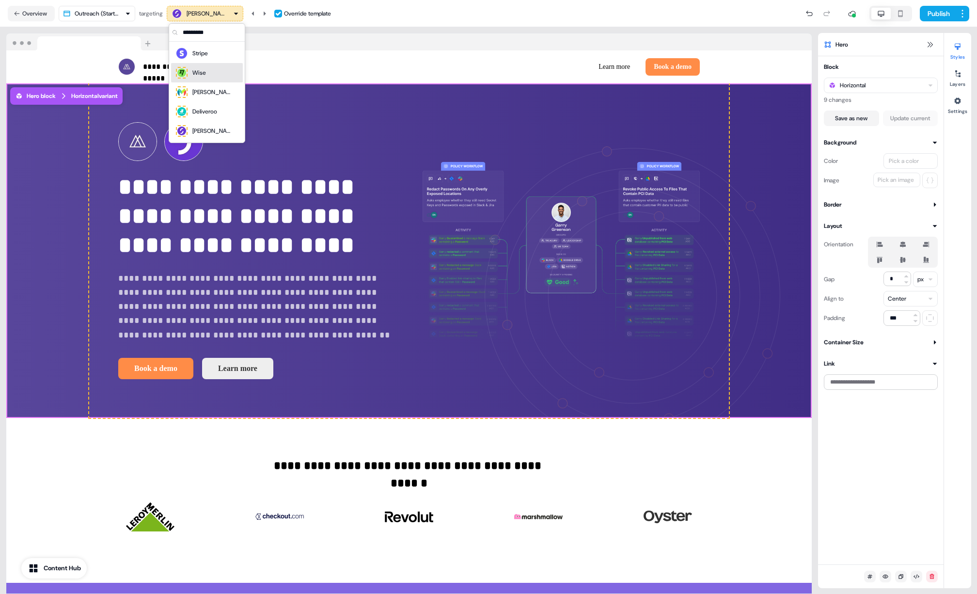
click at [207, 69] on div "Wise" at bounding box center [207, 73] width 64 height 14
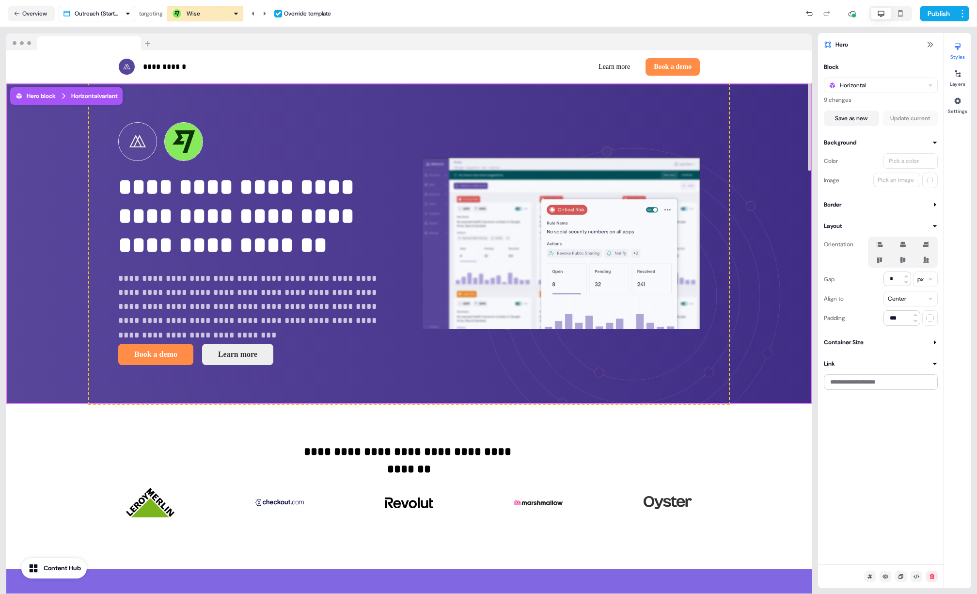
click at [223, 15] on div "Wise" at bounding box center [205, 14] width 68 height 12
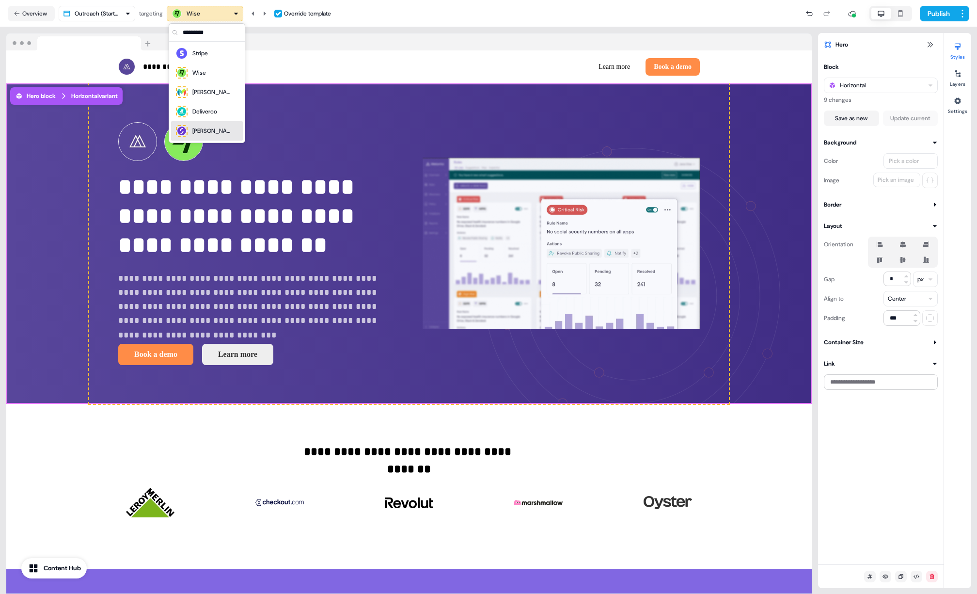
click at [214, 127] on div "[PERSON_NAME] Bank" at bounding box center [211, 131] width 39 height 10
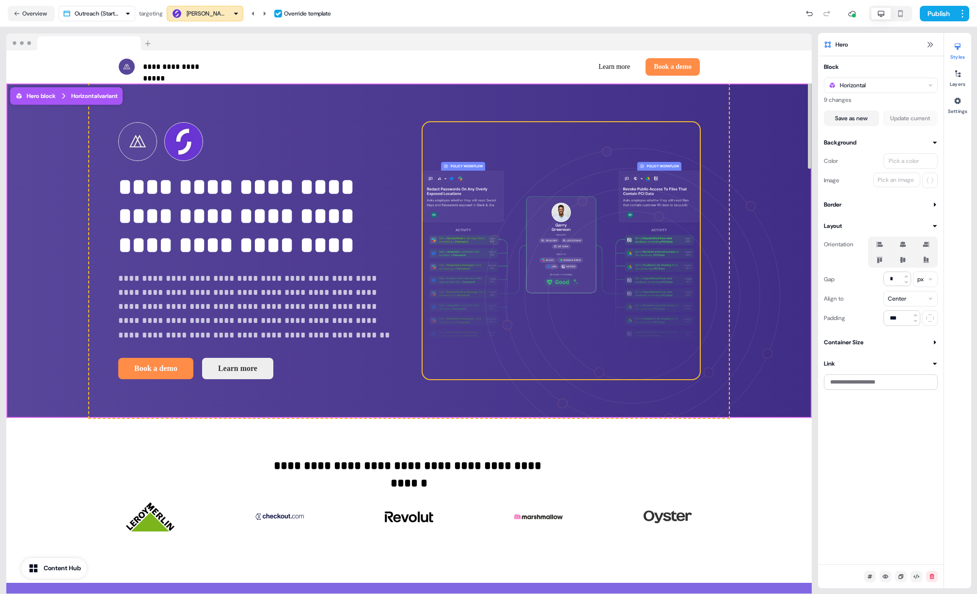
click at [577, 240] on img at bounding box center [561, 250] width 277 height 257
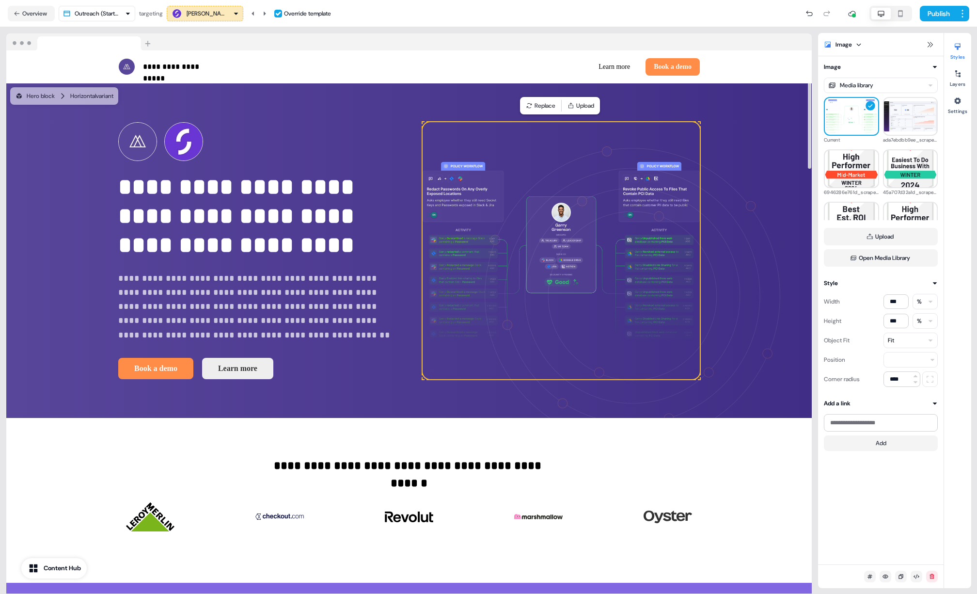
click at [234, 15] on div "[PERSON_NAME] Bank" at bounding box center [205, 14] width 68 height 12
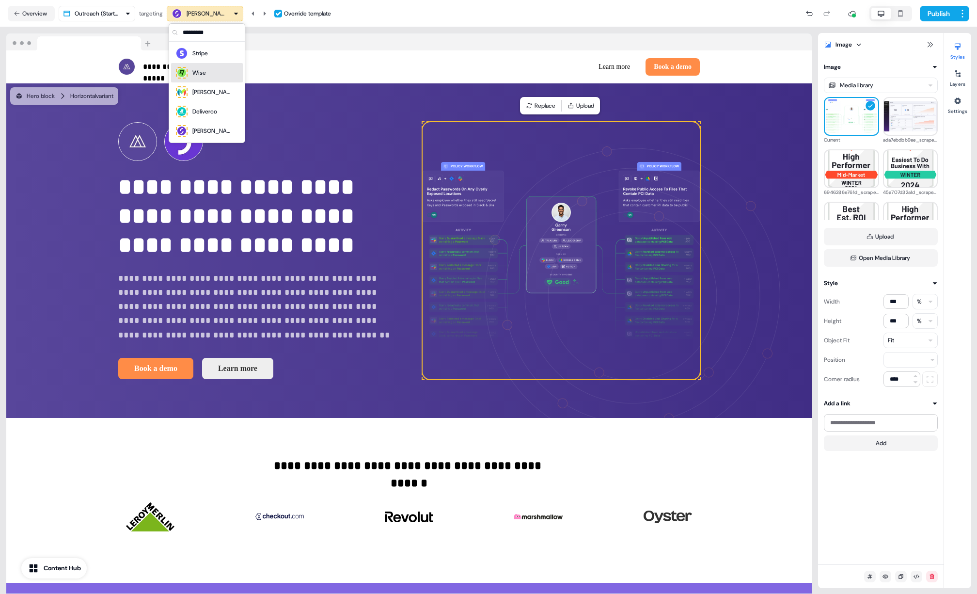
click at [219, 74] on div "Wise" at bounding box center [207, 73] width 64 height 14
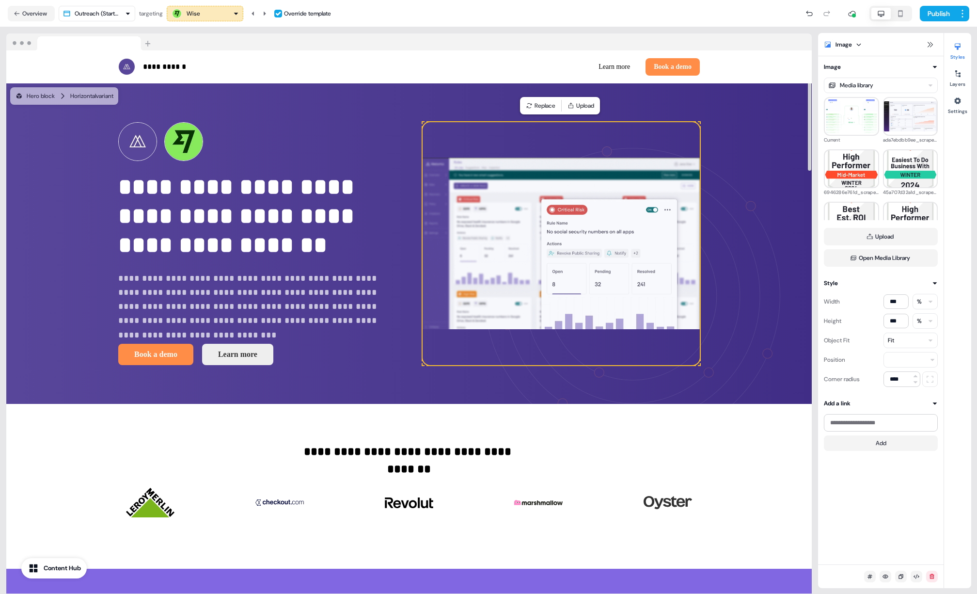
click at [531, 235] on img at bounding box center [561, 243] width 277 height 243
click at [592, 227] on img at bounding box center [561, 243] width 277 height 243
click at [658, 241] on img at bounding box center [561, 243] width 277 height 243
click at [653, 205] on img at bounding box center [561, 243] width 277 height 243
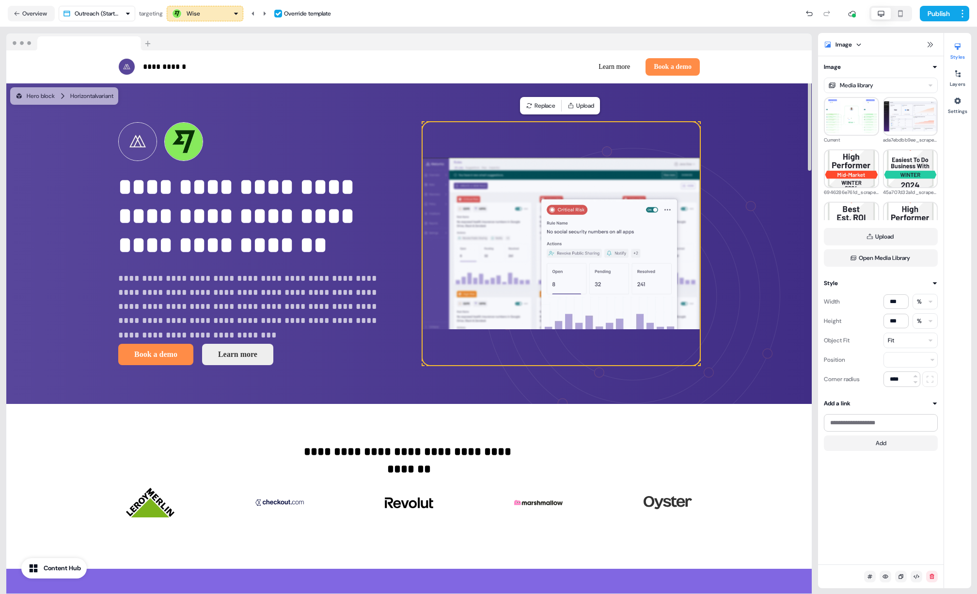
click at [653, 205] on img at bounding box center [561, 243] width 277 height 243
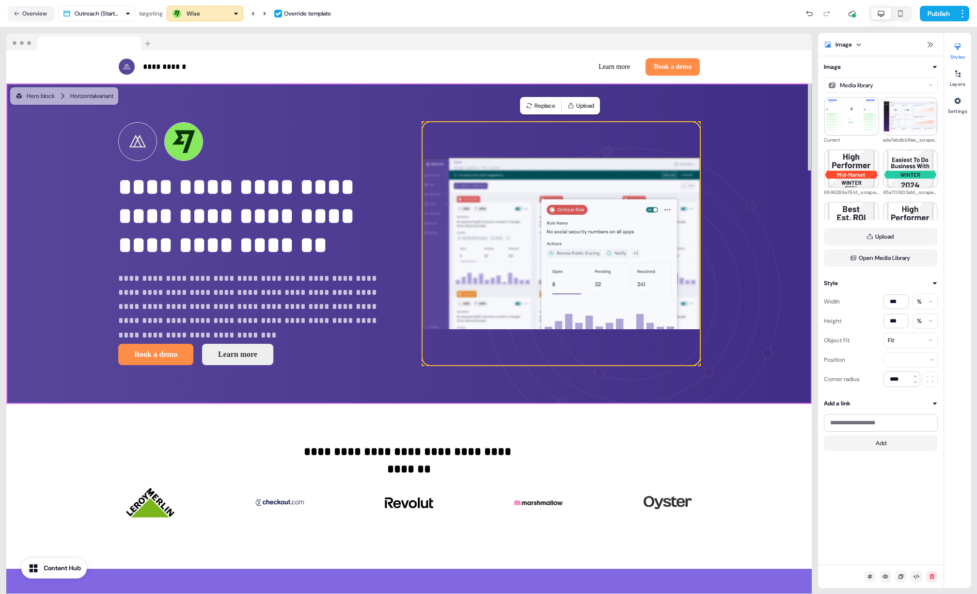
click at [770, 228] on div "**********" at bounding box center [408, 243] width 805 height 320
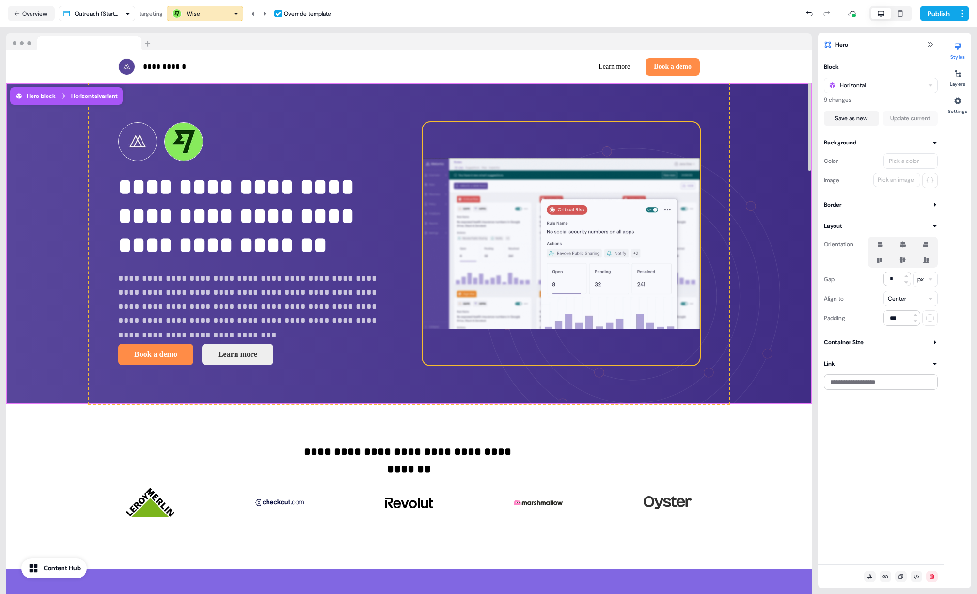
click at [622, 249] on img at bounding box center [561, 243] width 277 height 243
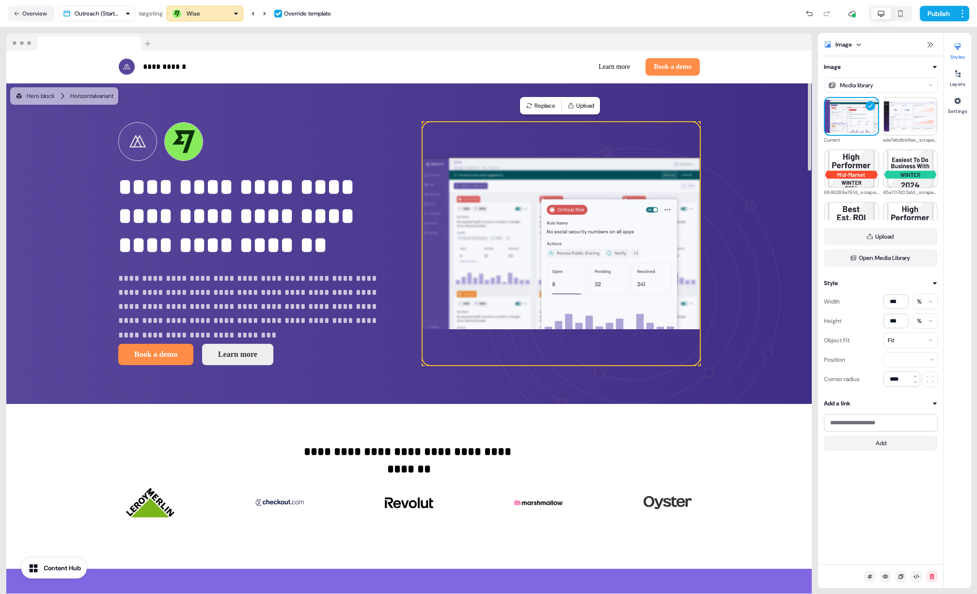
click at [622, 249] on img at bounding box center [561, 243] width 277 height 243
click at [588, 104] on button "Upload" at bounding box center [581, 106] width 34 height 14
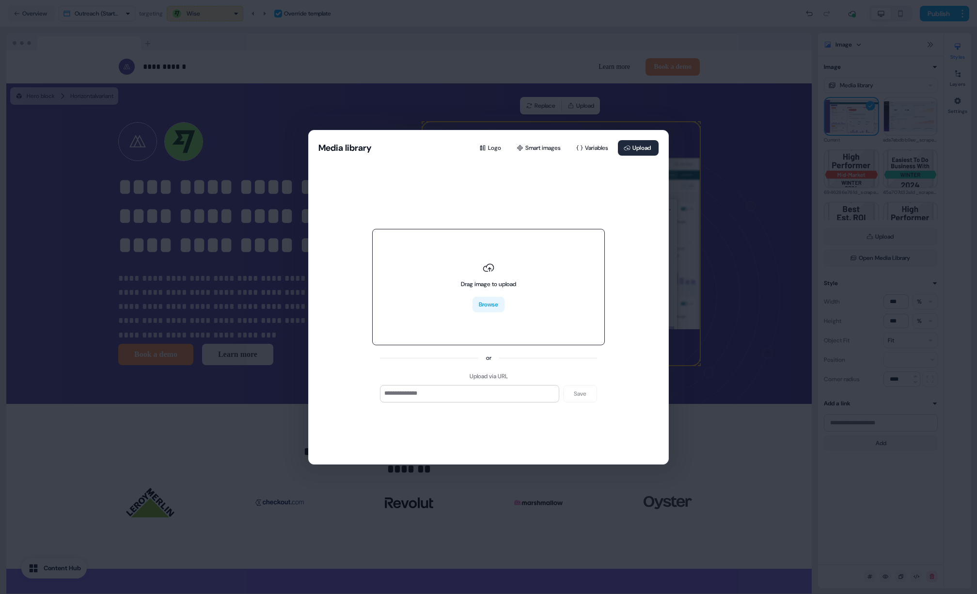
click at [472, 305] on button "Browse" at bounding box center [488, 305] width 32 height 16
type input "**********"
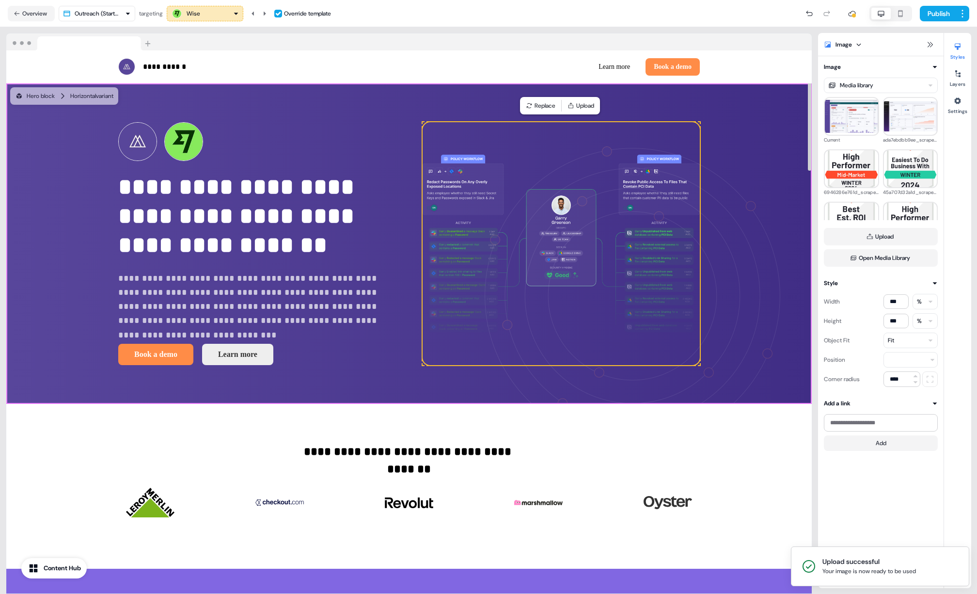
click at [731, 381] on div "**********" at bounding box center [408, 243] width 805 height 320
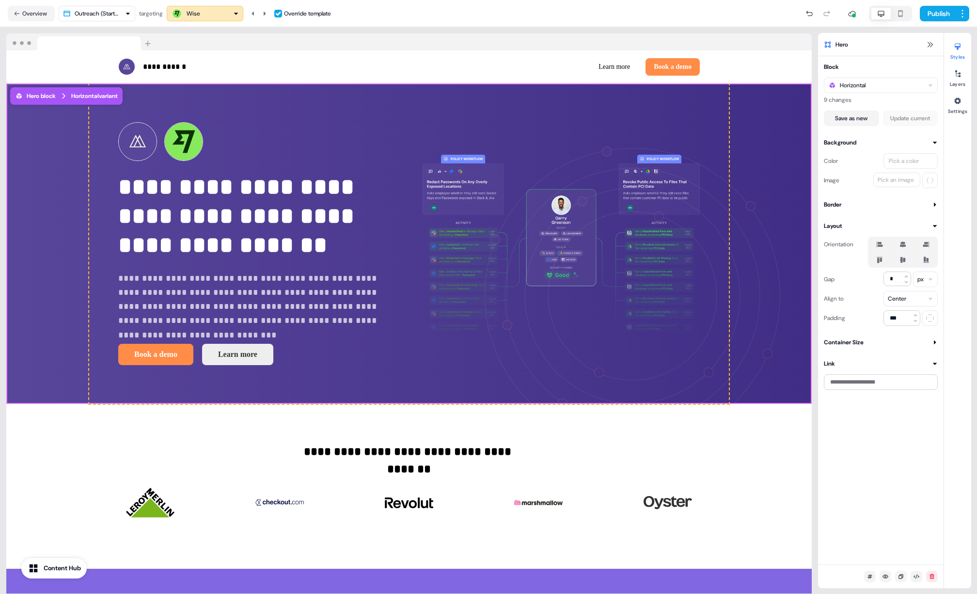
click at [215, 15] on div "Wise" at bounding box center [205, 14] width 68 height 12
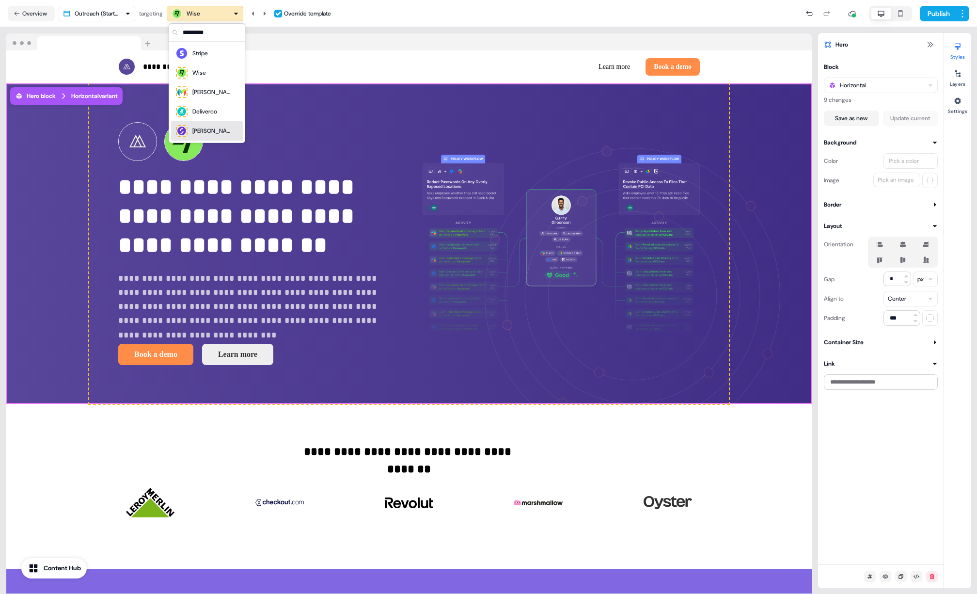
click at [207, 131] on div "[PERSON_NAME] Bank" at bounding box center [211, 131] width 39 height 10
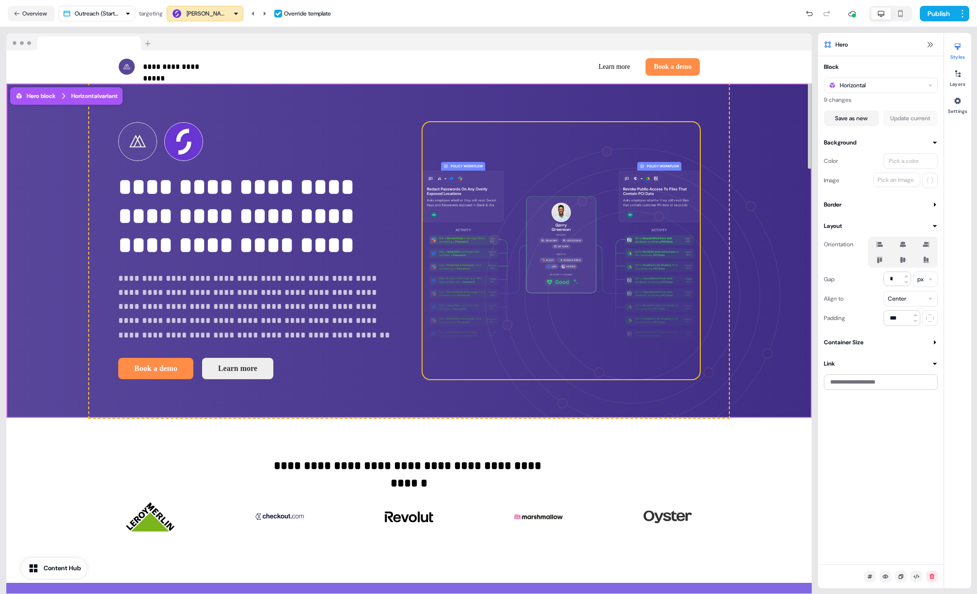
click at [574, 244] on img at bounding box center [561, 250] width 277 height 257
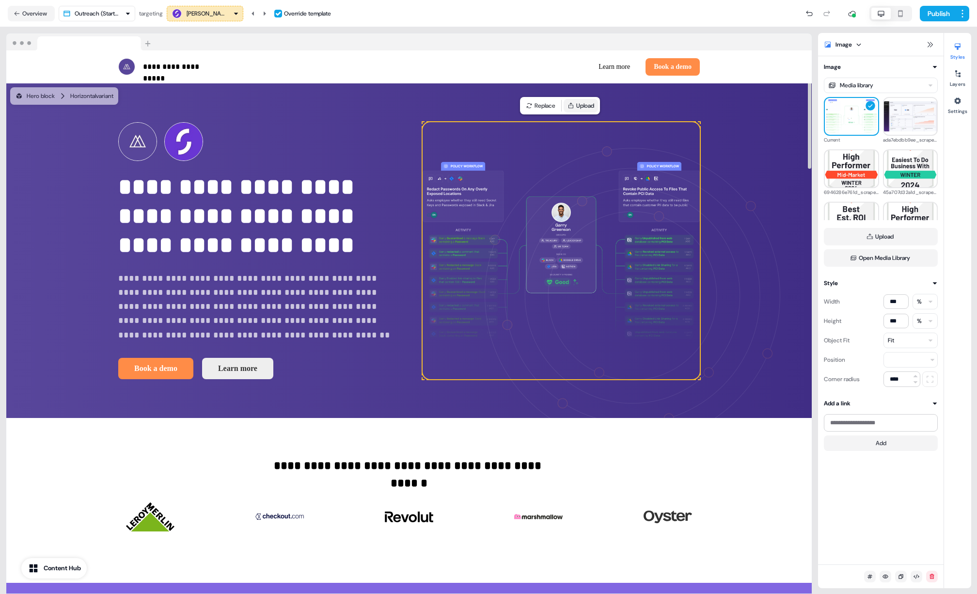
click at [582, 107] on button "Upload" at bounding box center [581, 106] width 34 height 14
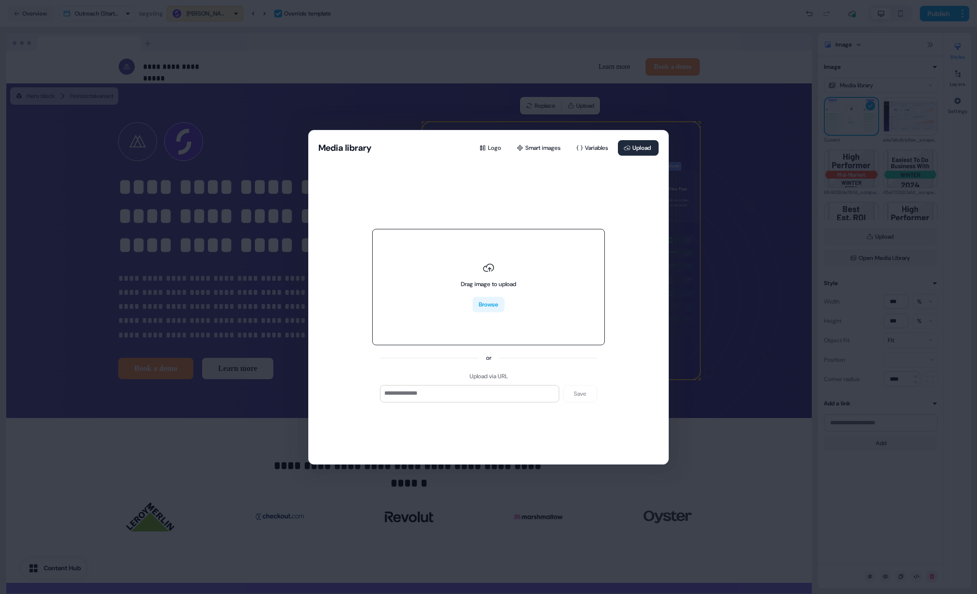
click at [485, 303] on button "Browse" at bounding box center [488, 305] width 32 height 16
type input "**********"
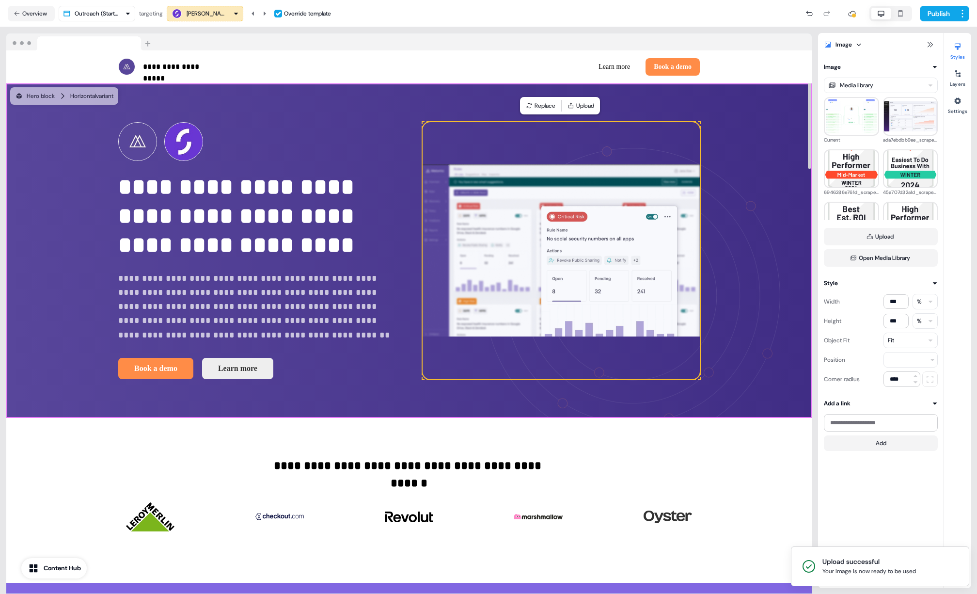
click at [739, 313] on div "**********" at bounding box center [408, 250] width 805 height 334
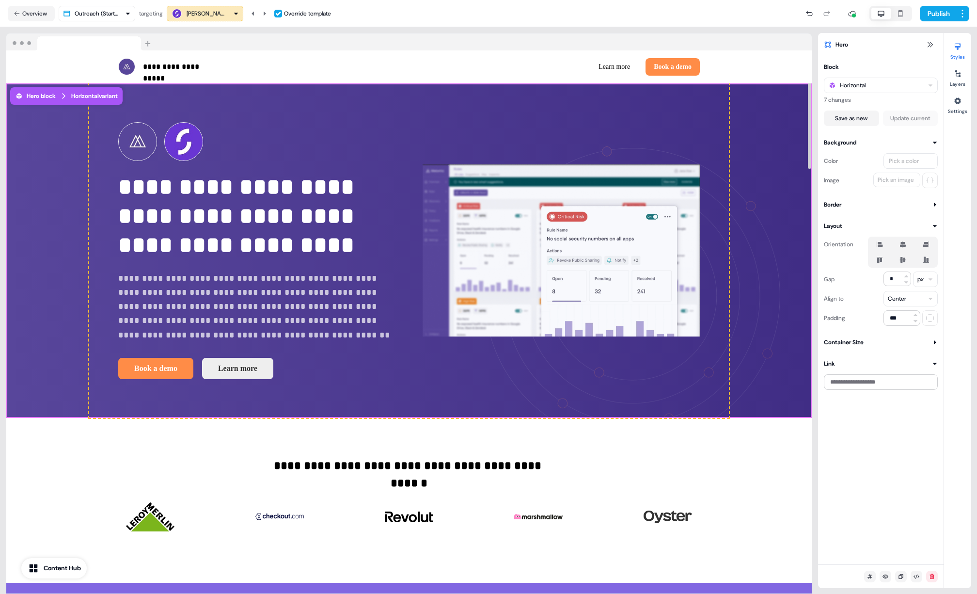
click at [191, 21] on nav "Overview Outreach (Starter) targeting [PERSON_NAME] Bank Override template Publ…" at bounding box center [488, 13] width 977 height 27
click at [190, 17] on div "[PERSON_NAME] Bank" at bounding box center [206, 14] width 39 height 10
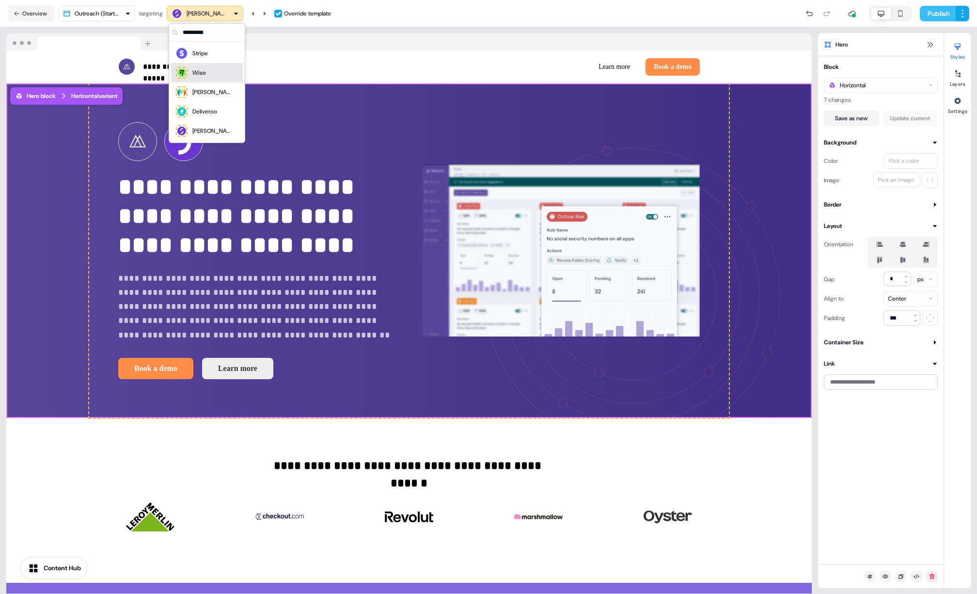
click at [947, 15] on button "Publish" at bounding box center [938, 14] width 36 height 16
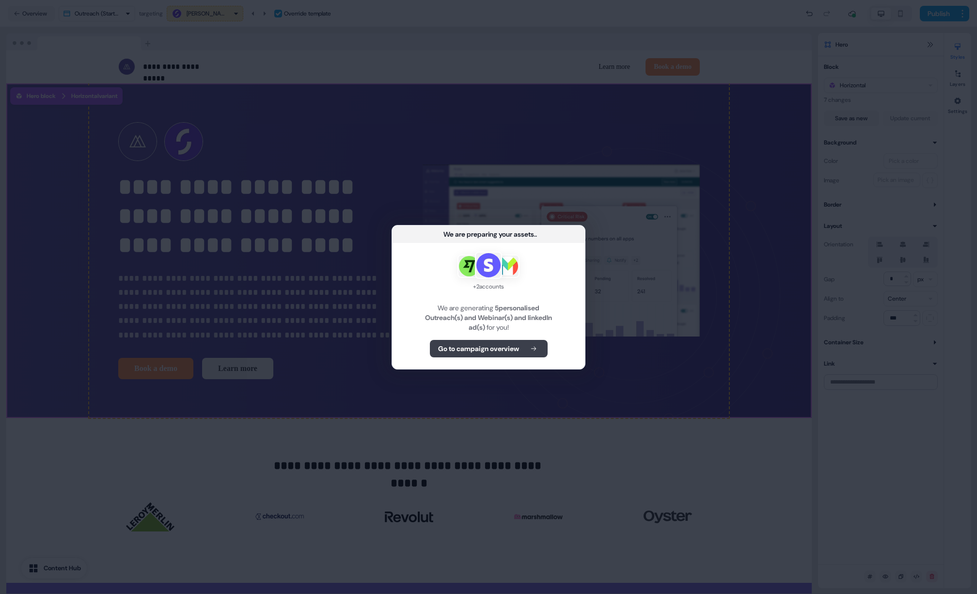
click at [533, 348] on icon at bounding box center [533, 348] width 5 height 4
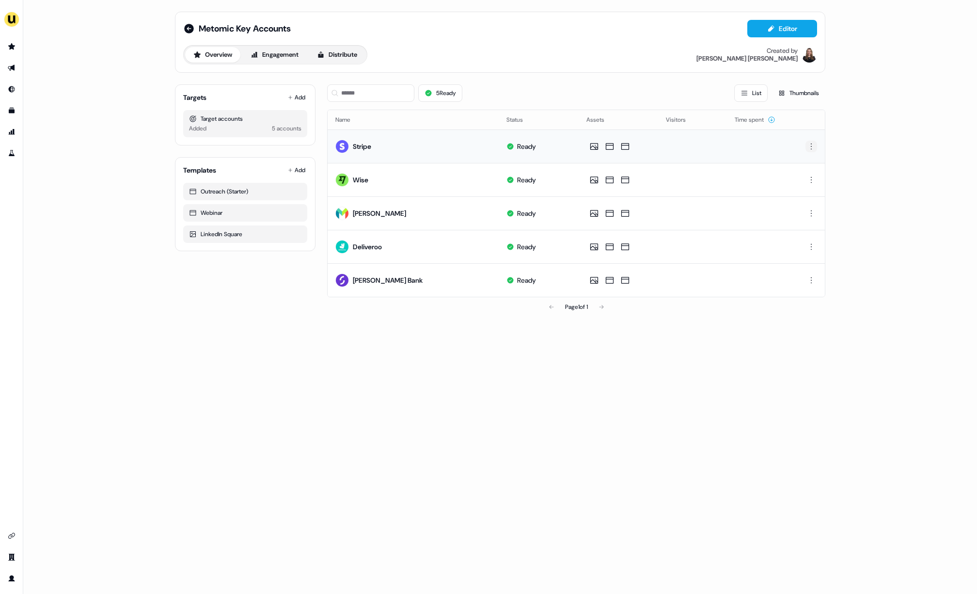
click at [813, 147] on html "For the best experience switch devices to a bigger screen. Go to [DOMAIN_NAME] …" at bounding box center [488, 297] width 977 height 594
click at [722, 146] on html "For the best experience switch devices to a bigger screen. Go to [DOMAIN_NAME] …" at bounding box center [488, 297] width 977 height 594
click at [812, 145] on html "For the best experience switch devices to a bigger screen. Go to [DOMAIN_NAME] …" at bounding box center [488, 297] width 977 height 594
click at [800, 181] on span "Delete" at bounding box center [793, 180] width 17 height 8
click at [190, 29] on icon at bounding box center [189, 29] width 10 height 10
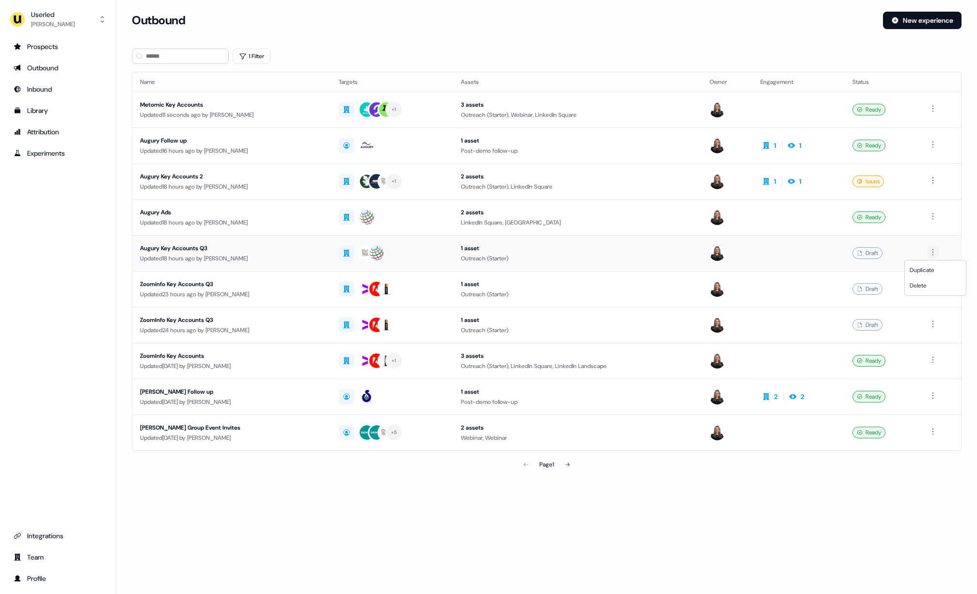
click at [934, 252] on html "For the best experience switch devices to a bigger screen. Go to [DOMAIN_NAME] …" at bounding box center [488, 297] width 977 height 594
click at [926, 282] on span "Delete" at bounding box center [918, 286] width 17 height 8
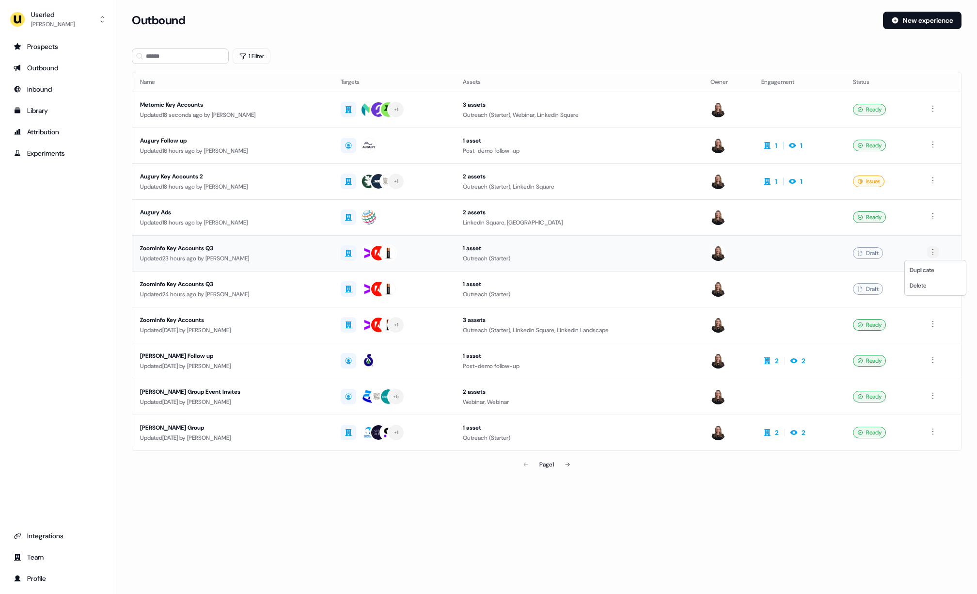
click at [936, 253] on html "For the best experience switch devices to a bigger screen. Go to [DOMAIN_NAME] …" at bounding box center [488, 297] width 977 height 594
click at [897, 253] on html "For the best experience switch devices to a bigger screen. Go to [DOMAIN_NAME] …" at bounding box center [488, 297] width 977 height 594
click at [936, 250] on html "For the best experience switch devices to a bigger screen. Go to [DOMAIN_NAME] …" at bounding box center [488, 297] width 977 height 594
click at [887, 254] on html "For the best experience switch devices to a bigger screen. Go to [DOMAIN_NAME] …" at bounding box center [488, 297] width 977 height 594
click at [937, 251] on html "For the best experience switch devices to a bigger screen. Go to [DOMAIN_NAME] …" at bounding box center [488, 297] width 977 height 594
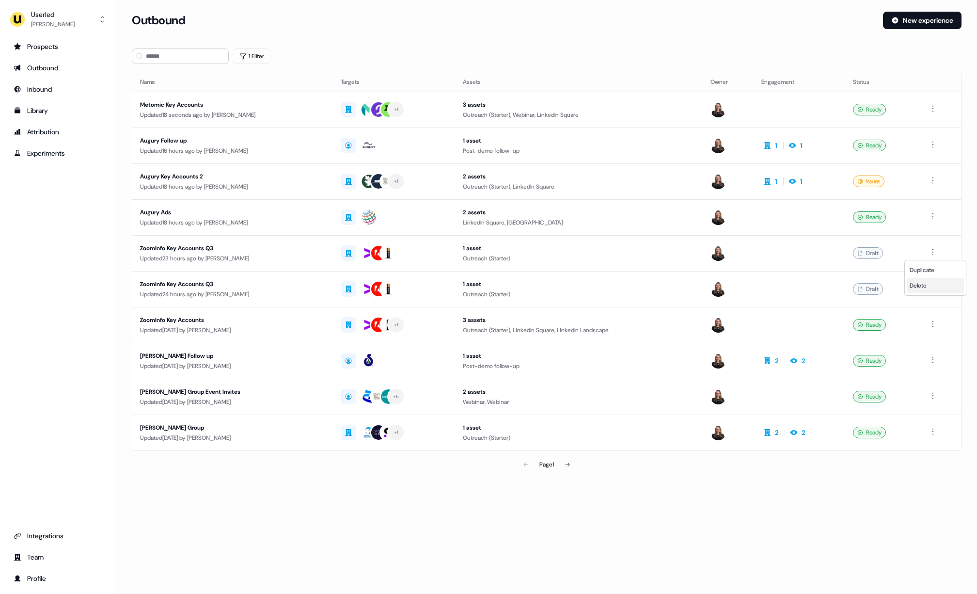
click at [923, 286] on span "Delete" at bounding box center [918, 286] width 17 height 8
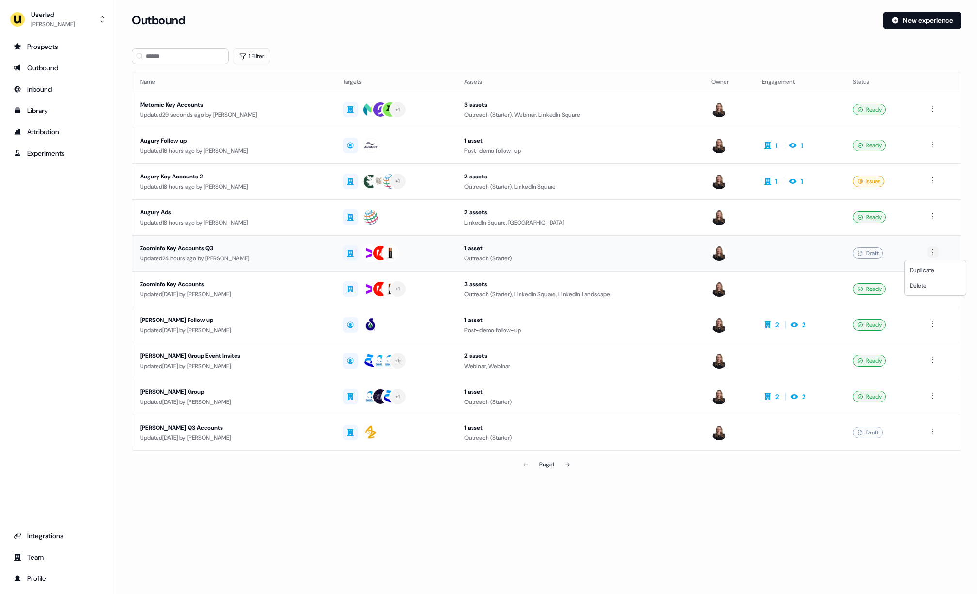
click at [936, 250] on html "For the best experience switch devices to a bigger screen. Go to [DOMAIN_NAME] …" at bounding box center [488, 297] width 977 height 594
click at [885, 252] on html "For the best experience switch devices to a bigger screen. Go to [DOMAIN_NAME] …" at bounding box center [488, 297] width 977 height 594
click at [935, 252] on html "For the best experience switch devices to a bigger screen. Go to [DOMAIN_NAME] …" at bounding box center [488, 297] width 977 height 594
click at [894, 247] on html "For the best experience switch devices to a bigger screen. Go to [DOMAIN_NAME] …" at bounding box center [488, 297] width 977 height 594
click at [937, 250] on html "For the best experience switch devices to a bigger screen. Go to [DOMAIN_NAME] …" at bounding box center [488, 297] width 977 height 594
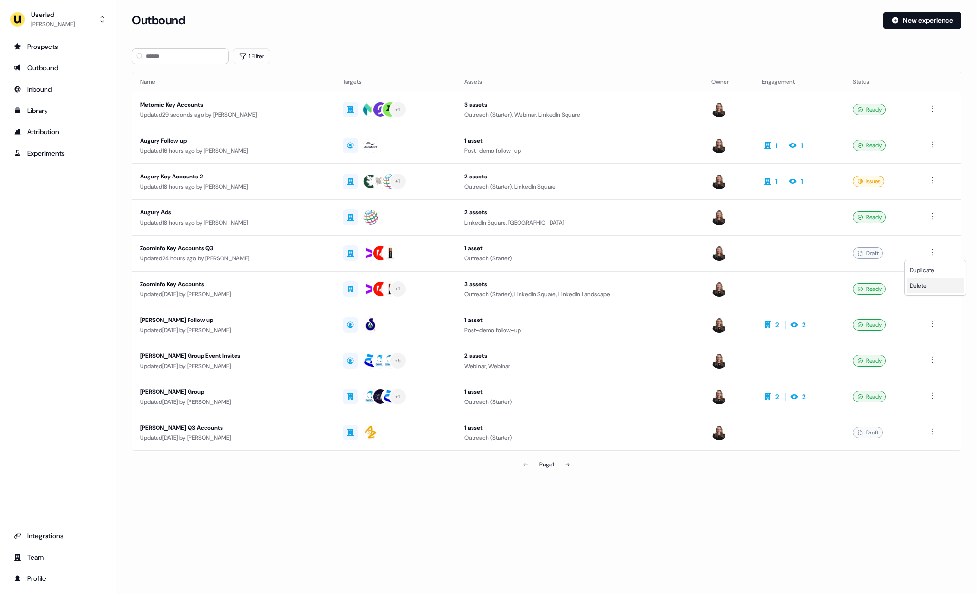
click at [926, 285] on span "Delete" at bounding box center [918, 286] width 17 height 8
